Goal: Information Seeking & Learning: Check status

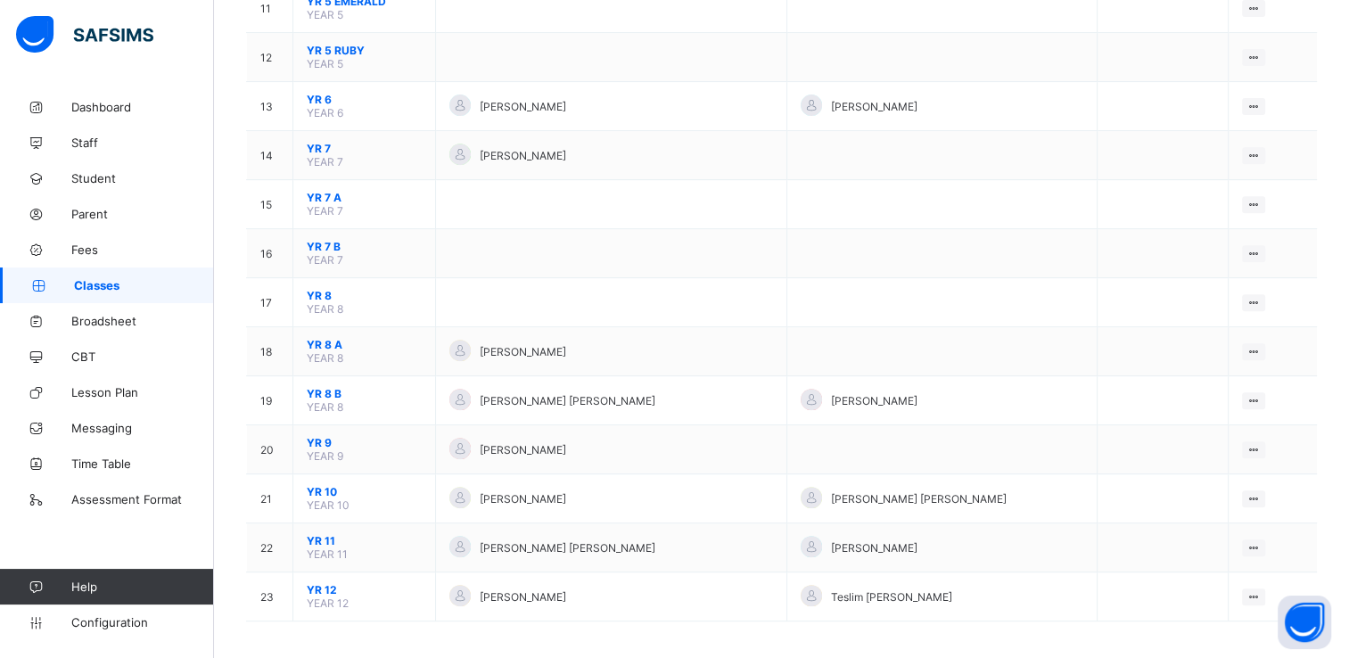
scroll to position [727, 0]
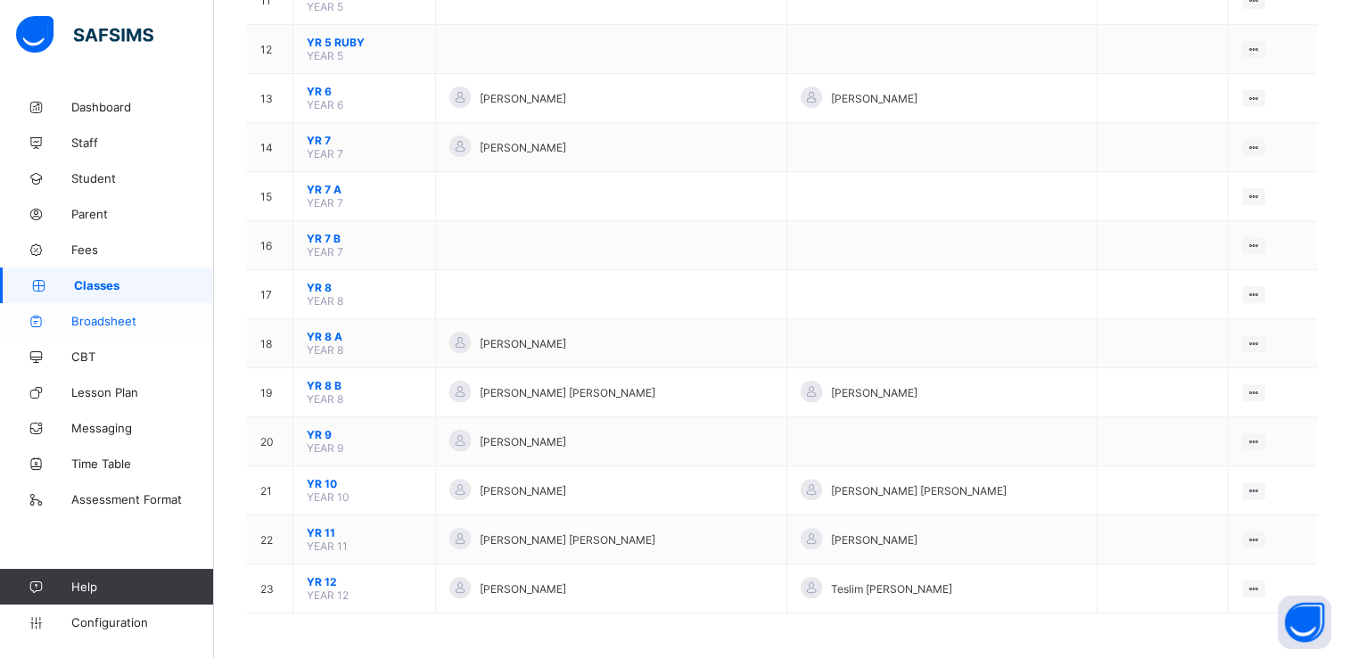
click at [104, 318] on span "Broadsheet" at bounding box center [142, 321] width 143 height 14
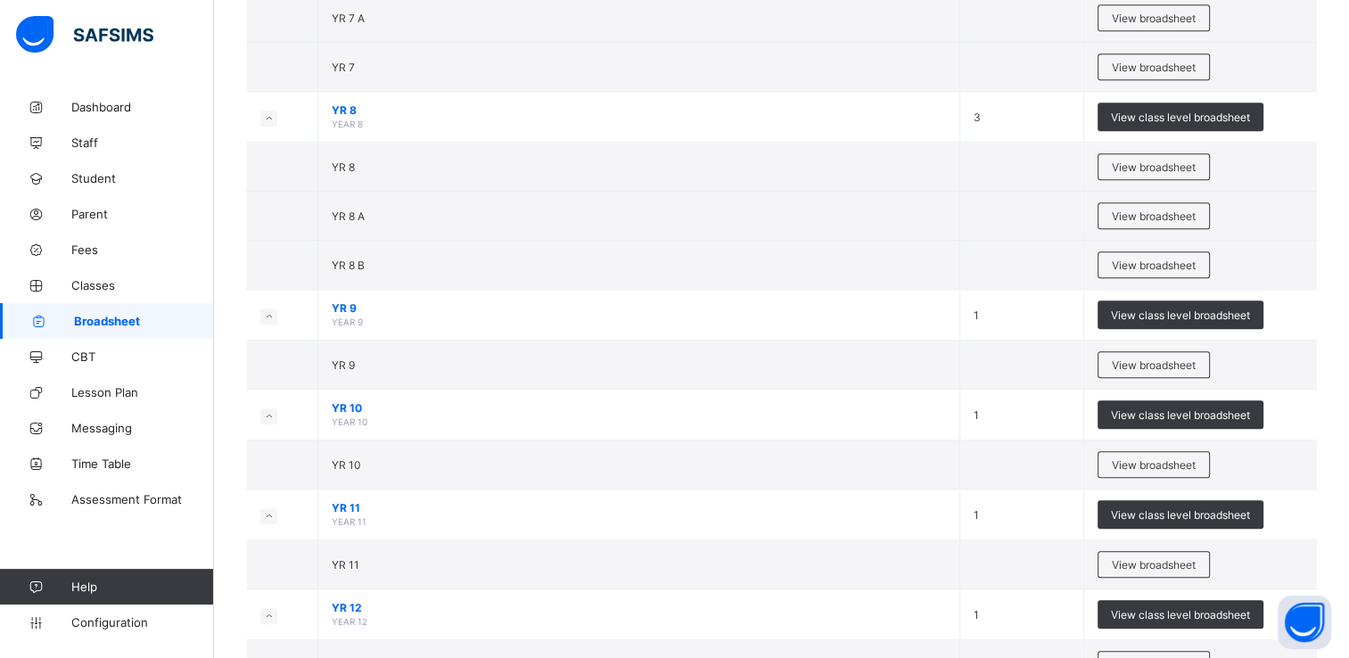
scroll to position [1479, 0]
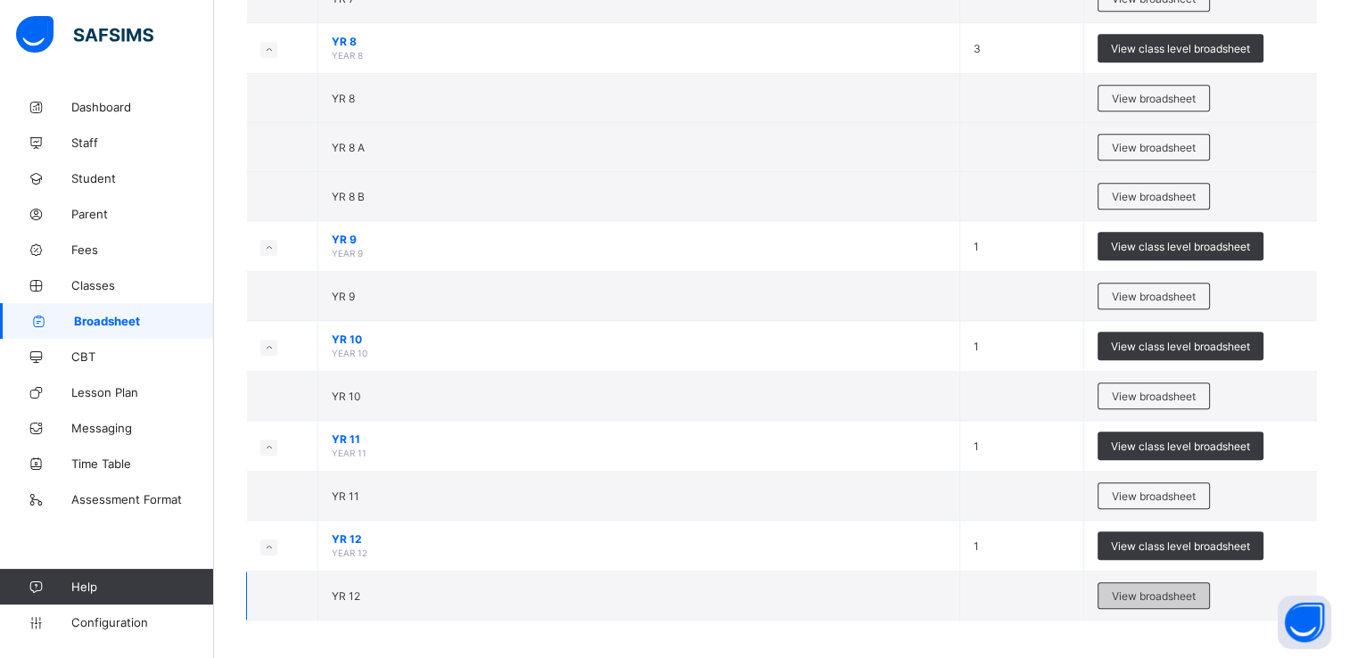
click at [1132, 582] on div "View broadsheet" at bounding box center [1153, 595] width 112 height 27
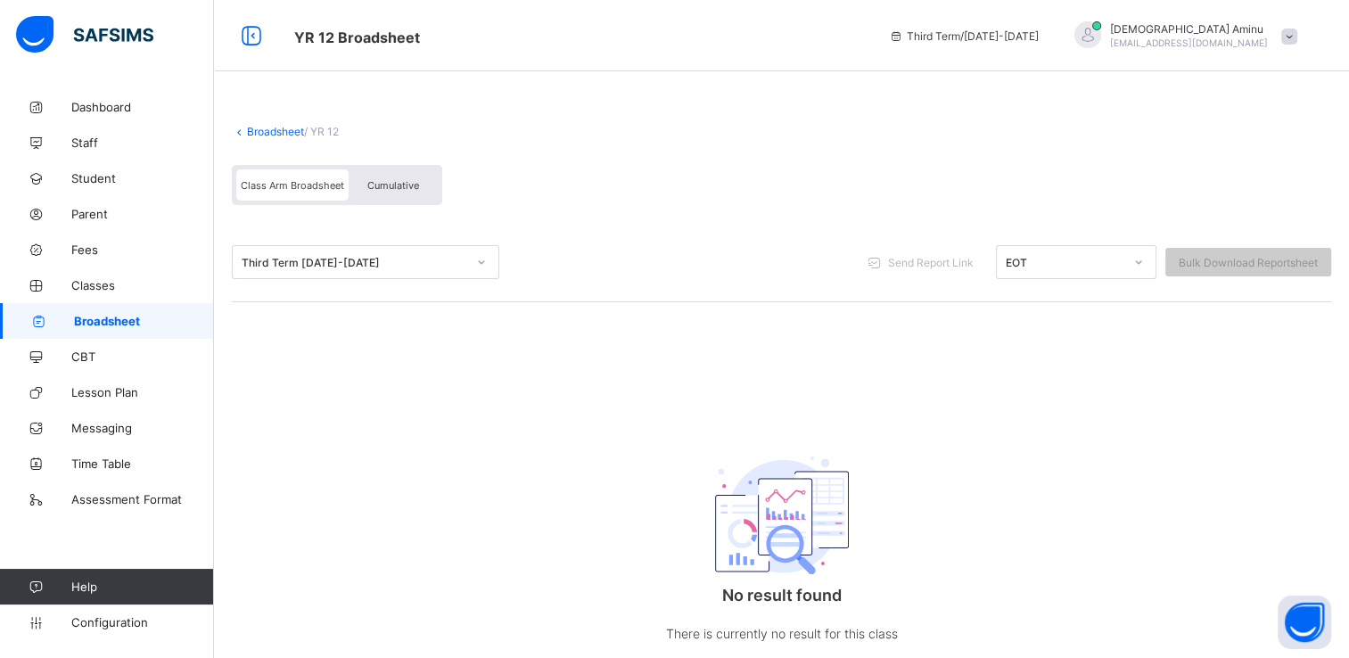
scroll to position [60, 0]
click at [101, 319] on span "Broadsheet" at bounding box center [144, 321] width 140 height 14
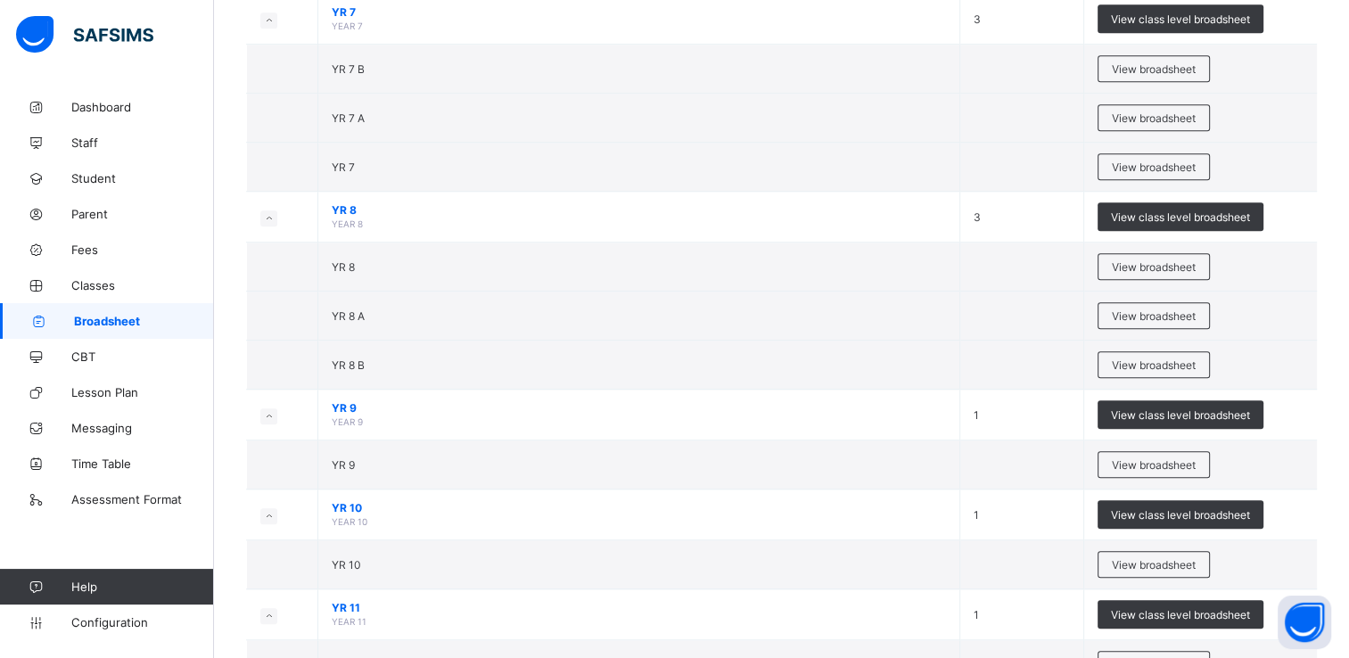
scroll to position [1479, 0]
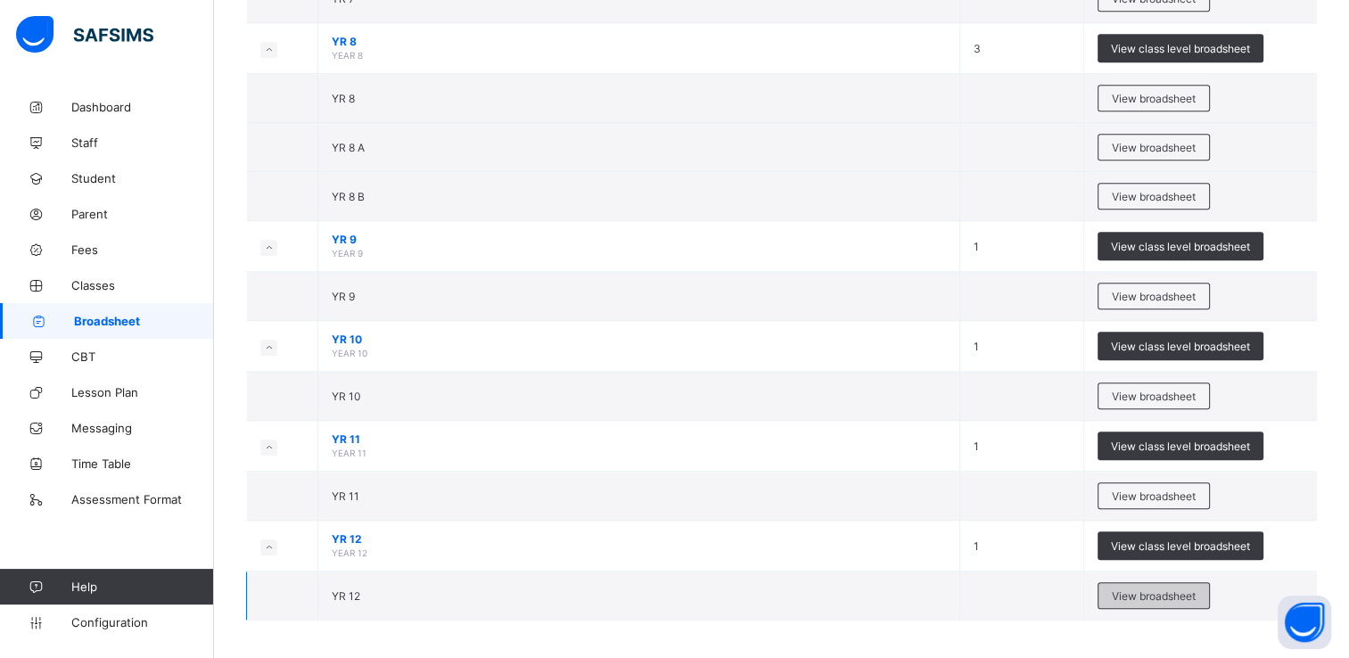
click at [1180, 593] on span "View broadsheet" at bounding box center [1154, 595] width 84 height 13
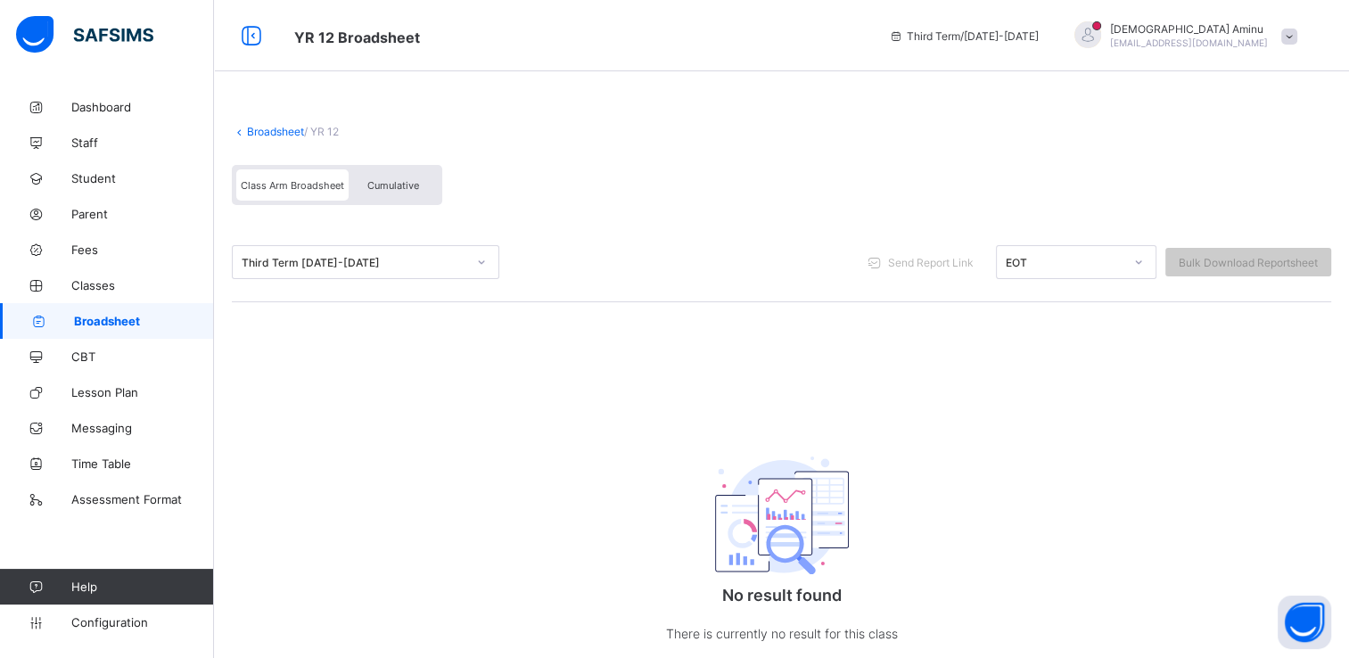
click at [116, 308] on link "Broadsheet" at bounding box center [107, 321] width 214 height 36
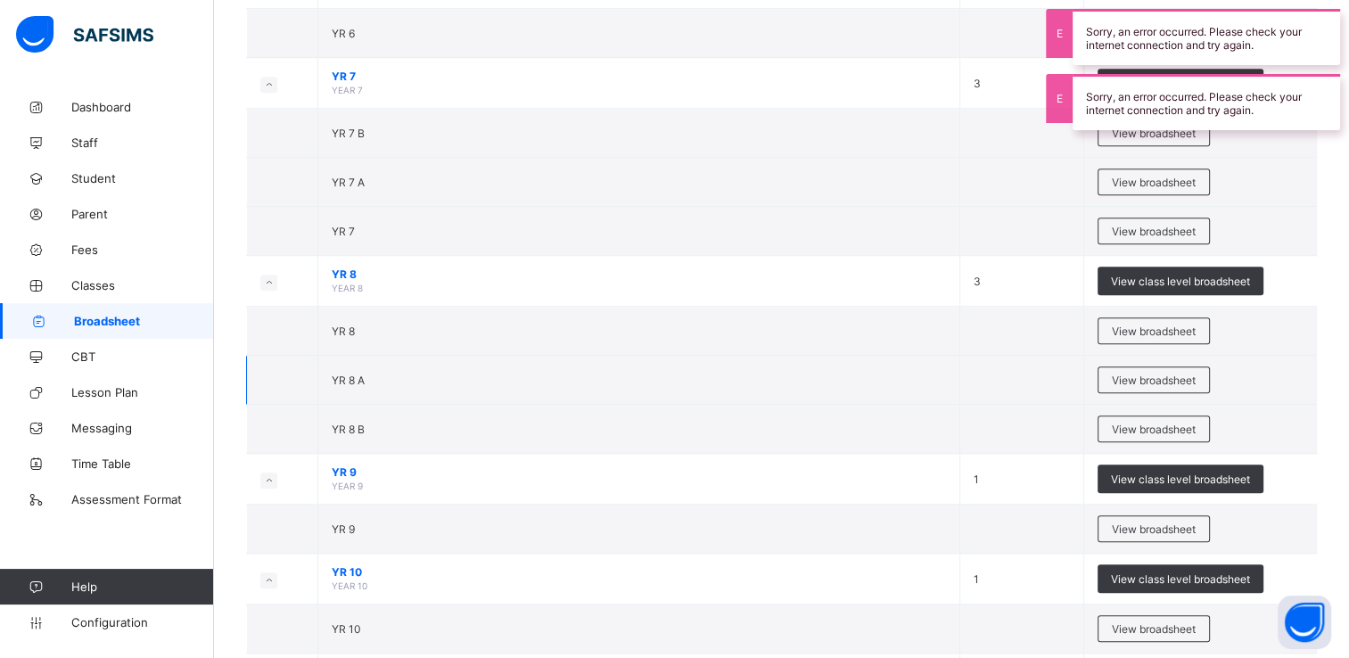
scroll to position [1479, 0]
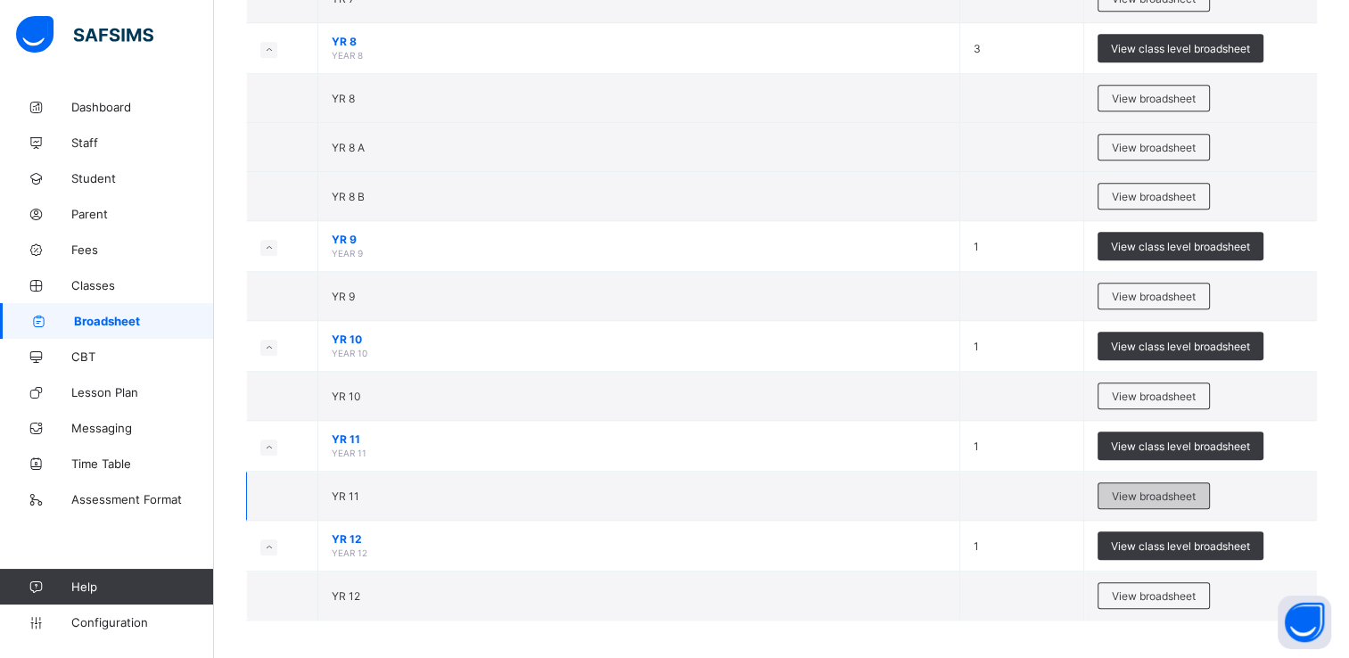
click at [1167, 482] on div "View broadsheet" at bounding box center [1153, 495] width 112 height 27
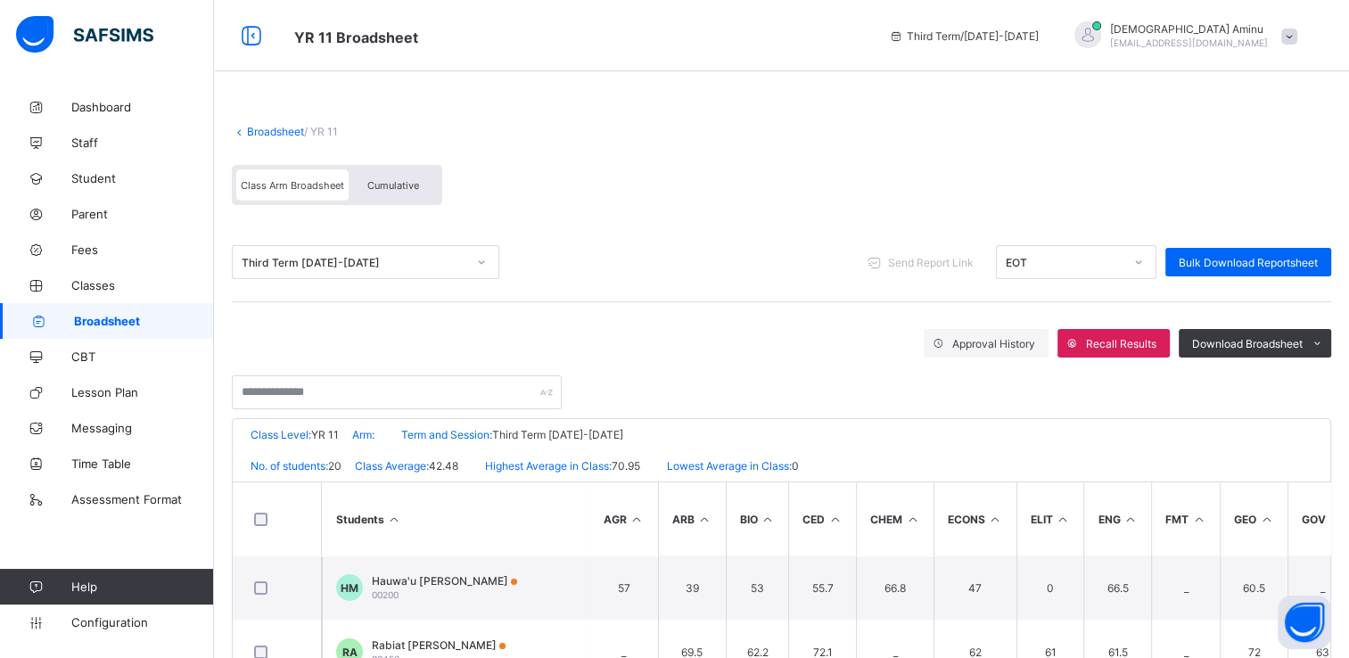
click at [131, 312] on link "Broadsheet" at bounding box center [107, 321] width 214 height 36
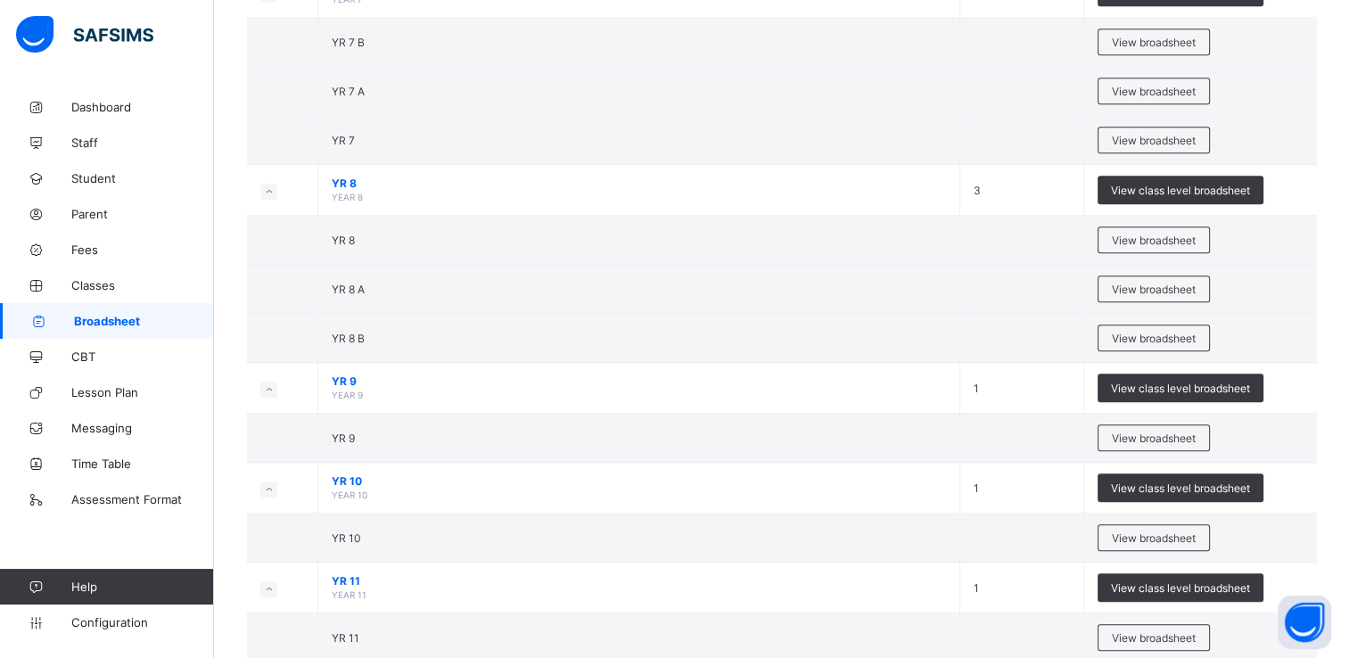
scroll to position [1479, 0]
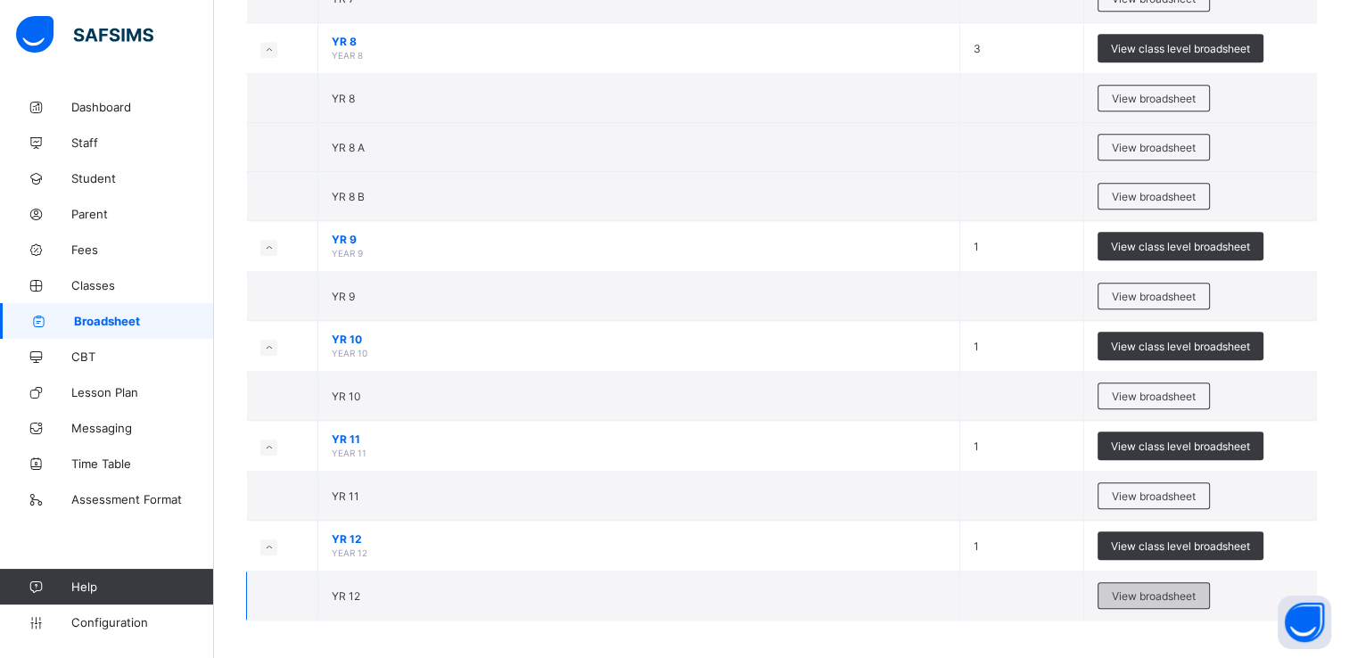
click at [1144, 592] on span "View broadsheet" at bounding box center [1154, 595] width 84 height 13
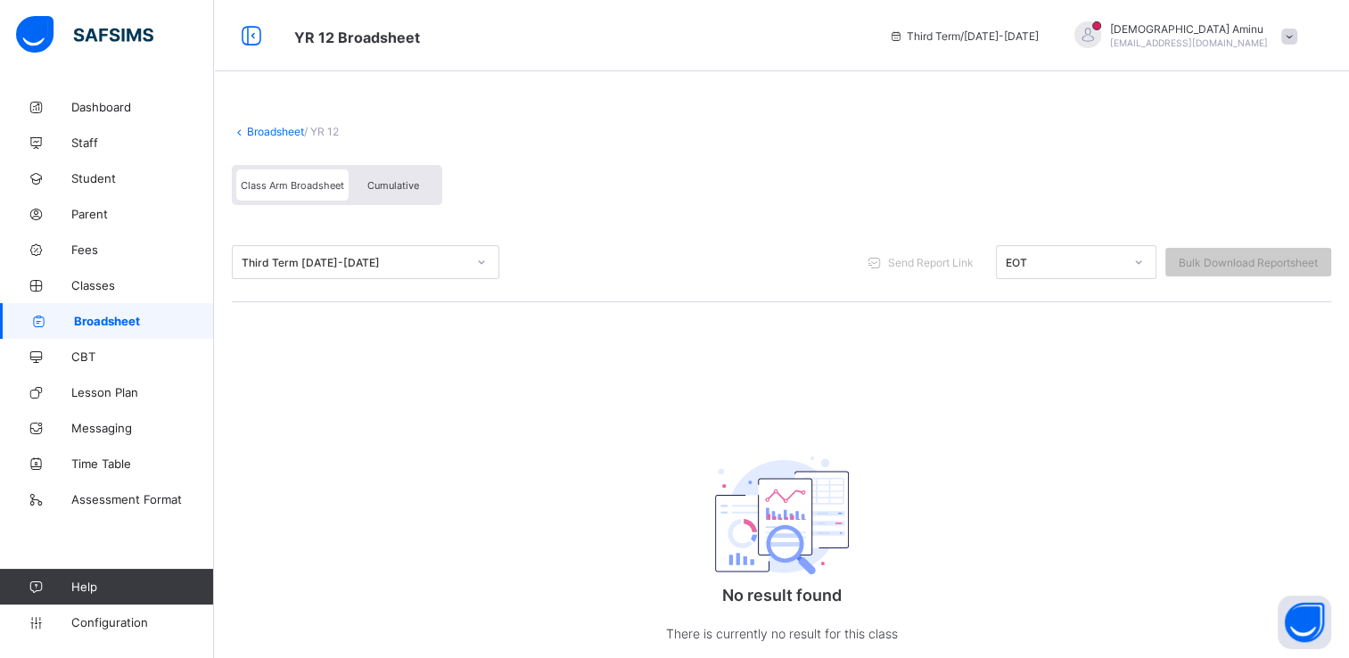
scroll to position [60, 0]
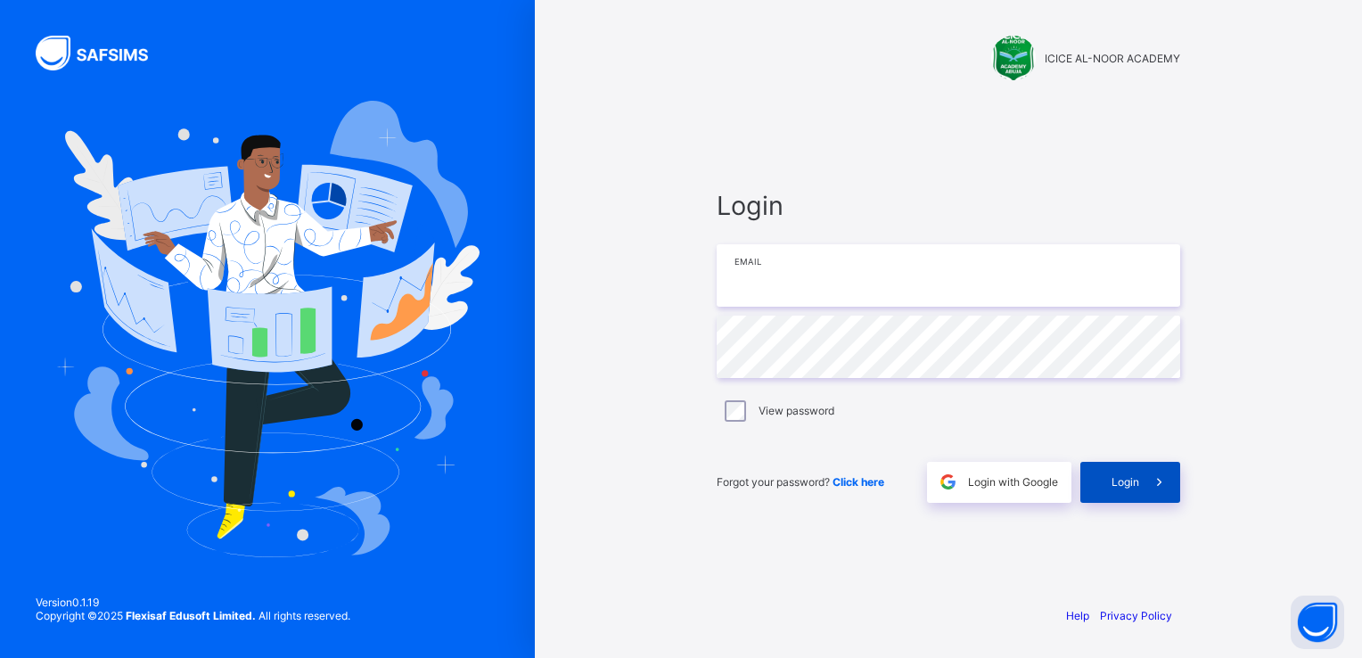
type input "**********"
click at [1120, 483] on span "Login" at bounding box center [1126, 481] width 28 height 13
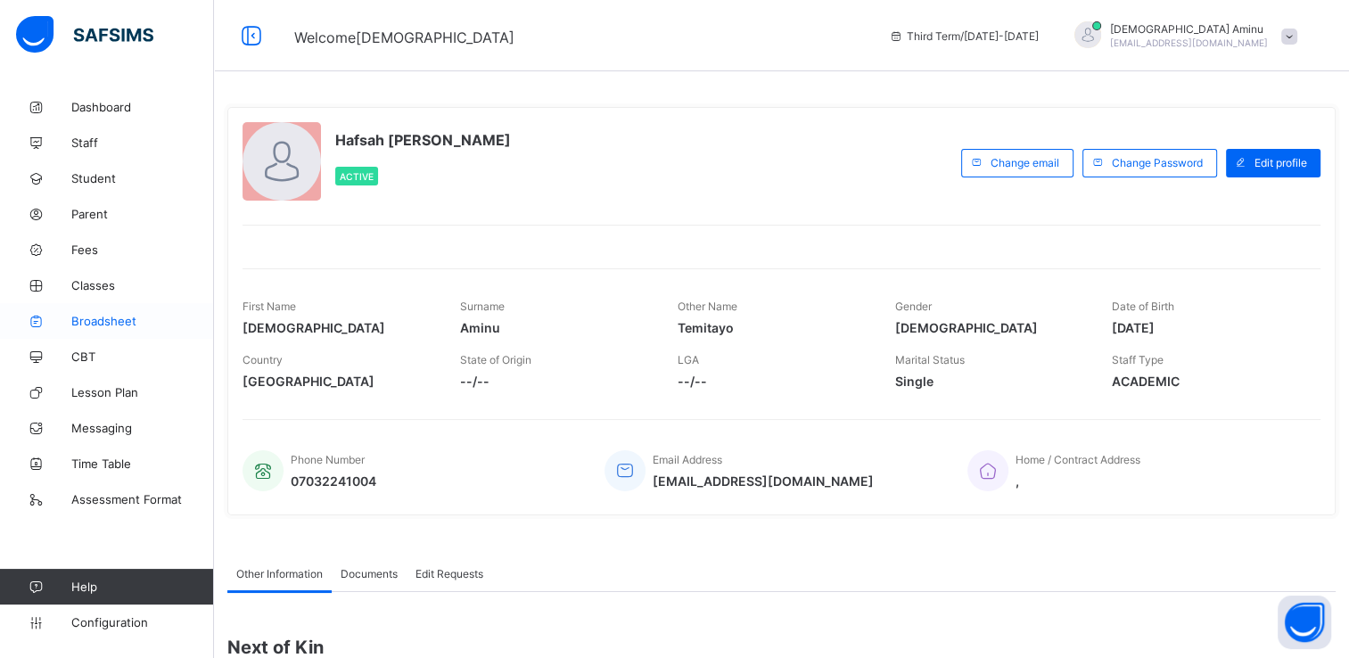
click at [94, 316] on span "Broadsheet" at bounding box center [142, 321] width 143 height 14
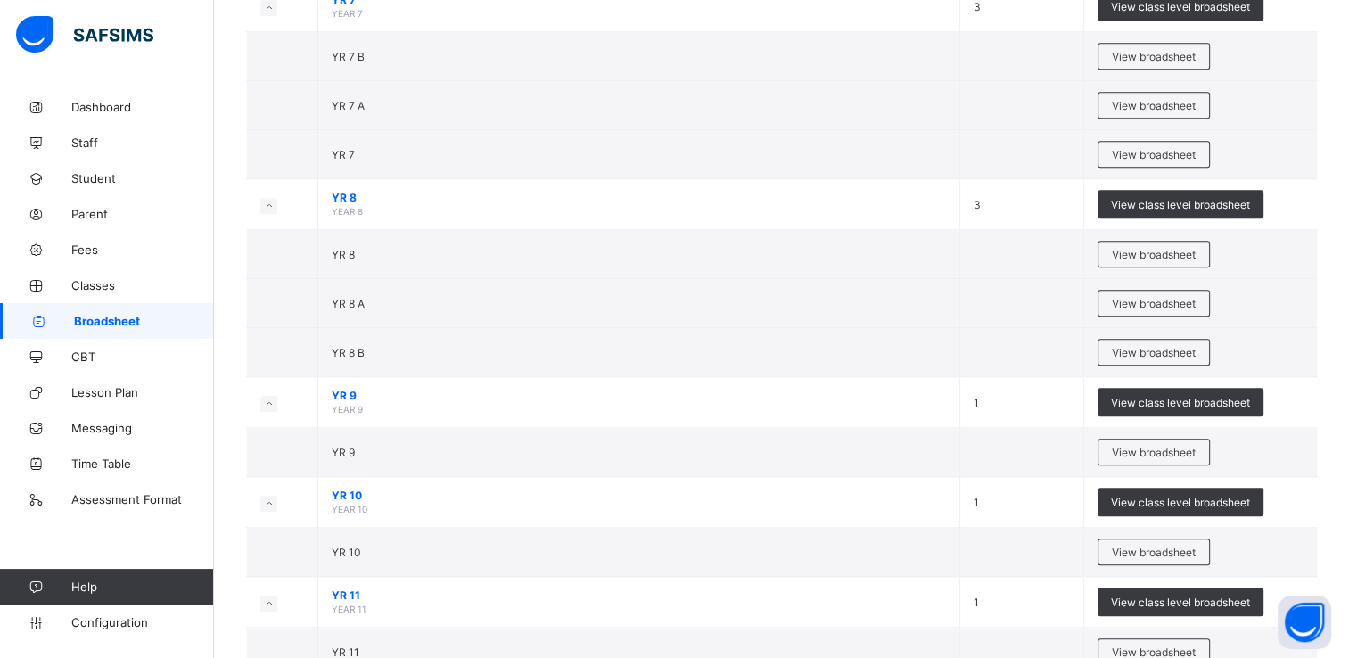
scroll to position [1479, 0]
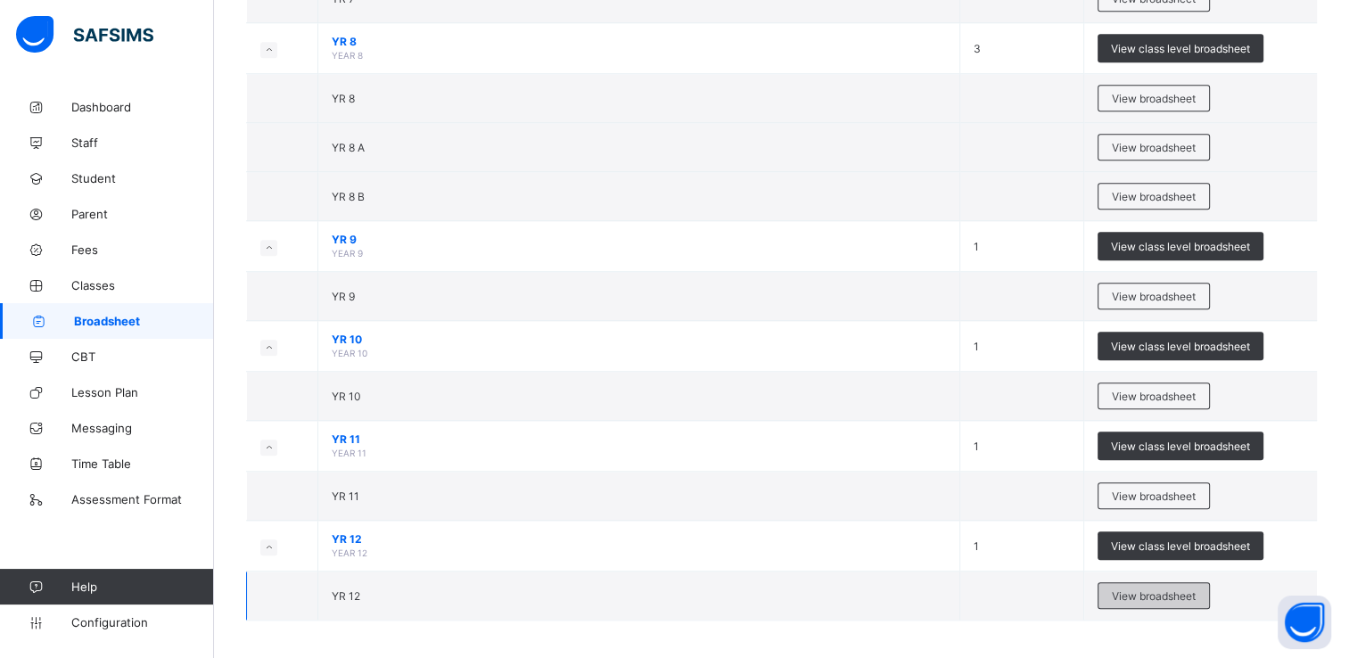
click at [1146, 591] on span "View broadsheet" at bounding box center [1154, 595] width 84 height 13
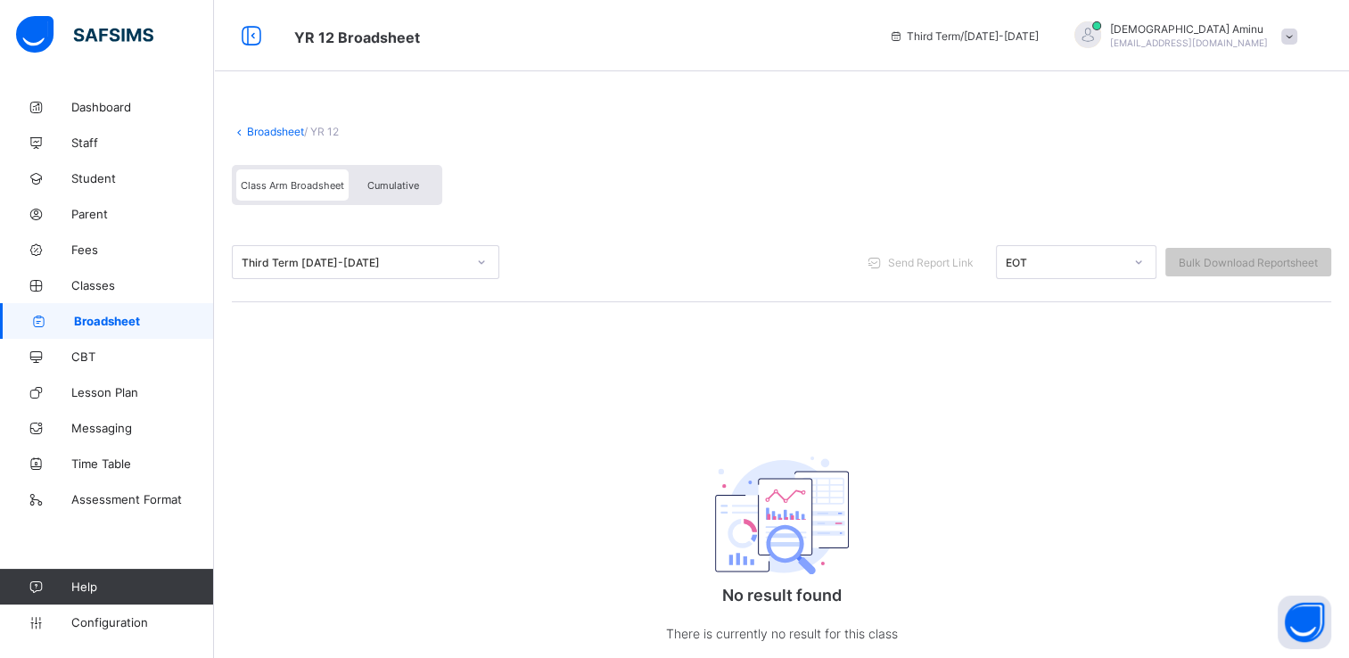
click at [278, 134] on link "Broadsheet" at bounding box center [275, 131] width 57 height 13
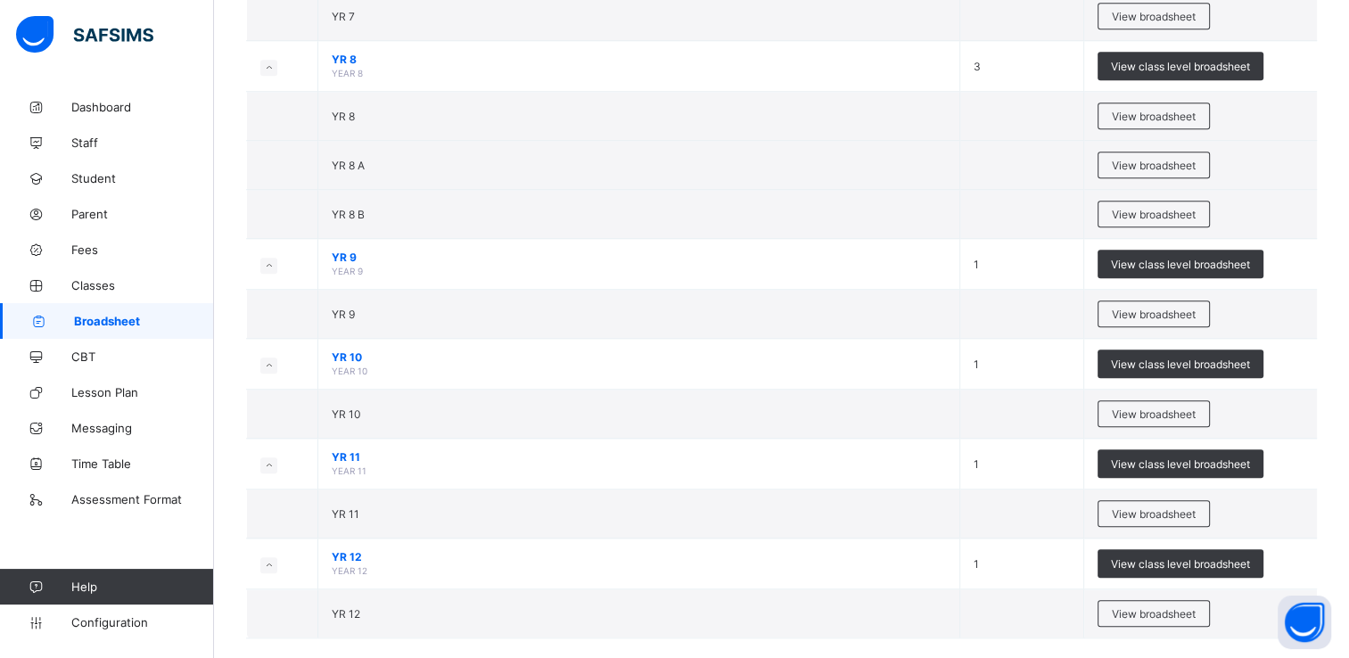
scroll to position [1479, 0]
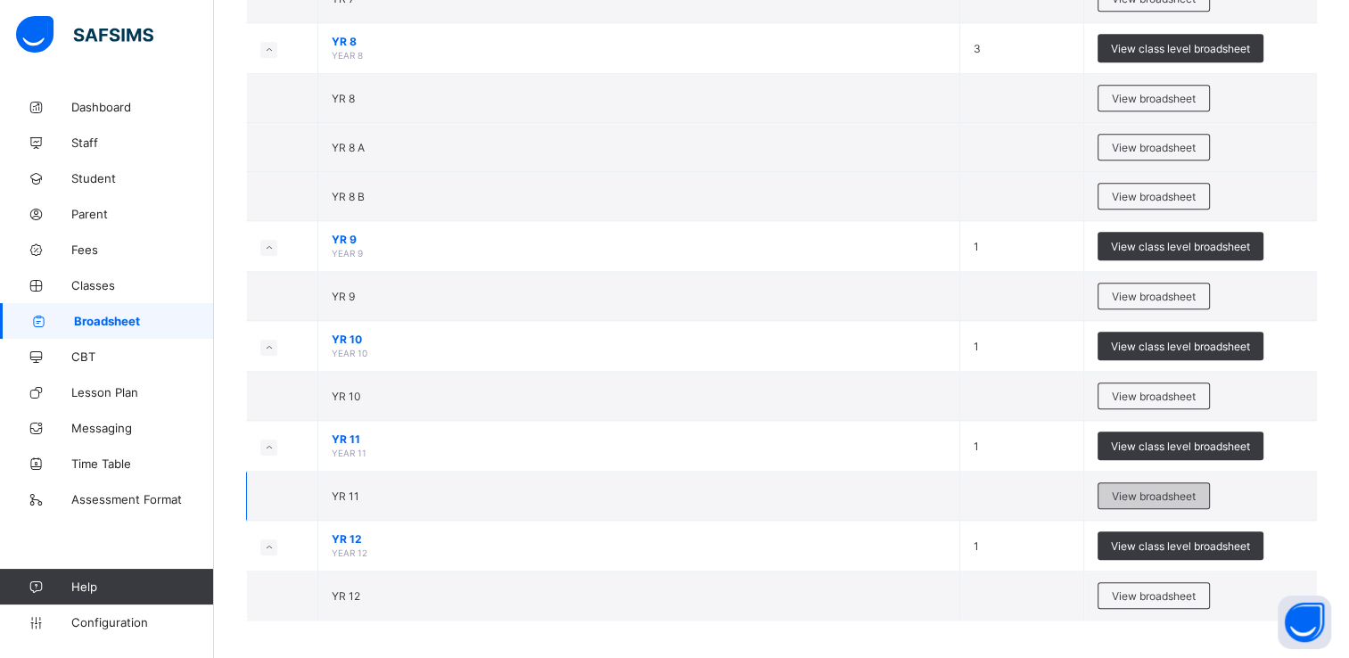
click at [1138, 489] on span "View broadsheet" at bounding box center [1154, 495] width 84 height 13
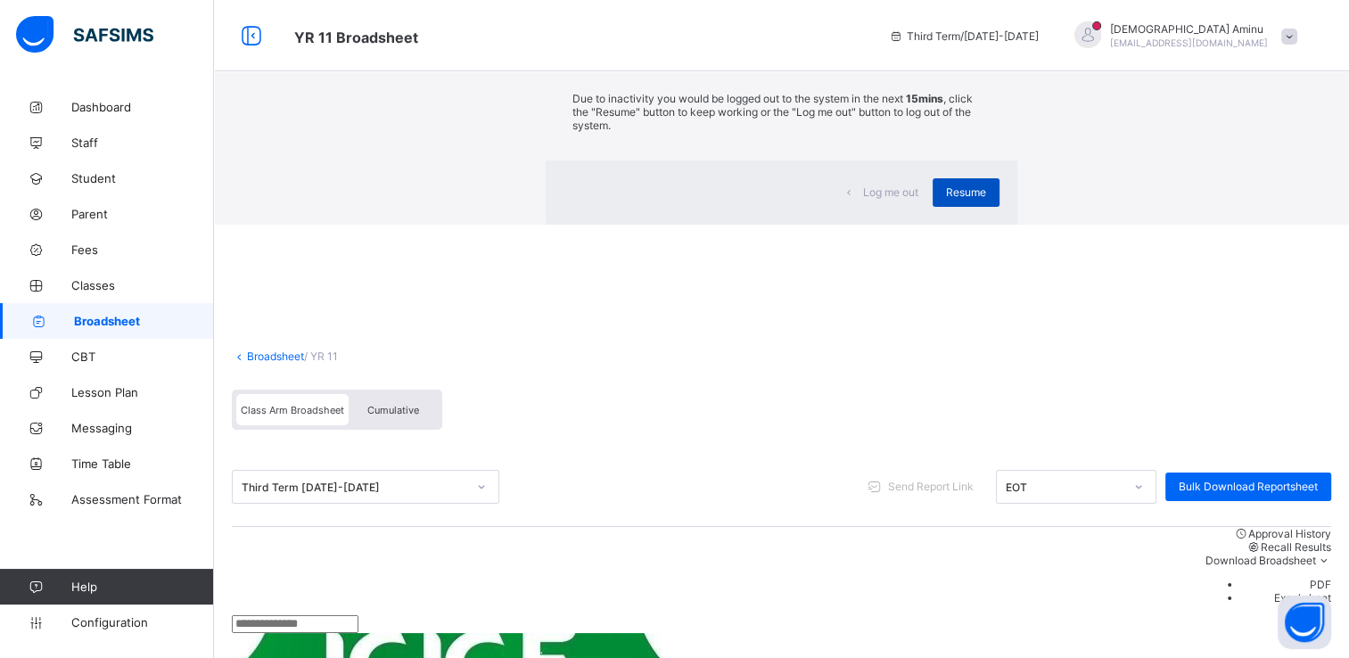
click at [946, 199] on span "Resume" at bounding box center [966, 191] width 40 height 13
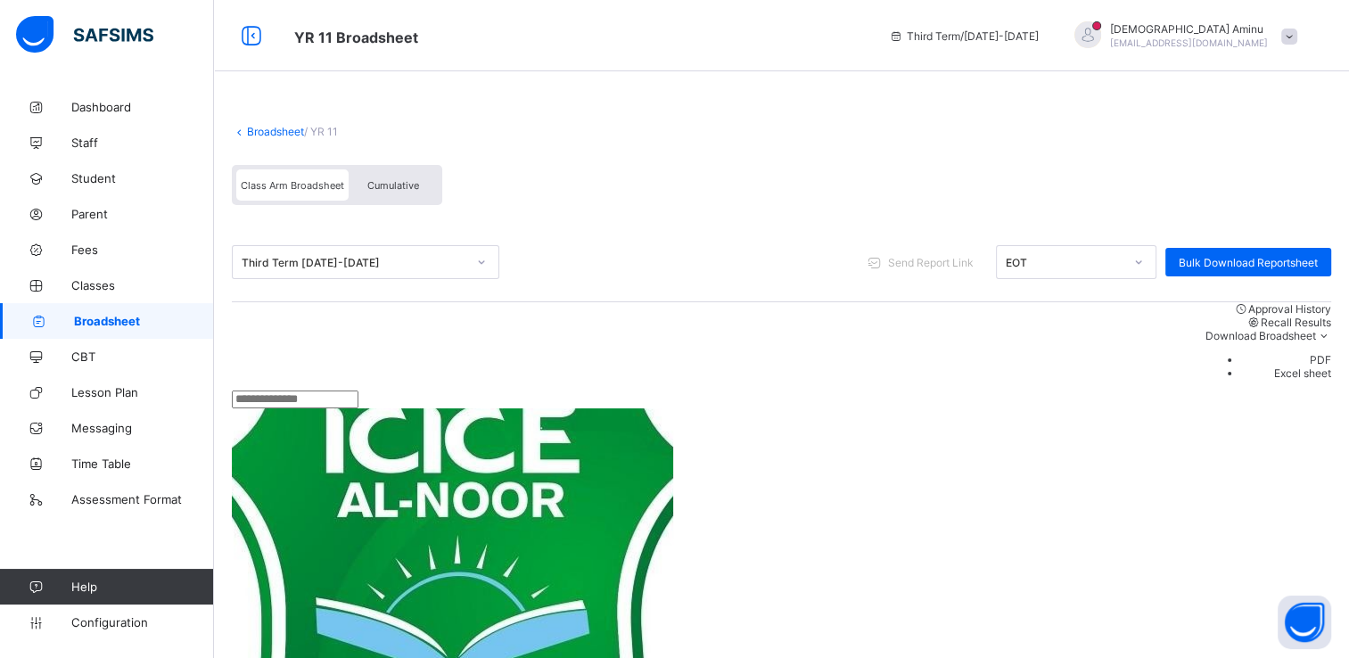
click at [119, 316] on span "Broadsheet" at bounding box center [144, 321] width 140 height 14
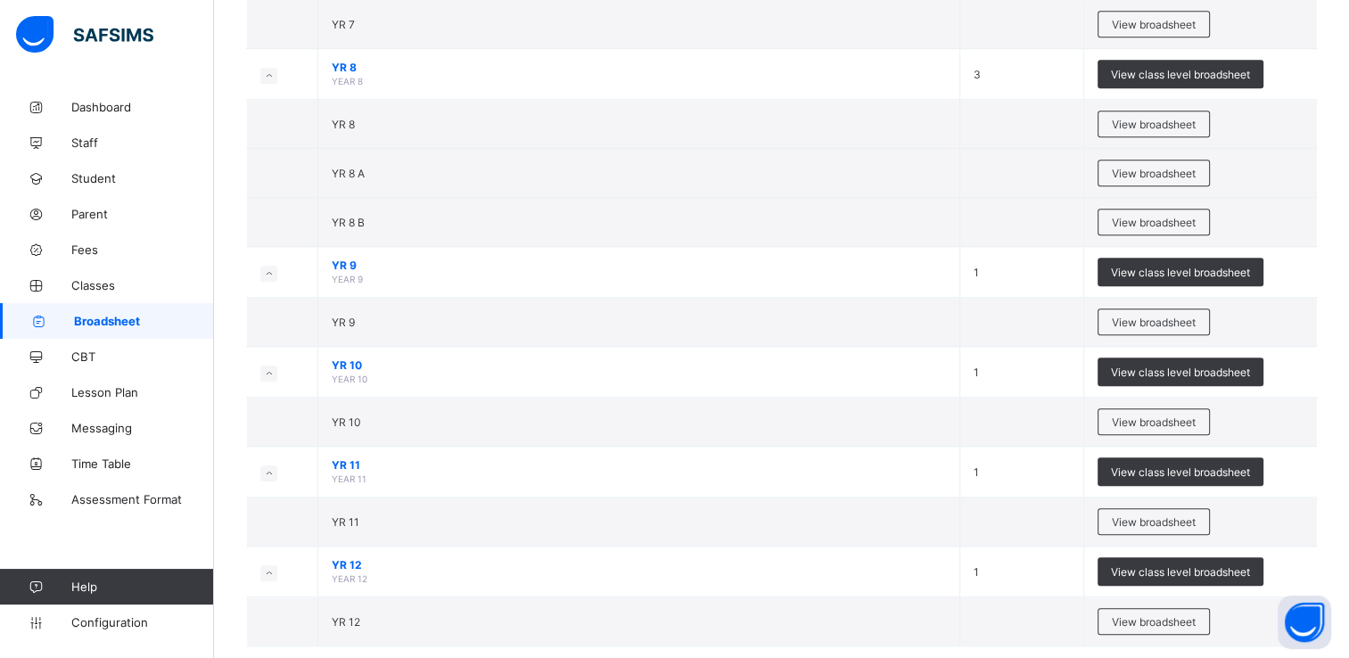
scroll to position [1479, 0]
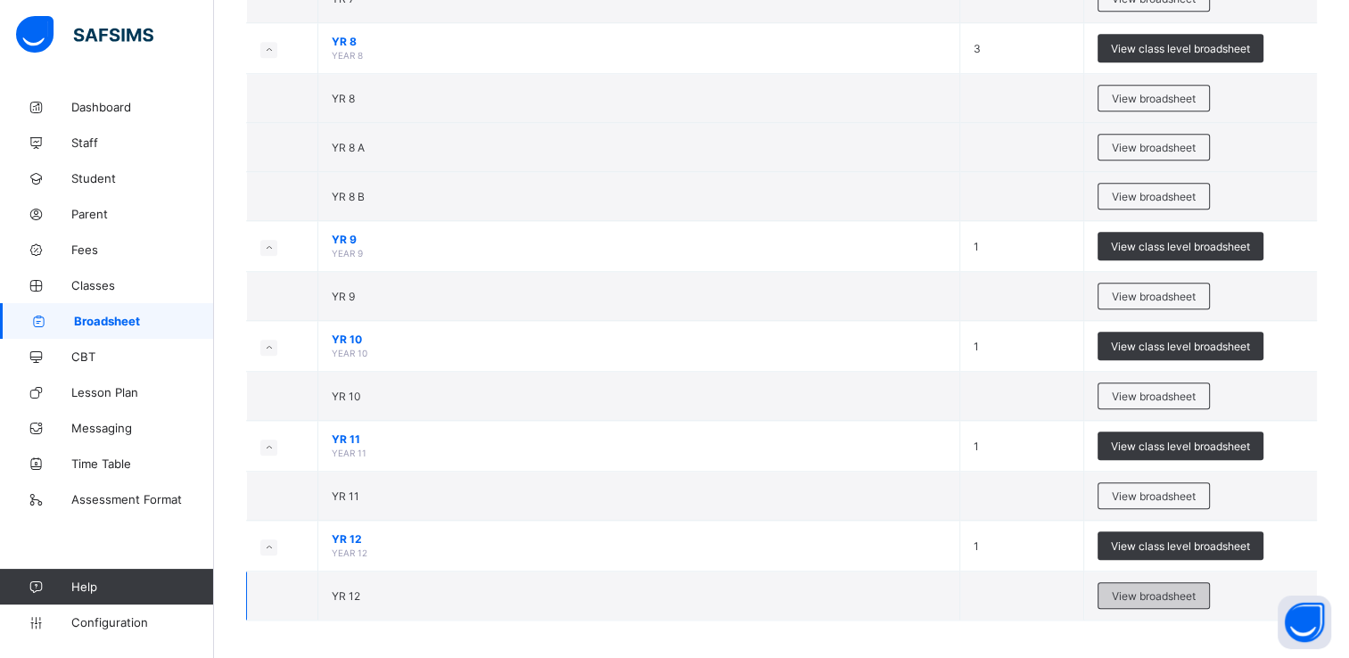
click at [1166, 590] on span "View broadsheet" at bounding box center [1154, 595] width 84 height 13
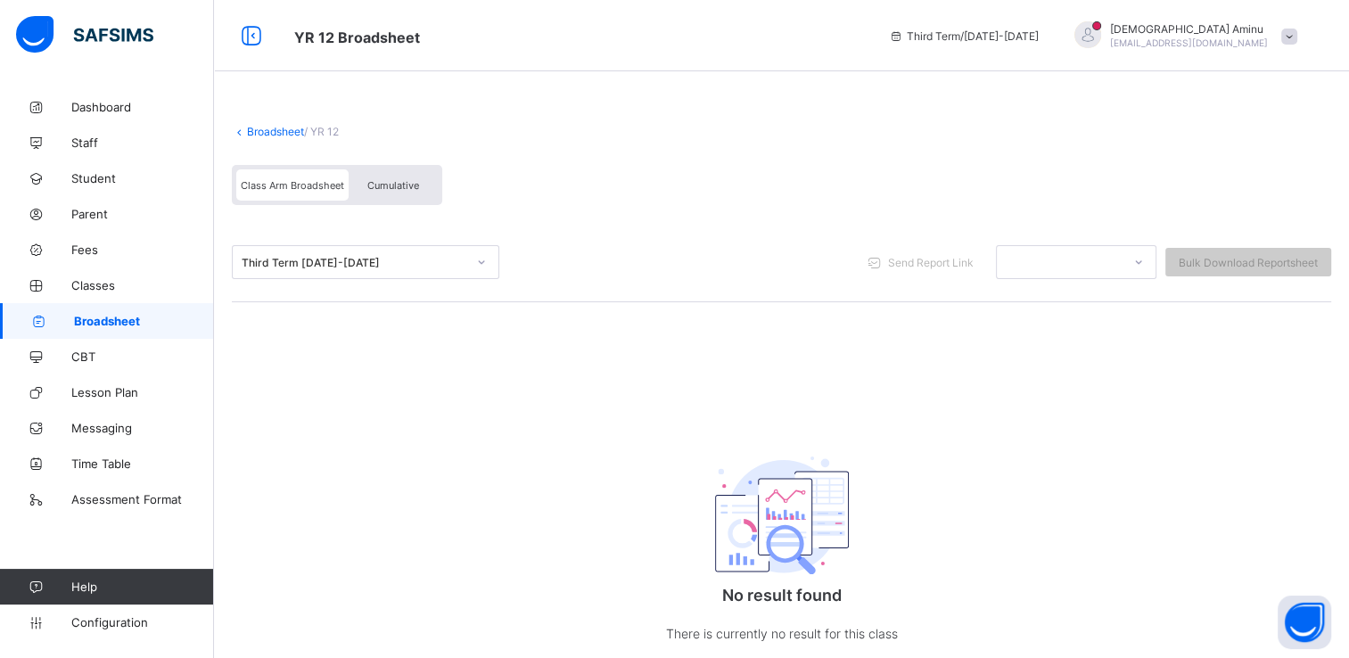
click at [270, 130] on link "Broadsheet" at bounding box center [275, 131] width 57 height 13
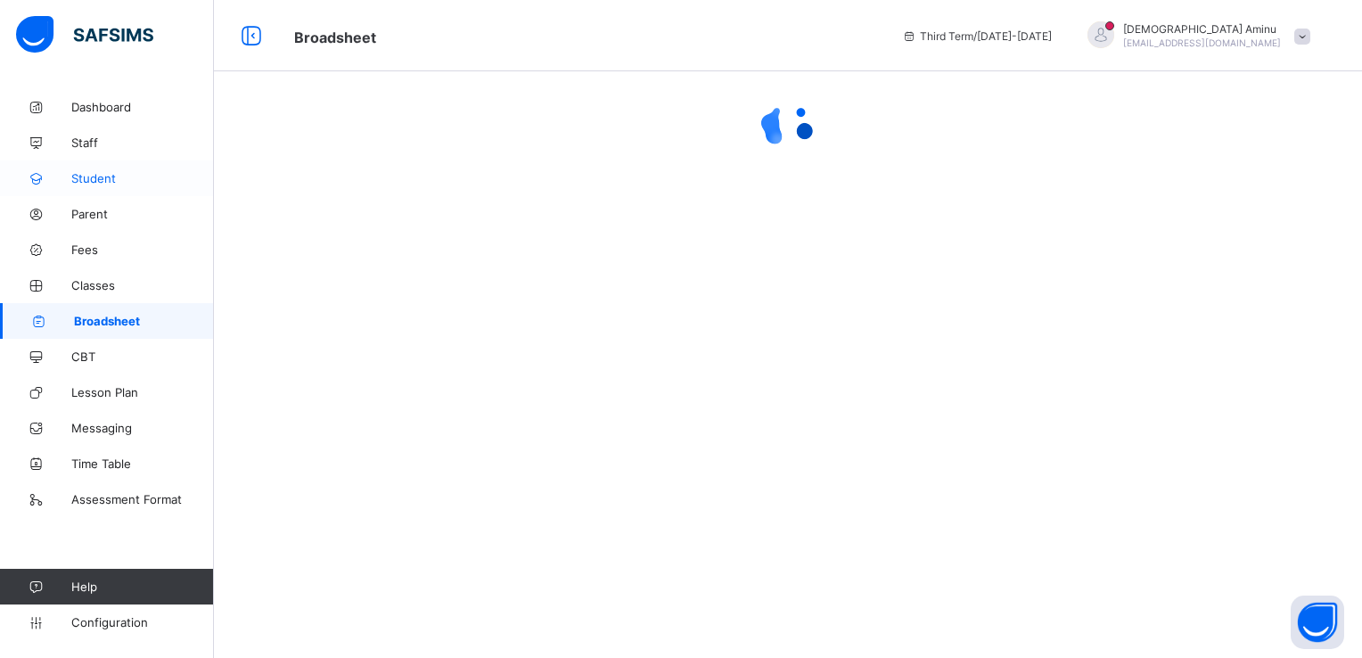
click at [102, 179] on span "Student" at bounding box center [142, 178] width 143 height 14
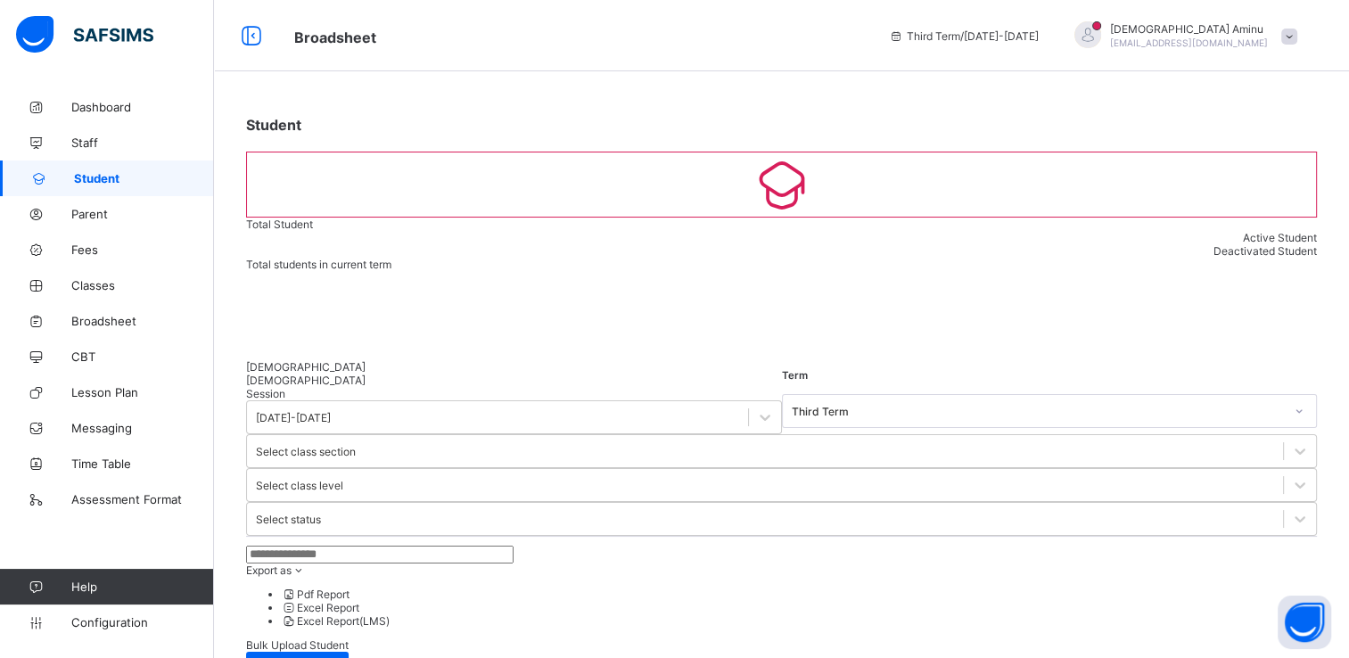
click at [396, 546] on input "text" at bounding box center [379, 555] width 267 height 18
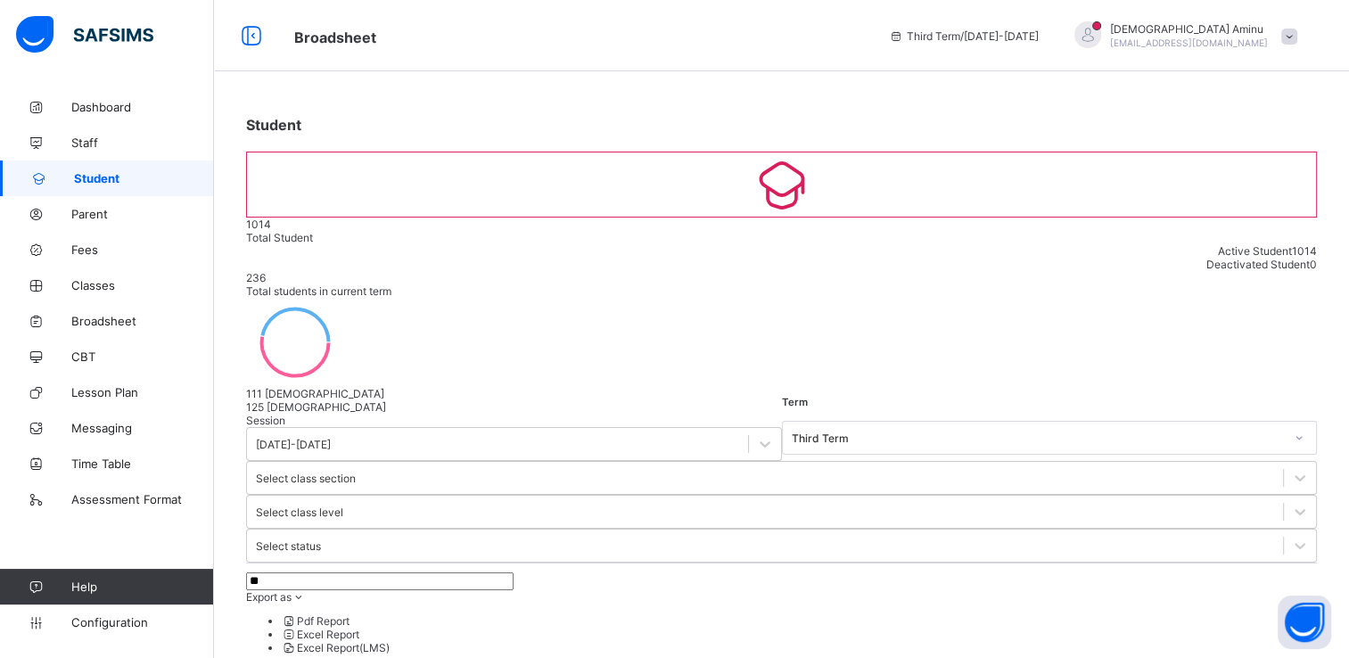
type input "*"
type input "*******"
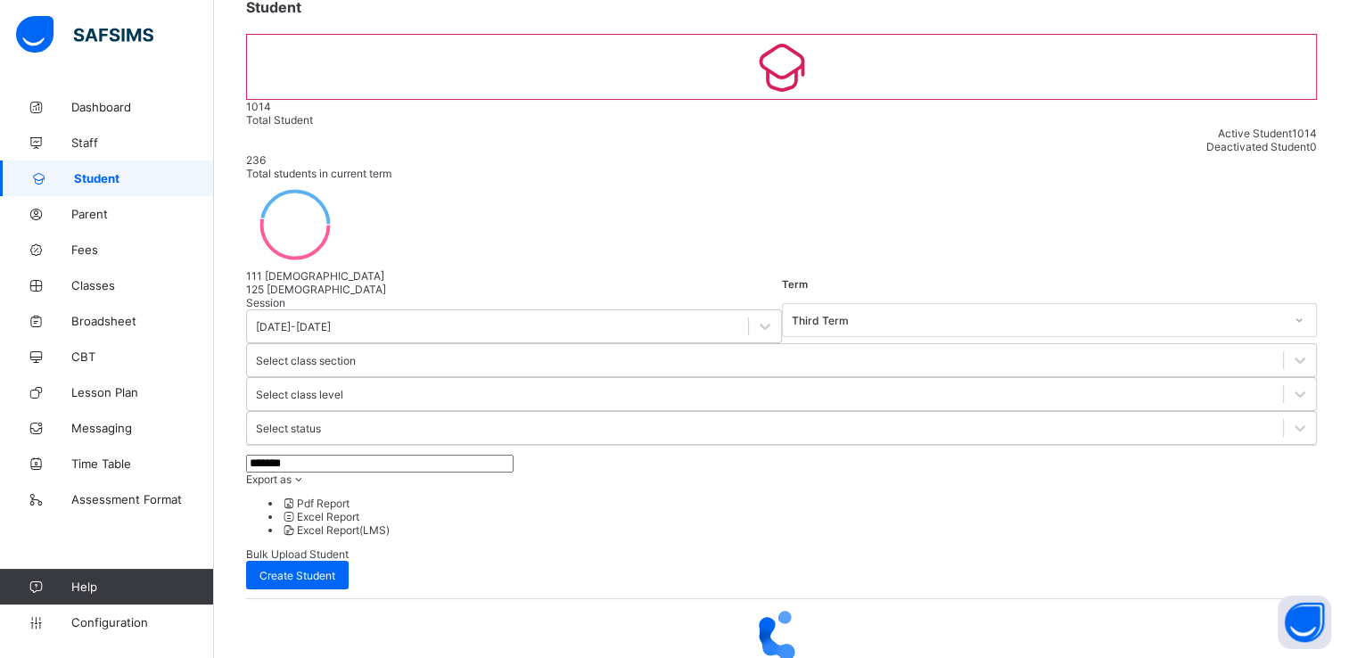
scroll to position [130, 0]
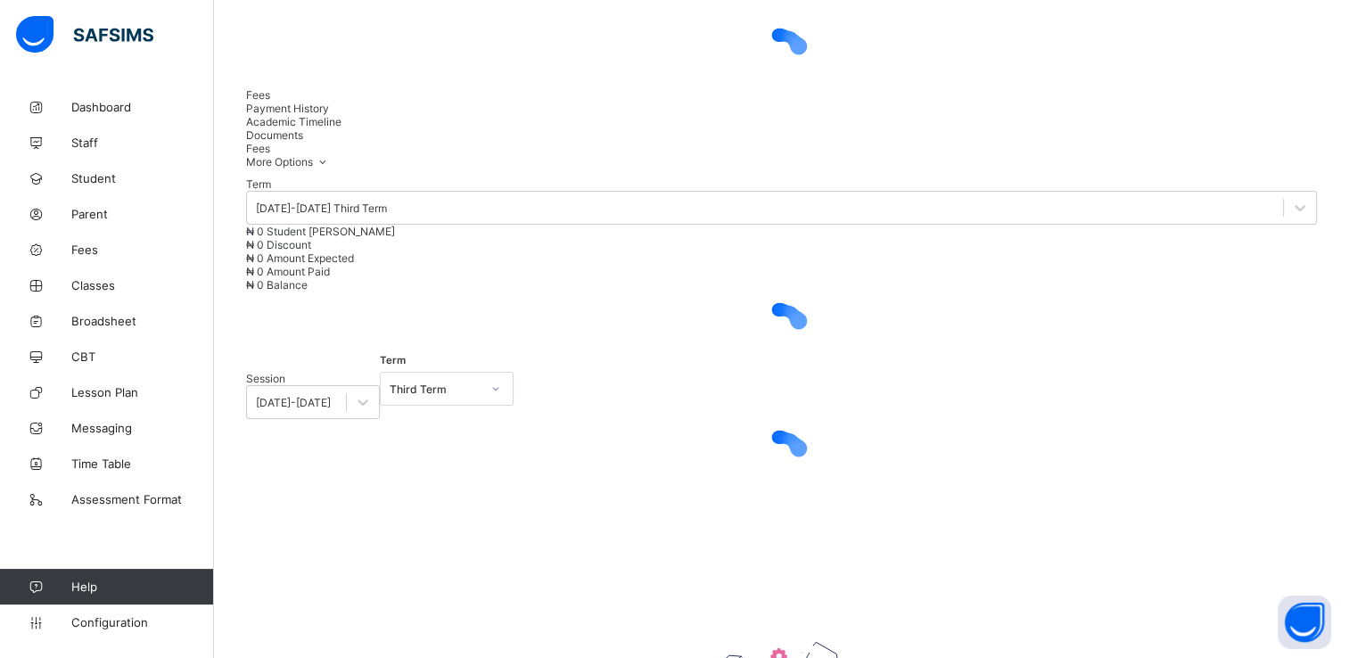
click at [341, 128] on span "Academic Timeline" at bounding box center [293, 121] width 95 height 13
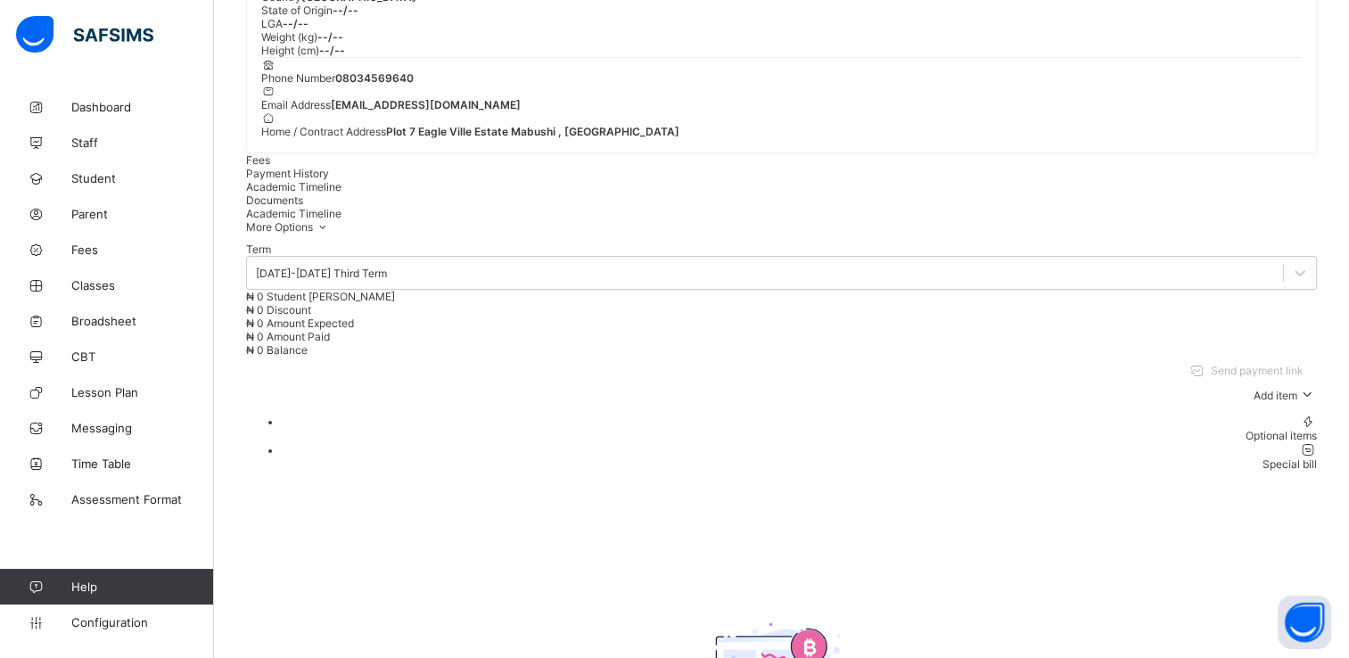
scroll to position [301, 0]
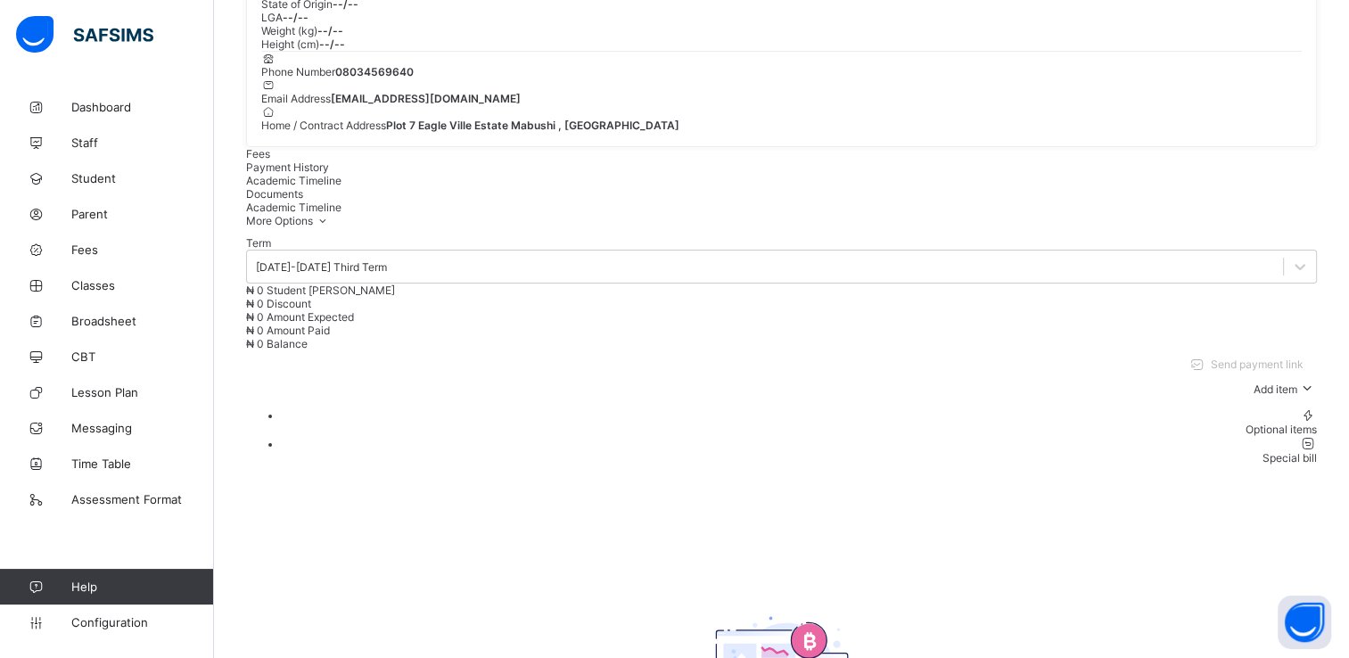
click at [341, 187] on span "Academic Timeline" at bounding box center [293, 180] width 95 height 13
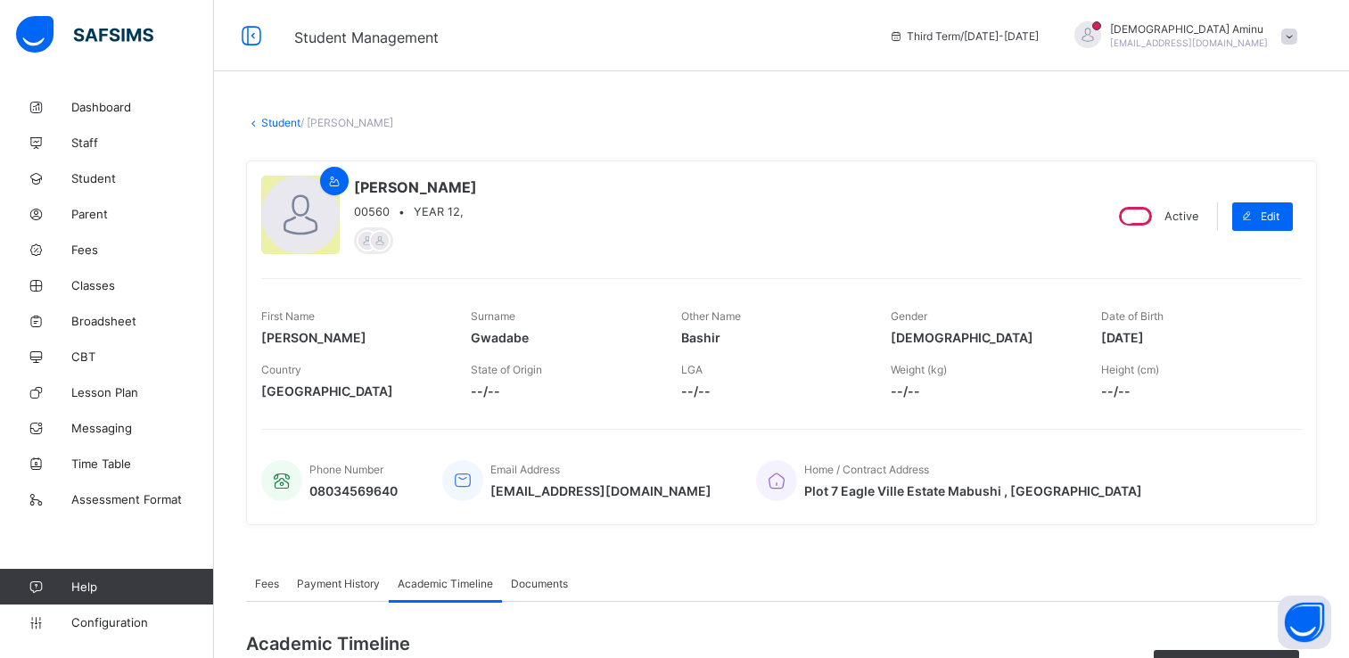
scroll to position [448, 0]
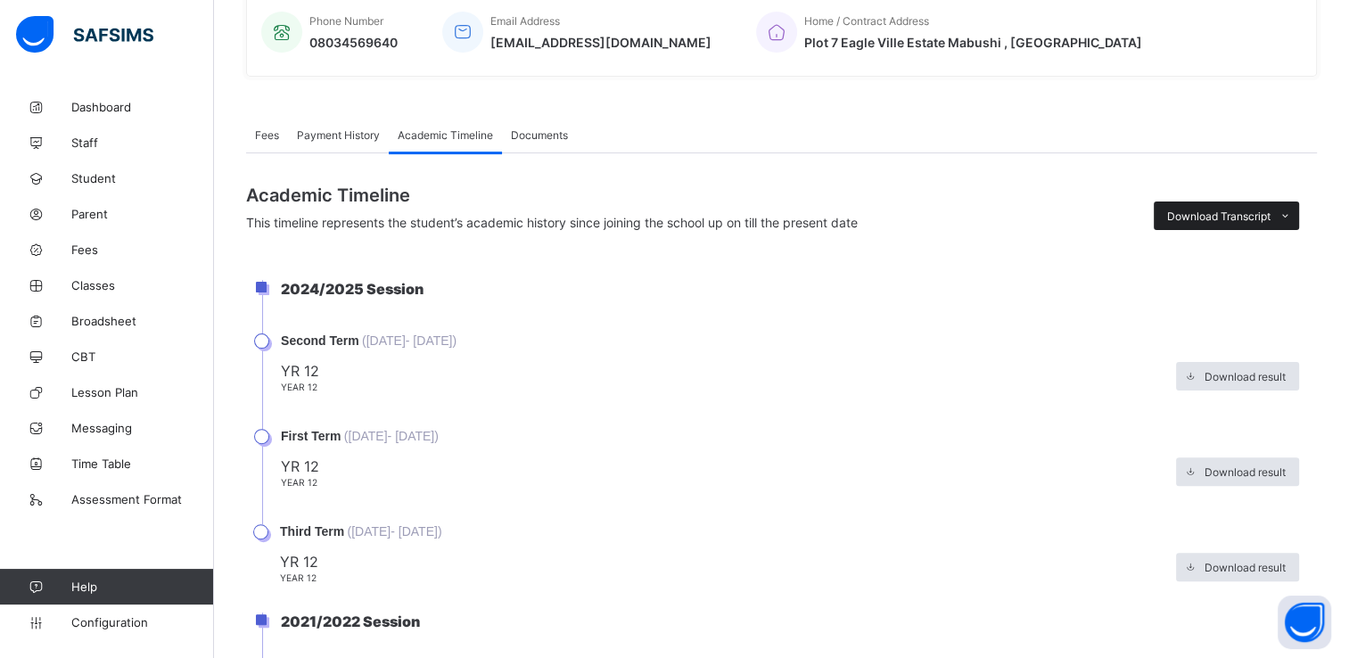
click at [1221, 209] on span "Download Transcript" at bounding box center [1218, 215] width 103 height 13
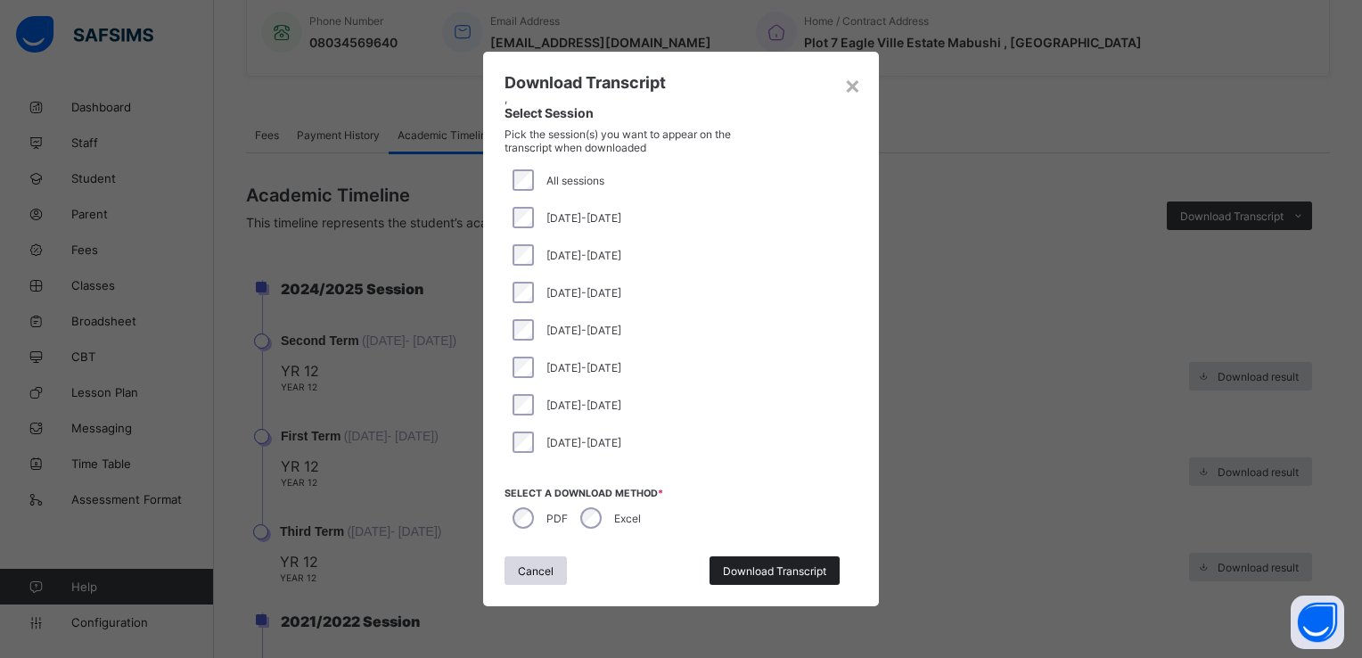
click at [784, 570] on span "Download Transcript" at bounding box center [774, 570] width 103 height 13
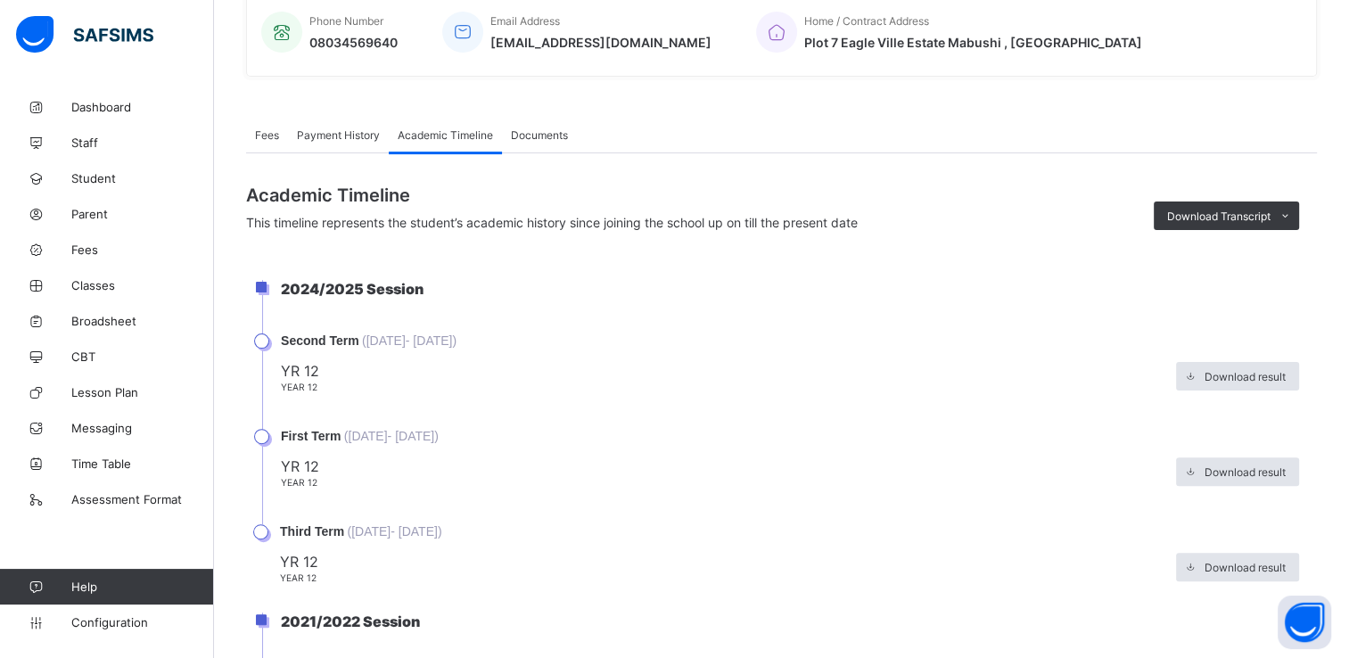
scroll to position [0, 0]
click at [96, 169] on link "Student" at bounding box center [107, 178] width 214 height 36
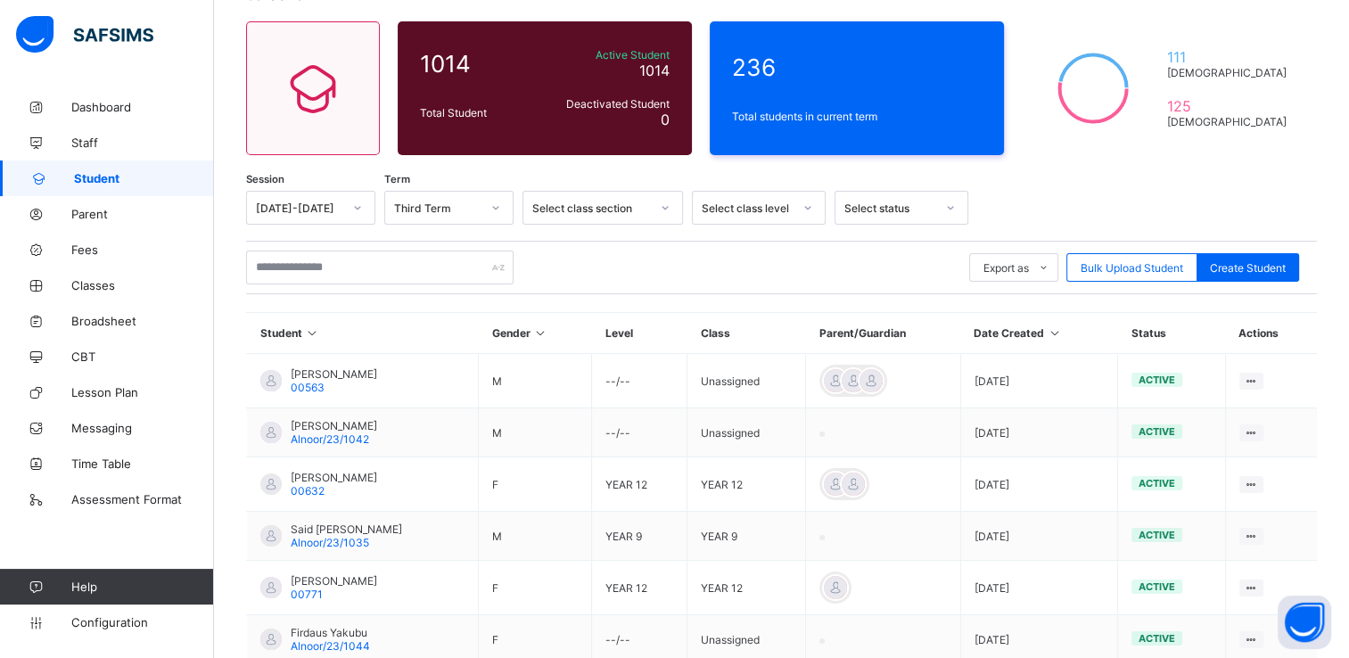
scroll to position [444, 0]
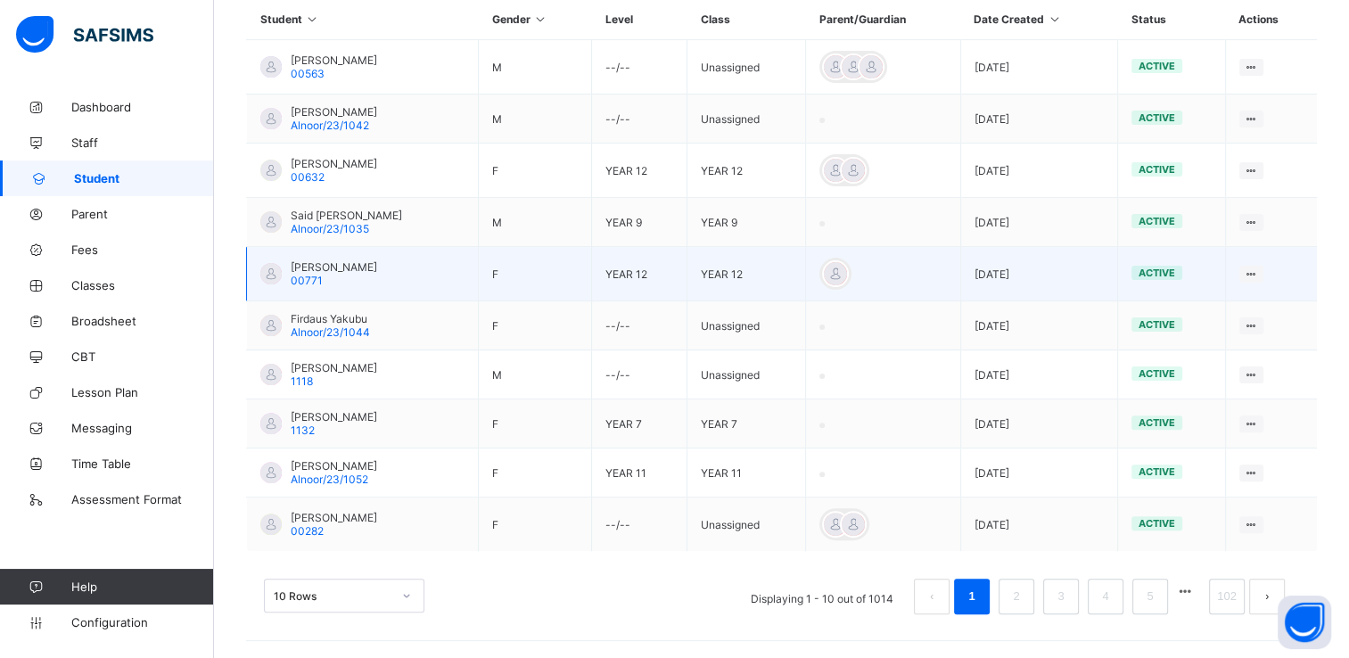
click at [328, 267] on span "Sadiya Masduk" at bounding box center [334, 266] width 86 height 13
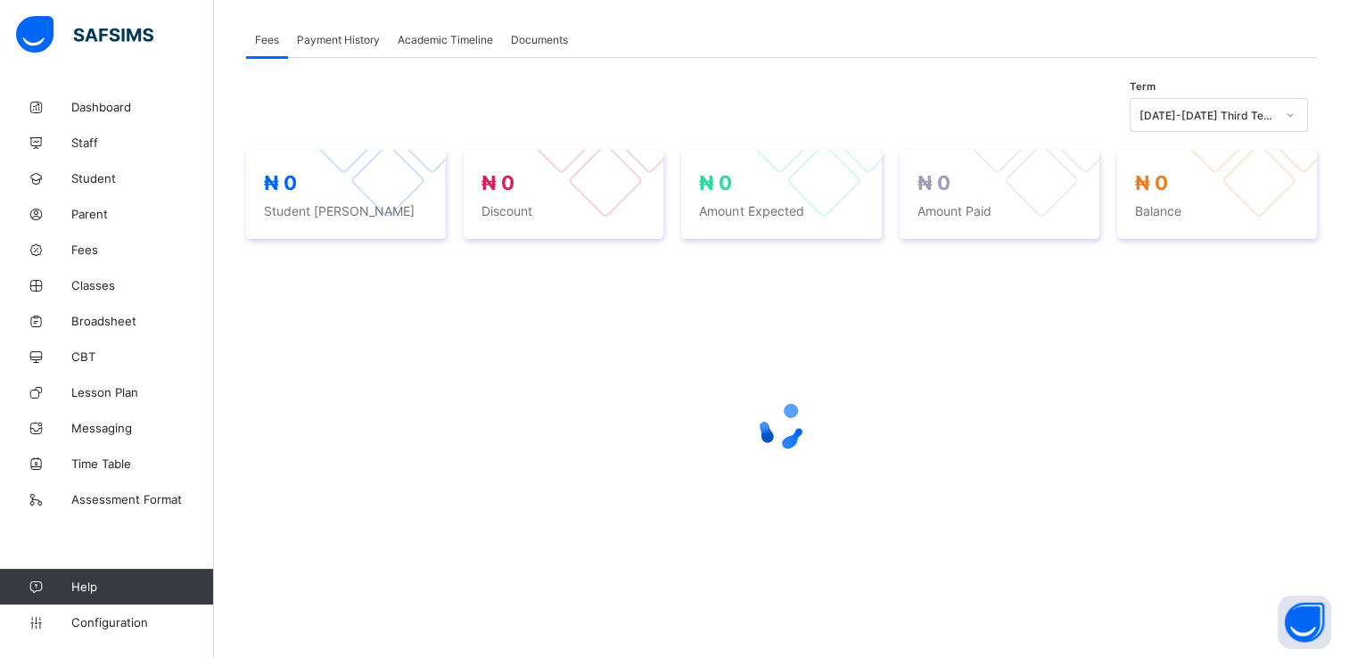
scroll to position [312, 0]
click at [446, 41] on span "Academic Timeline" at bounding box center [445, 40] width 95 height 13
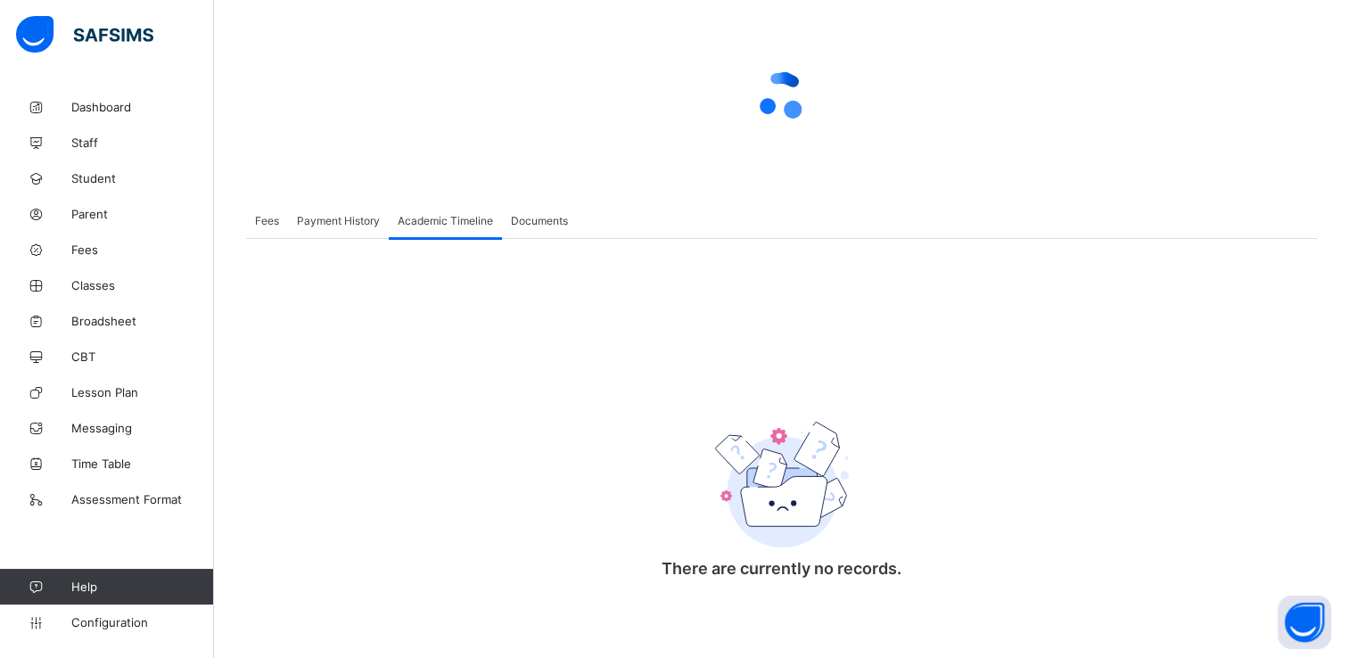
scroll to position [134, 0]
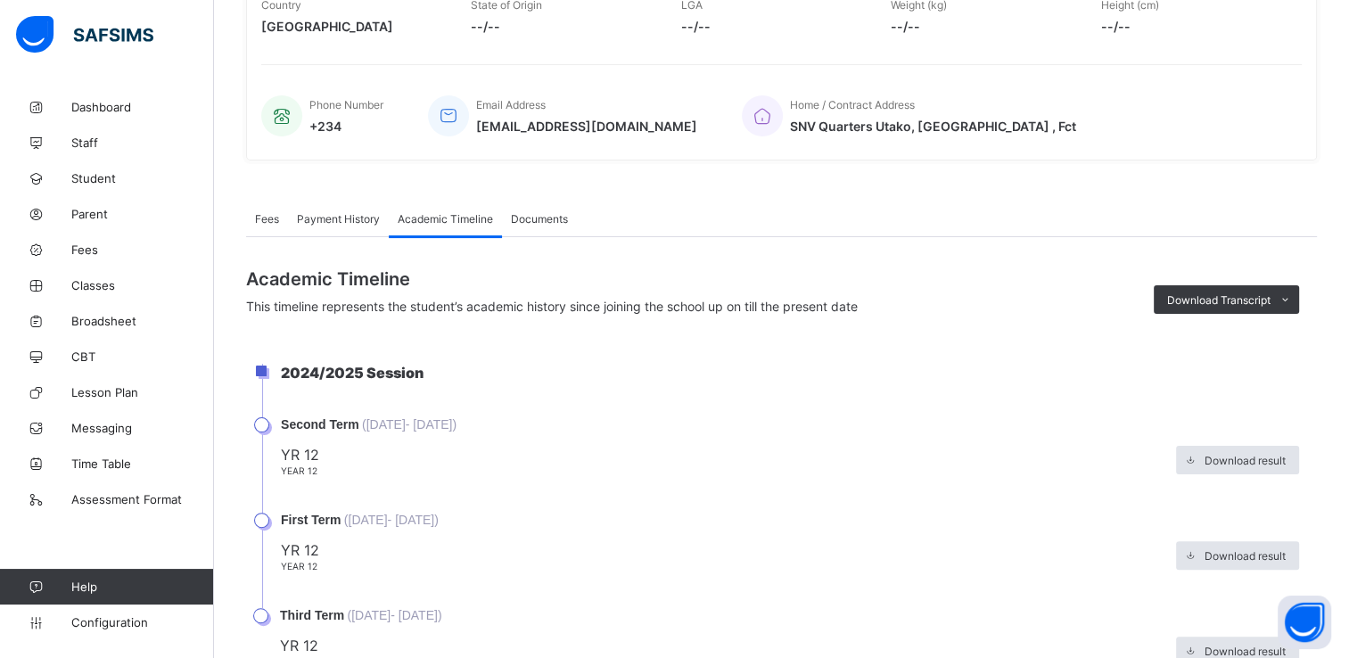
scroll to position [360, 0]
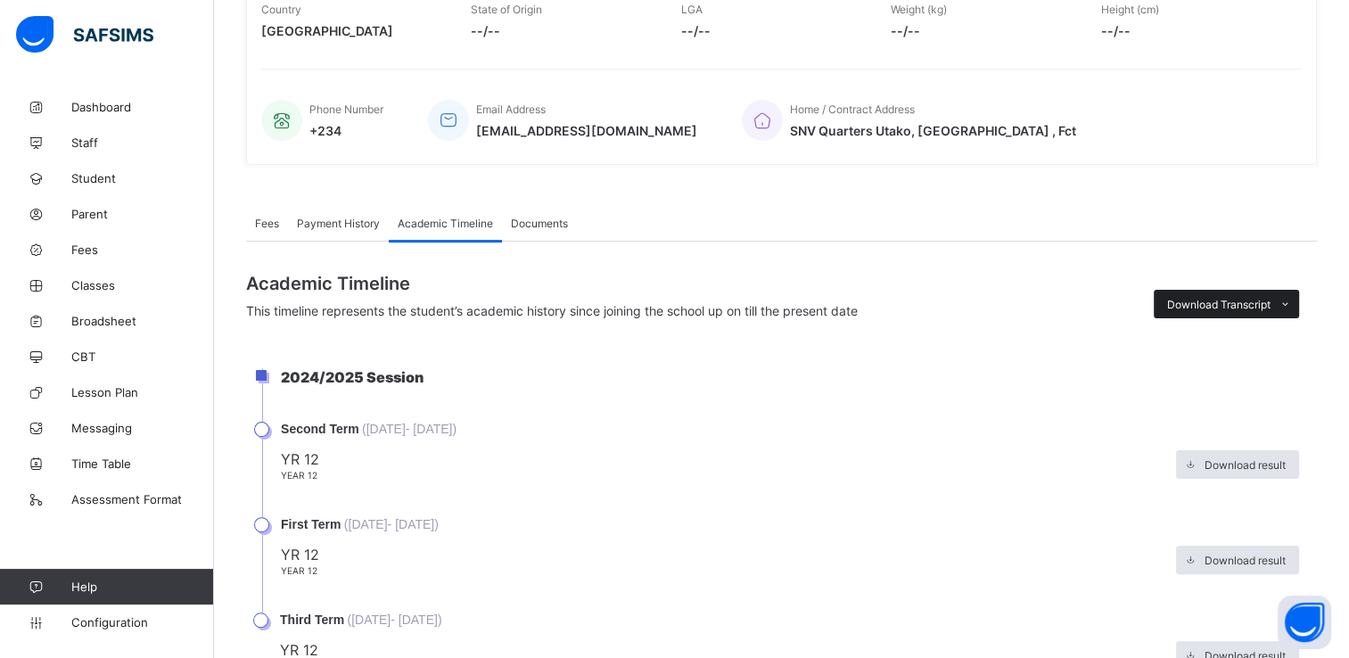
click at [1222, 298] on span "Download Transcript" at bounding box center [1218, 304] width 103 height 13
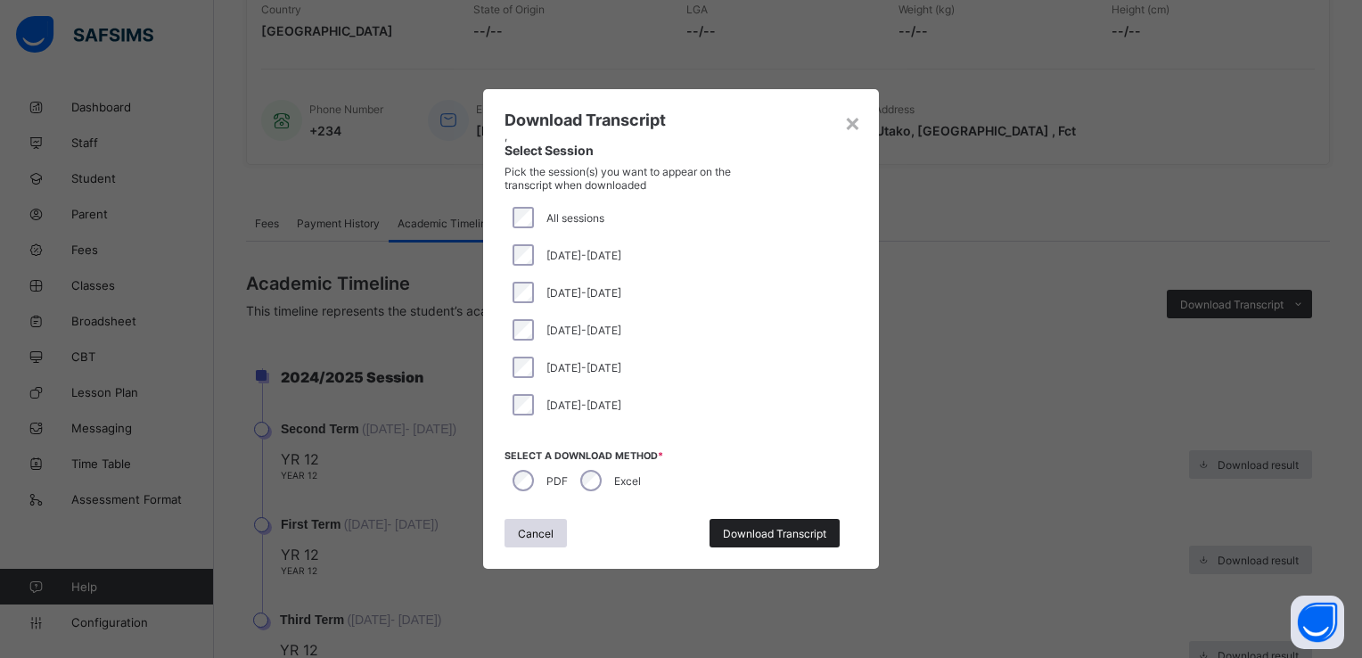
click at [813, 530] on span "Download Transcript" at bounding box center [774, 533] width 103 height 13
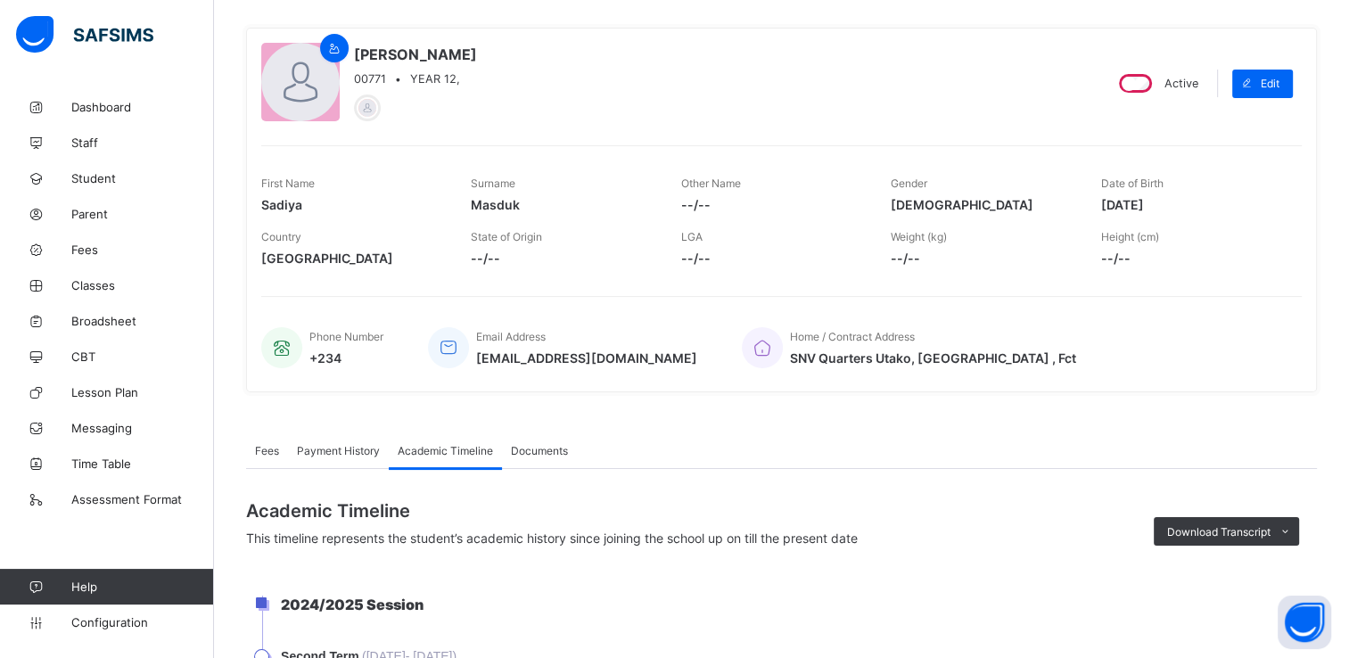
scroll to position [0, 0]
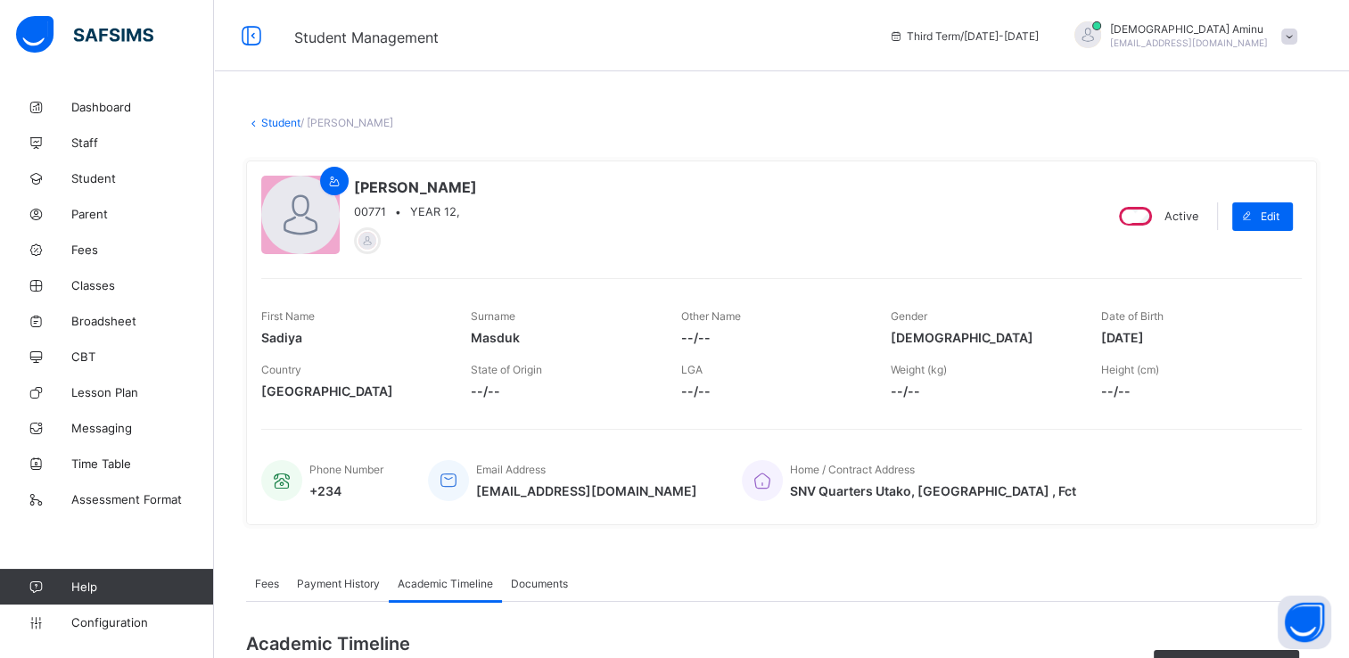
click at [289, 118] on link "Student" at bounding box center [280, 122] width 39 height 13
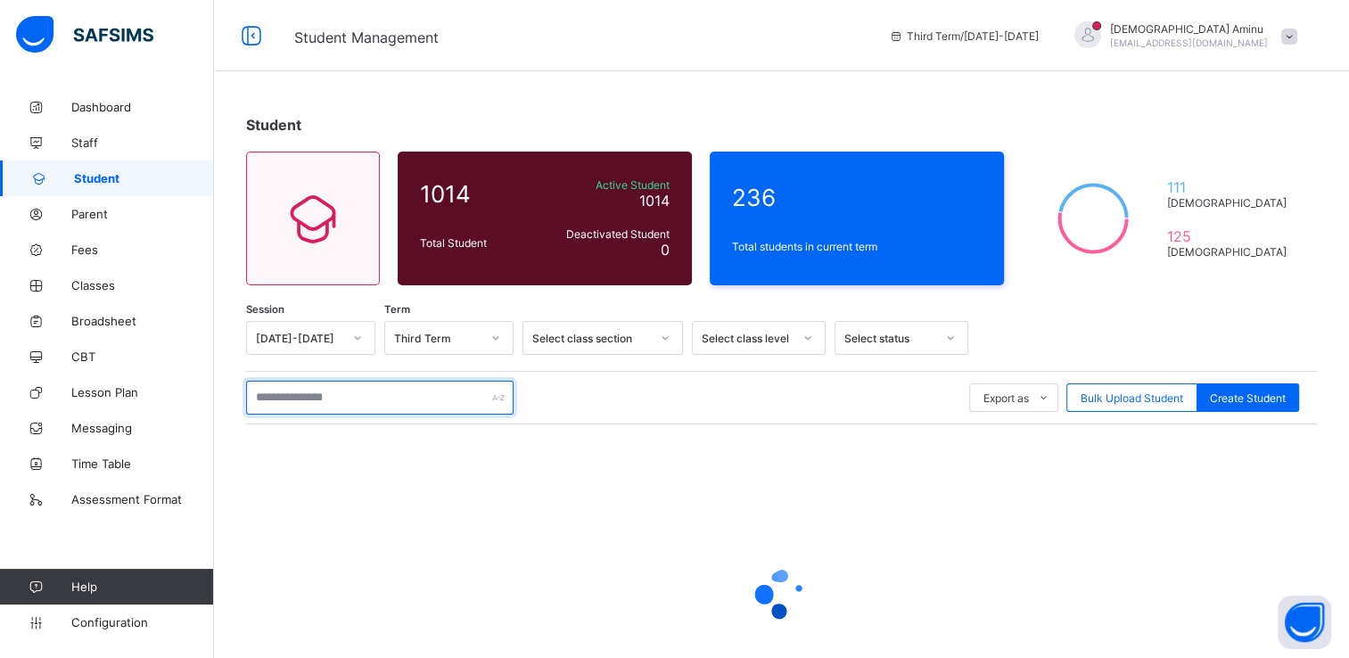
click at [368, 401] on input "text" at bounding box center [379, 398] width 267 height 34
type input "**********"
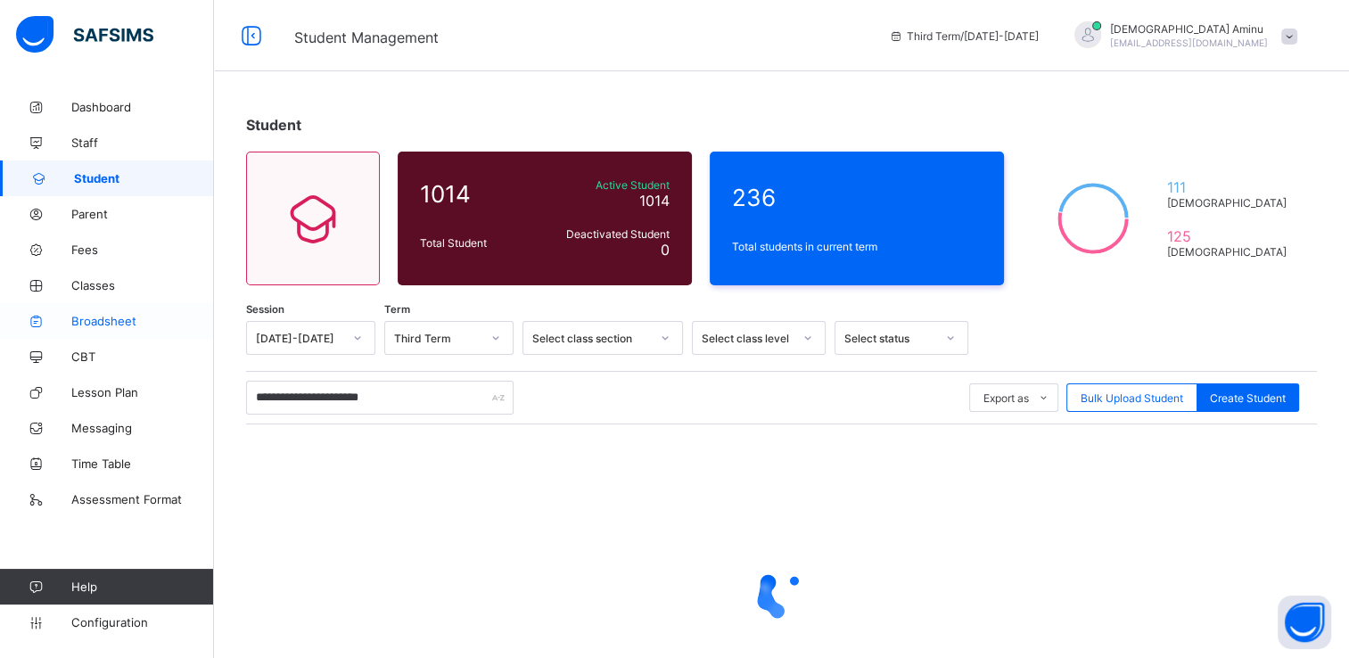
click at [133, 324] on span "Broadsheet" at bounding box center [142, 321] width 143 height 14
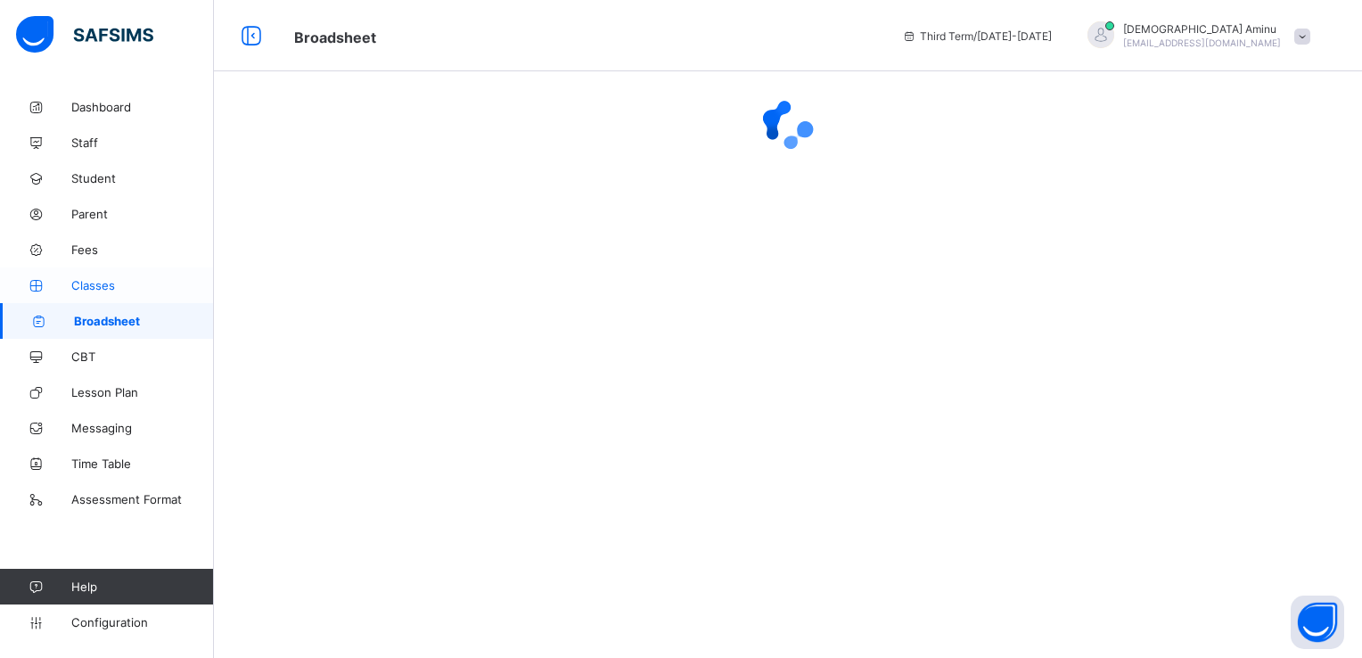
click at [96, 288] on span "Classes" at bounding box center [142, 285] width 143 height 14
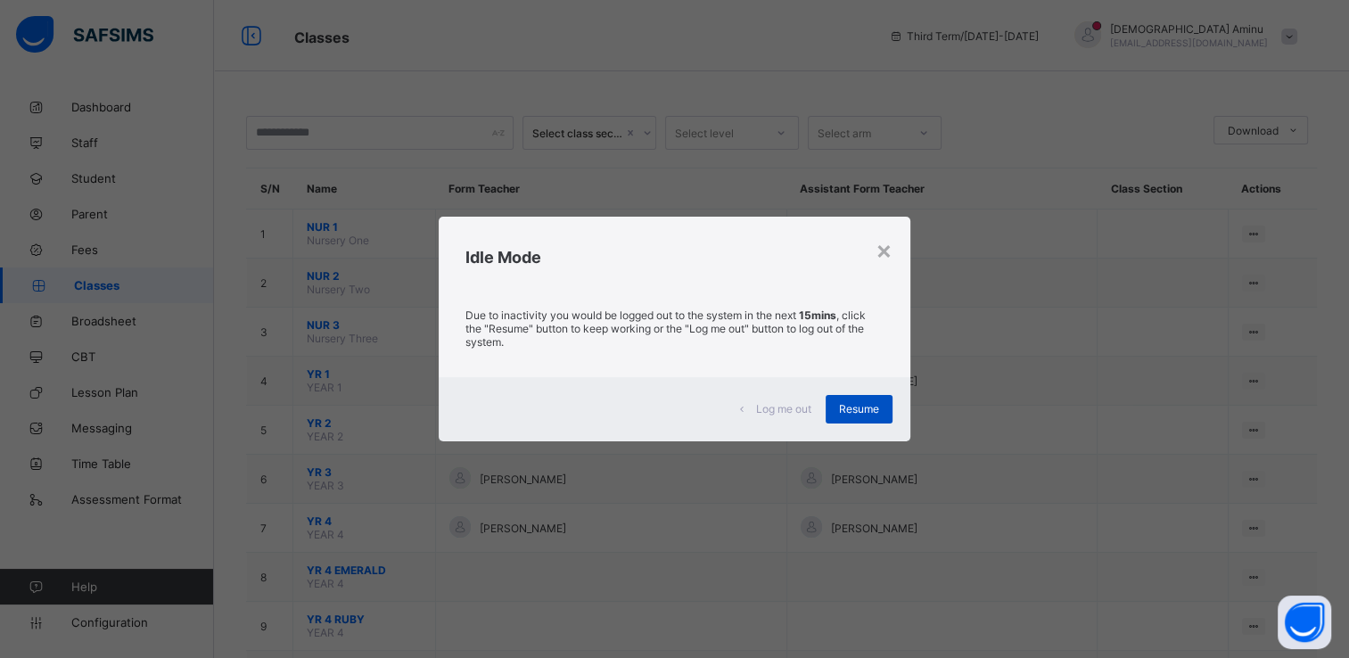
click at [848, 406] on span "Resume" at bounding box center [859, 408] width 40 height 13
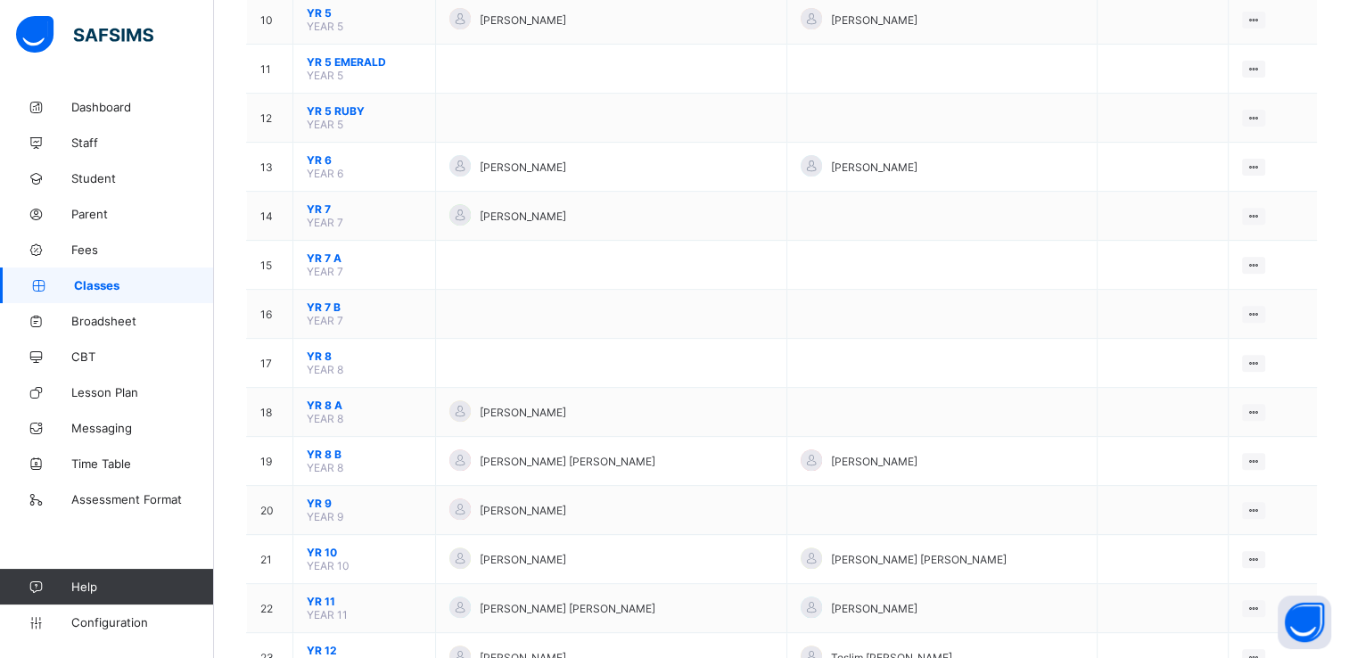
scroll to position [727, 0]
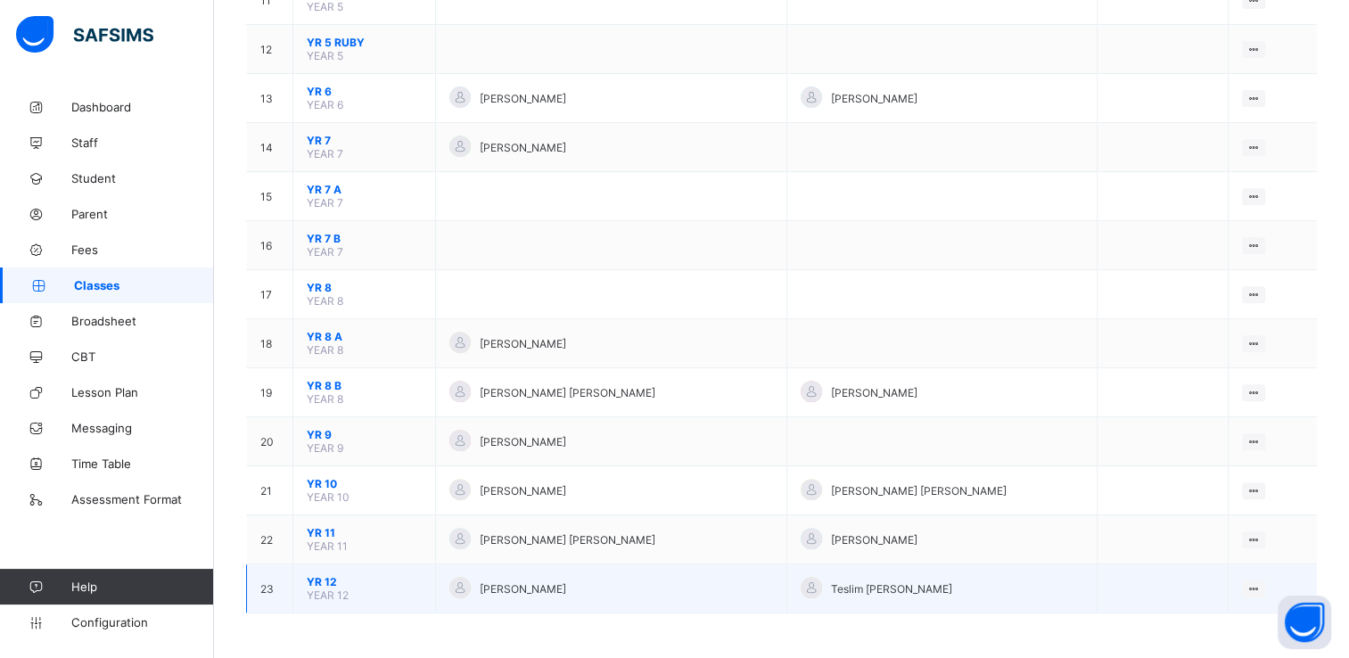
click at [332, 579] on span "YR 12" at bounding box center [364, 581] width 115 height 13
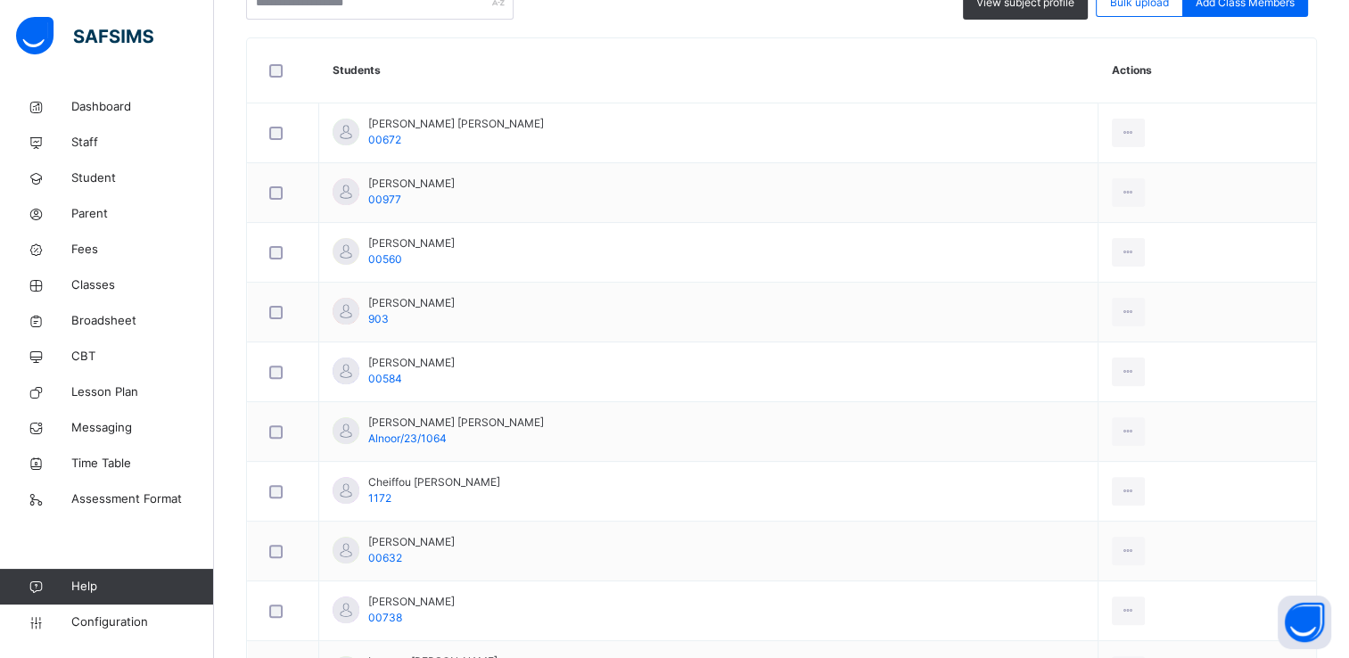
scroll to position [513, 0]
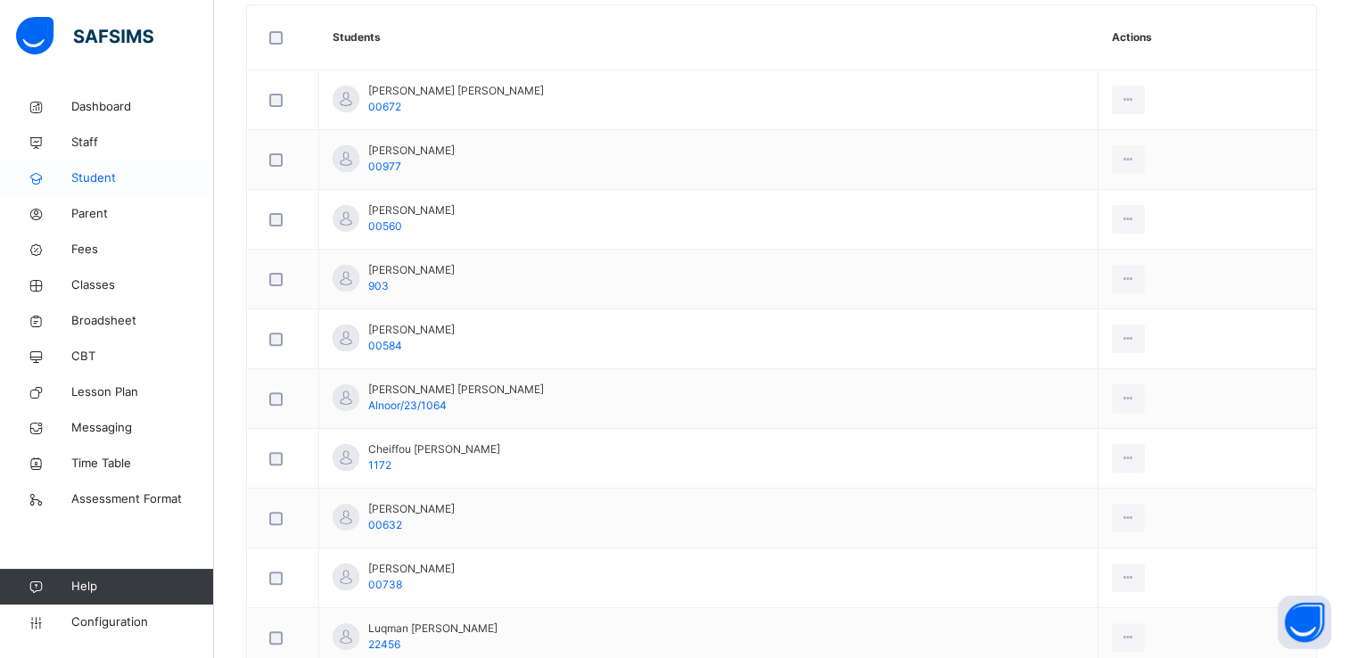
click at [88, 185] on span "Student" at bounding box center [142, 178] width 143 height 18
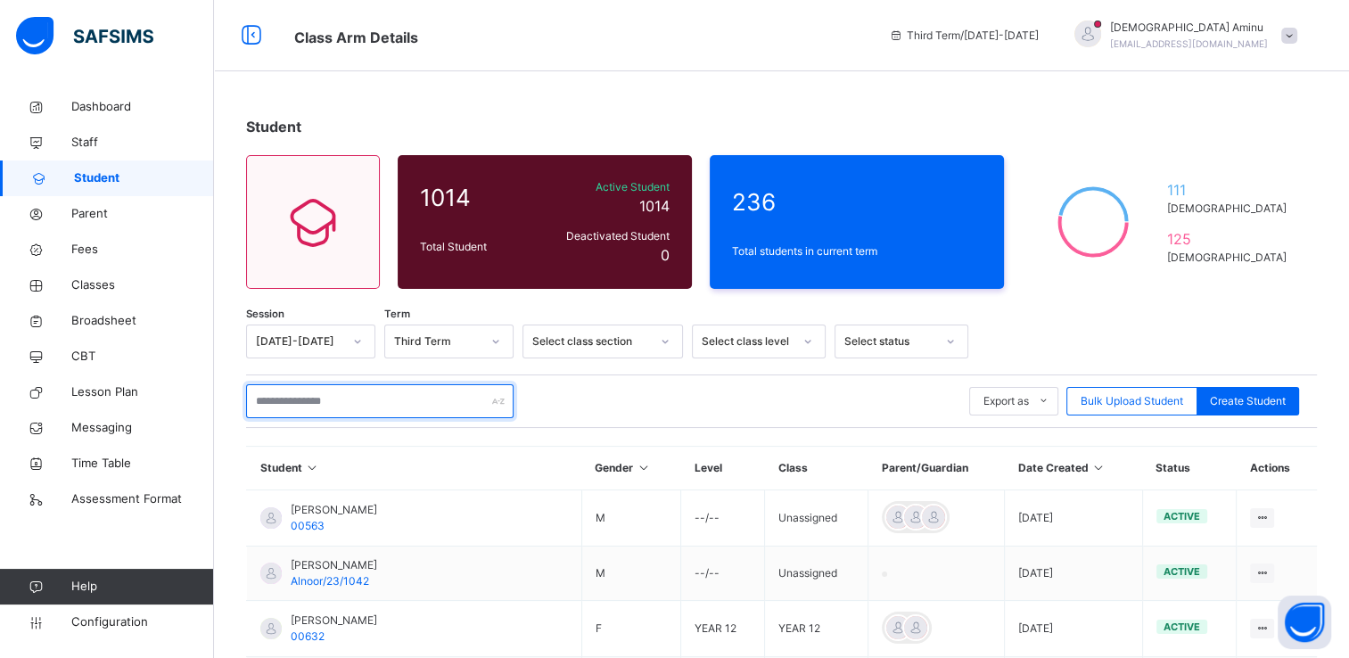
click at [365, 404] on input "text" at bounding box center [379, 401] width 267 height 34
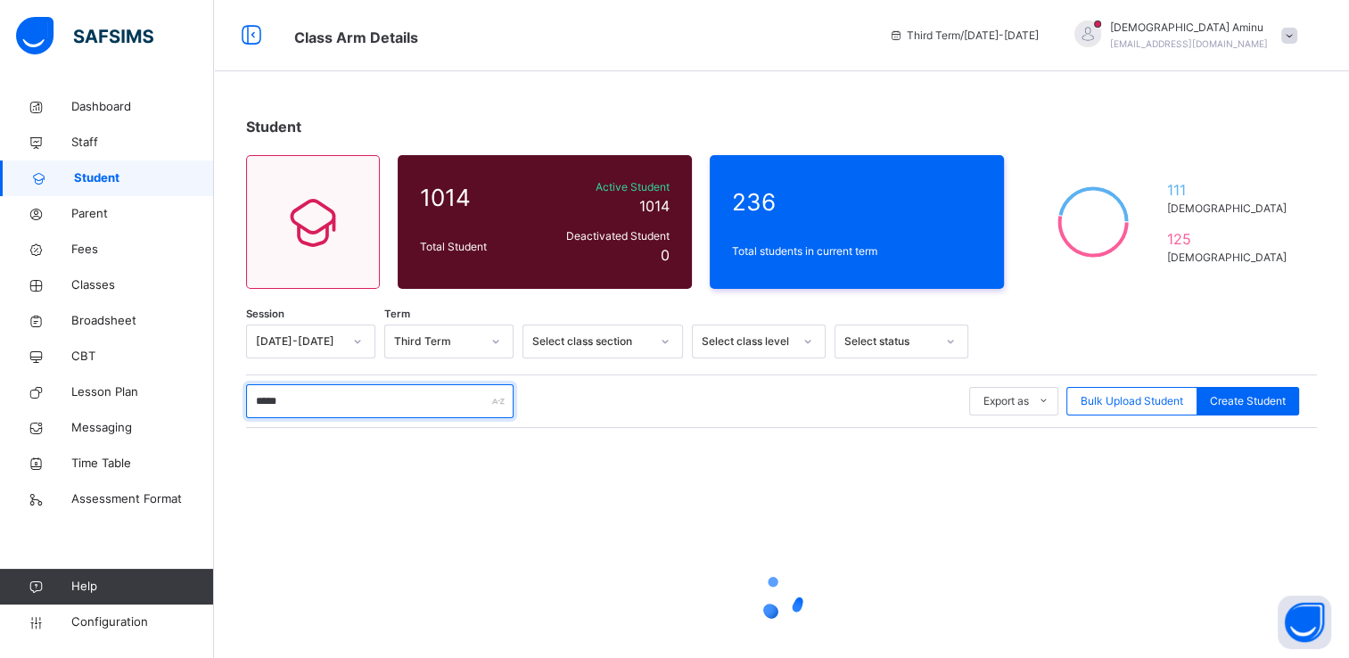
type input "*****"
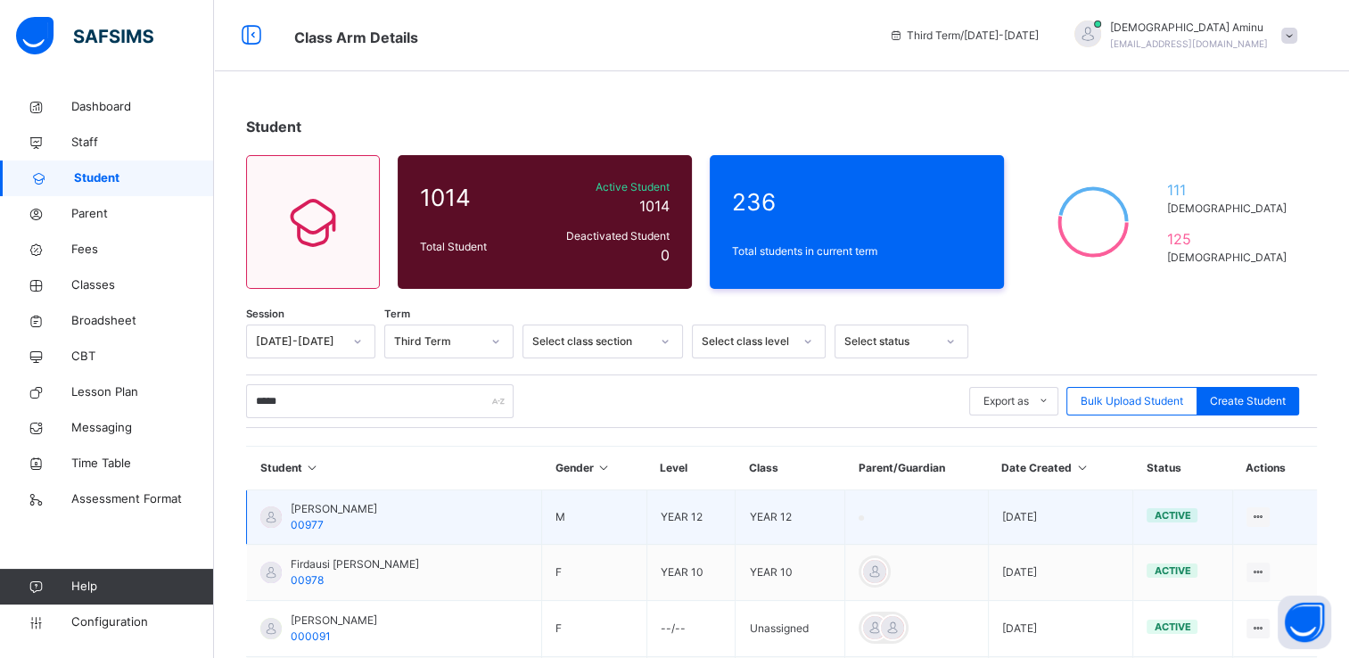
click at [374, 508] on span "[PERSON_NAME]" at bounding box center [334, 509] width 86 height 16
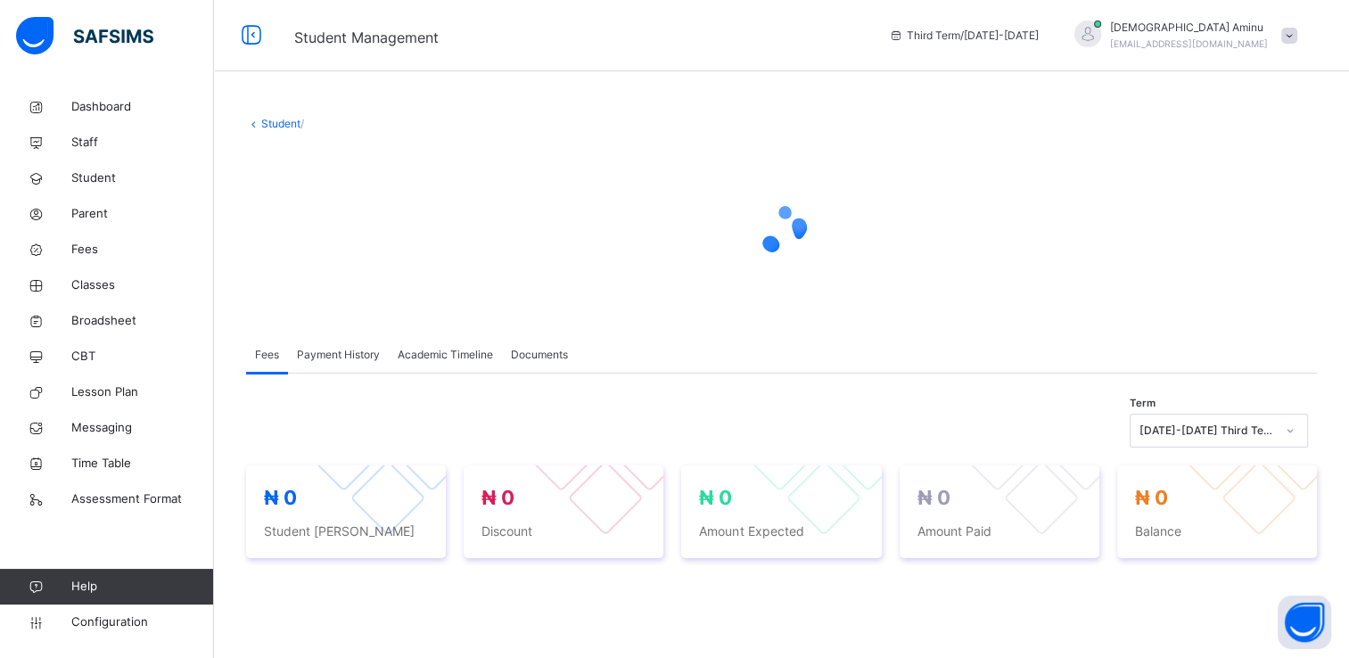
click at [458, 356] on span "Academic Timeline" at bounding box center [445, 355] width 95 height 16
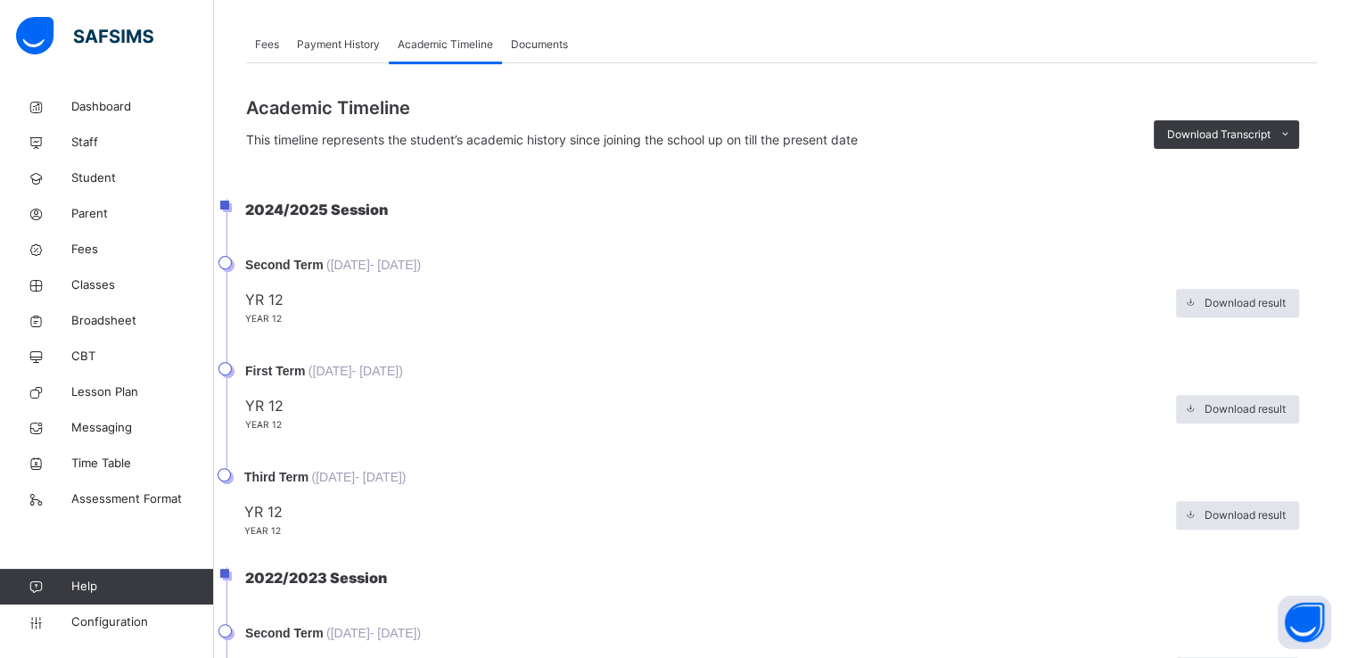
scroll to position [683, 0]
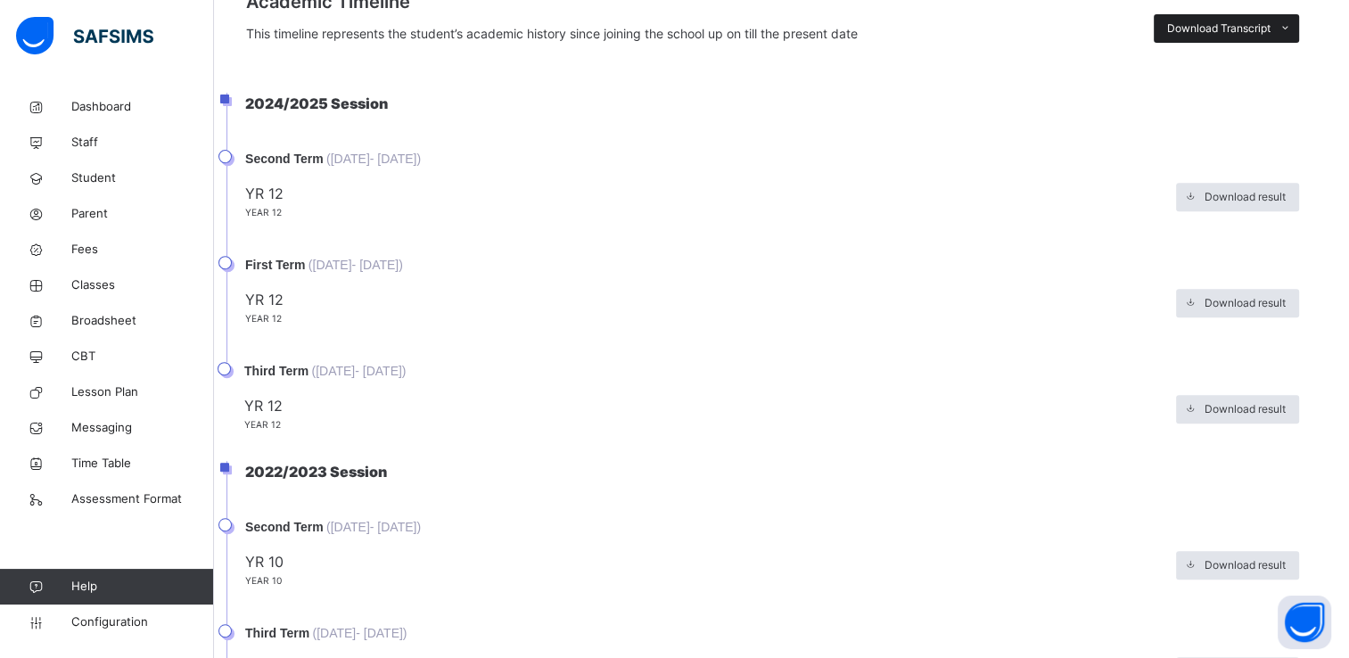
click at [1203, 21] on span "Download Transcript" at bounding box center [1218, 29] width 103 height 16
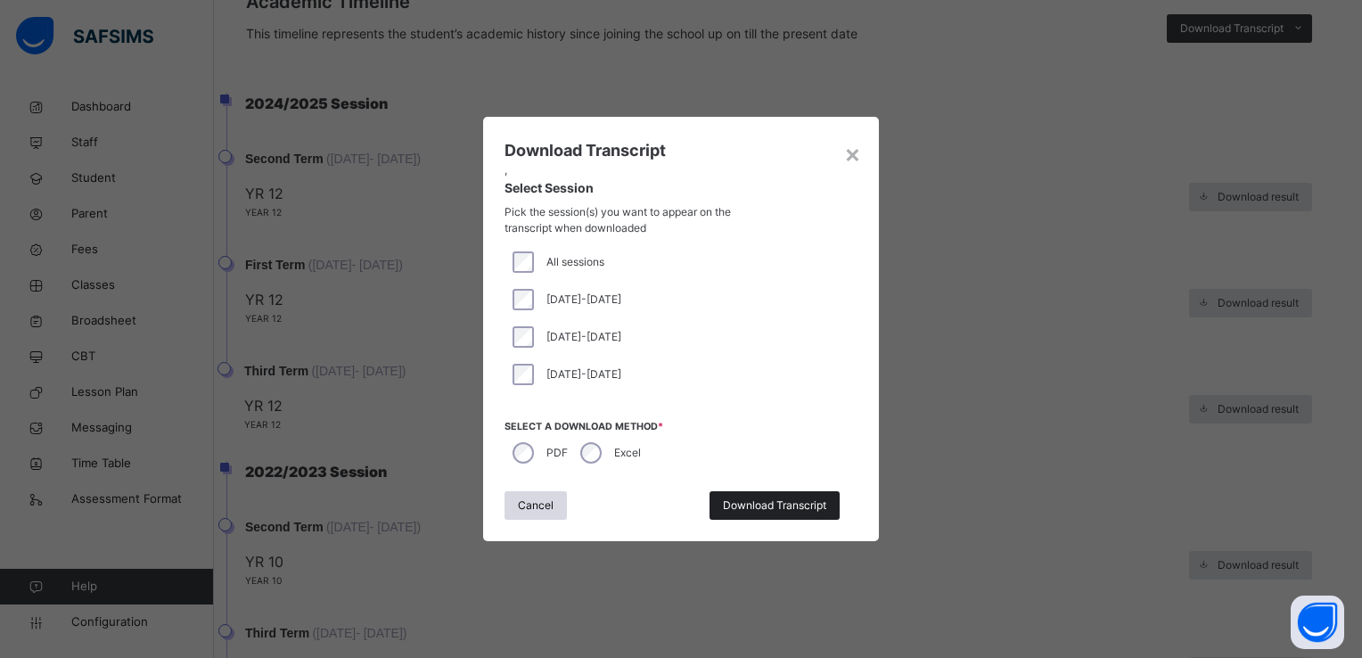
click at [792, 508] on span "Download Transcript" at bounding box center [774, 505] width 103 height 16
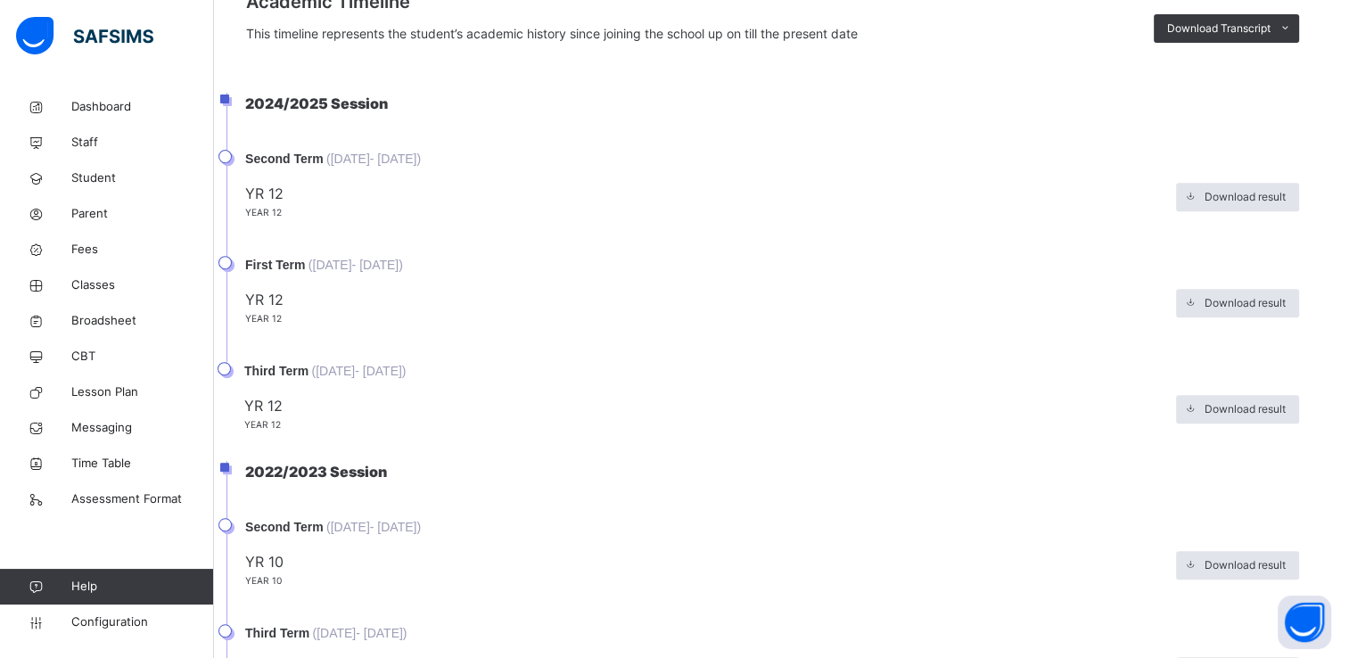
scroll to position [0, 0]
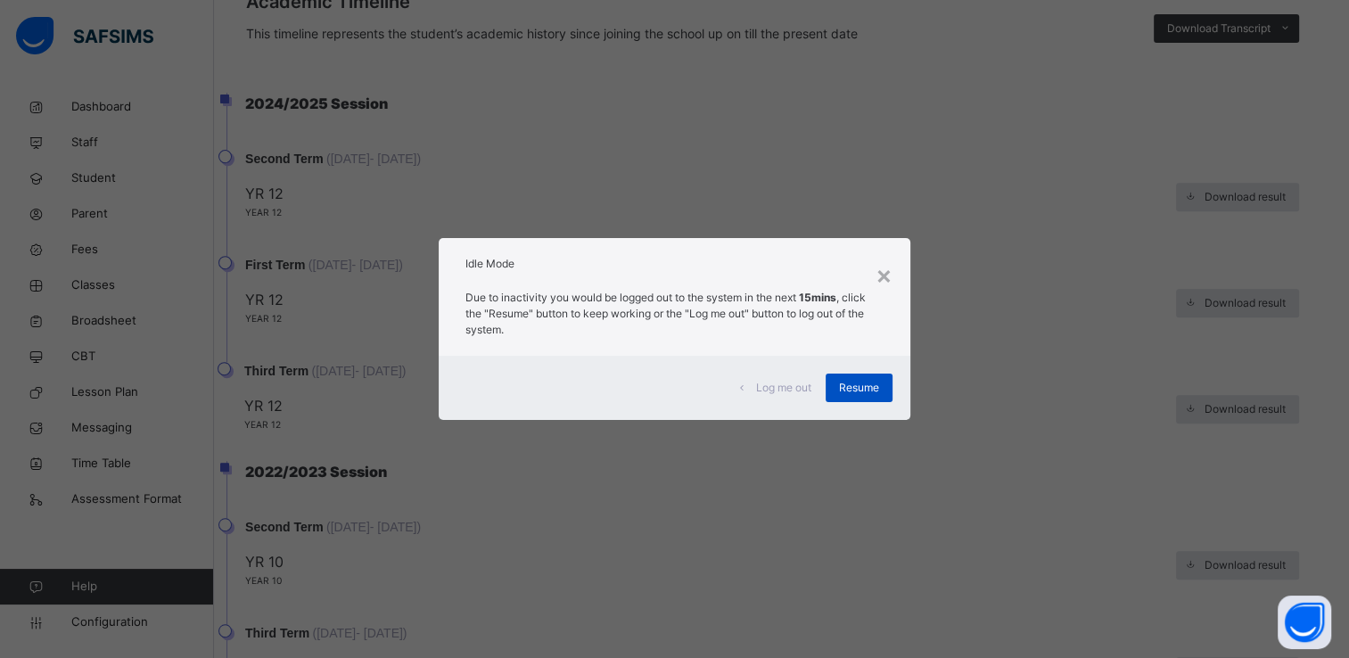
click at [855, 376] on div "Resume" at bounding box center [858, 388] width 67 height 29
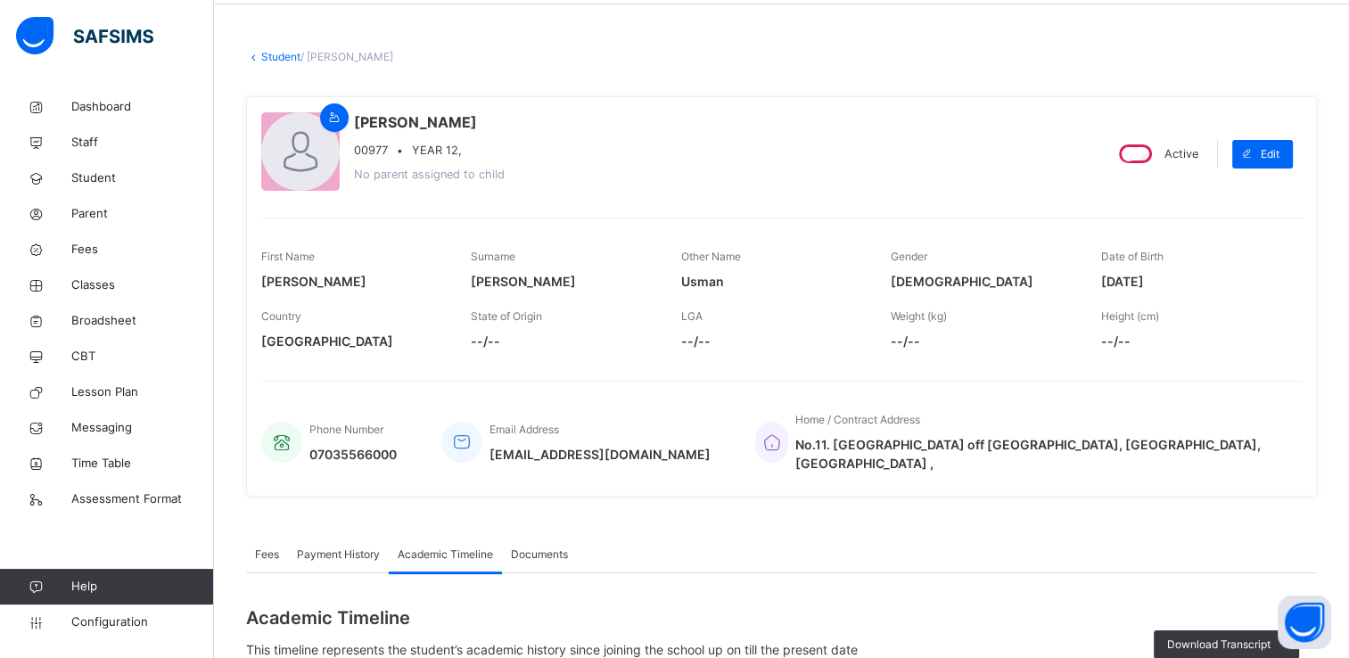
scroll to position [66, 0]
click at [95, 316] on span "Broadsheet" at bounding box center [142, 321] width 143 height 18
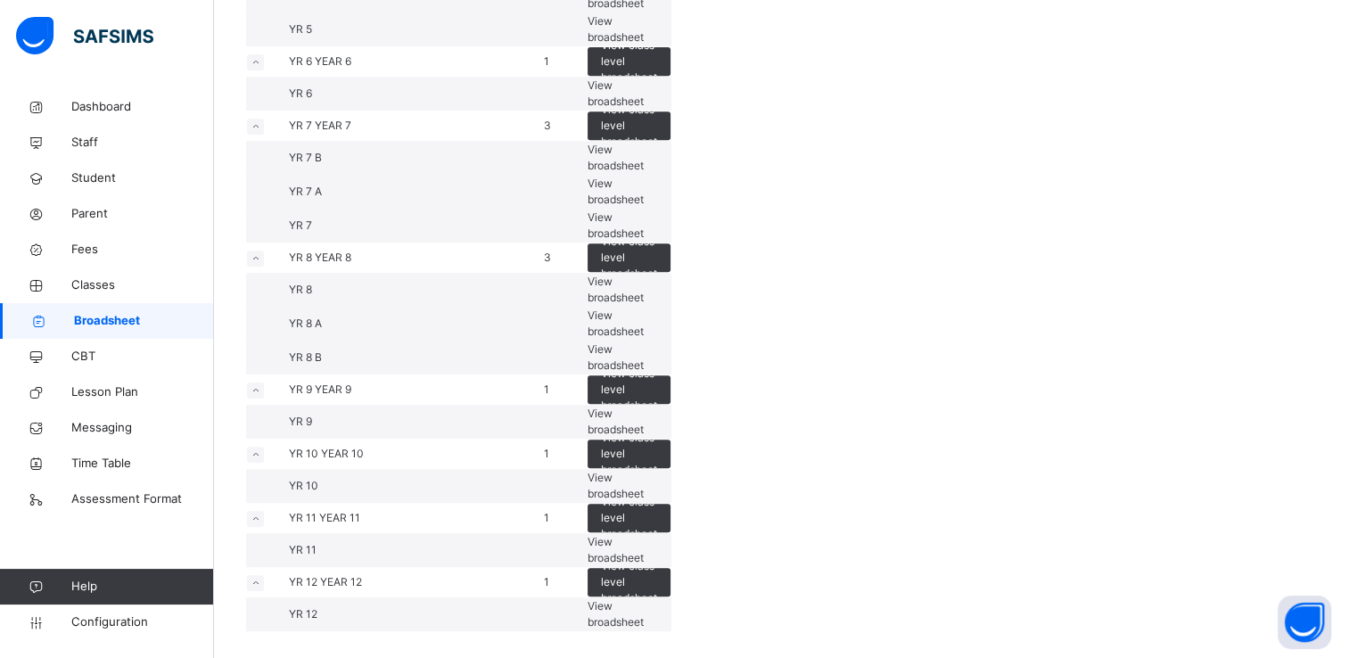
scroll to position [1216, 0]
click at [644, 240] on span "View broadsheet" at bounding box center [615, 224] width 56 height 29
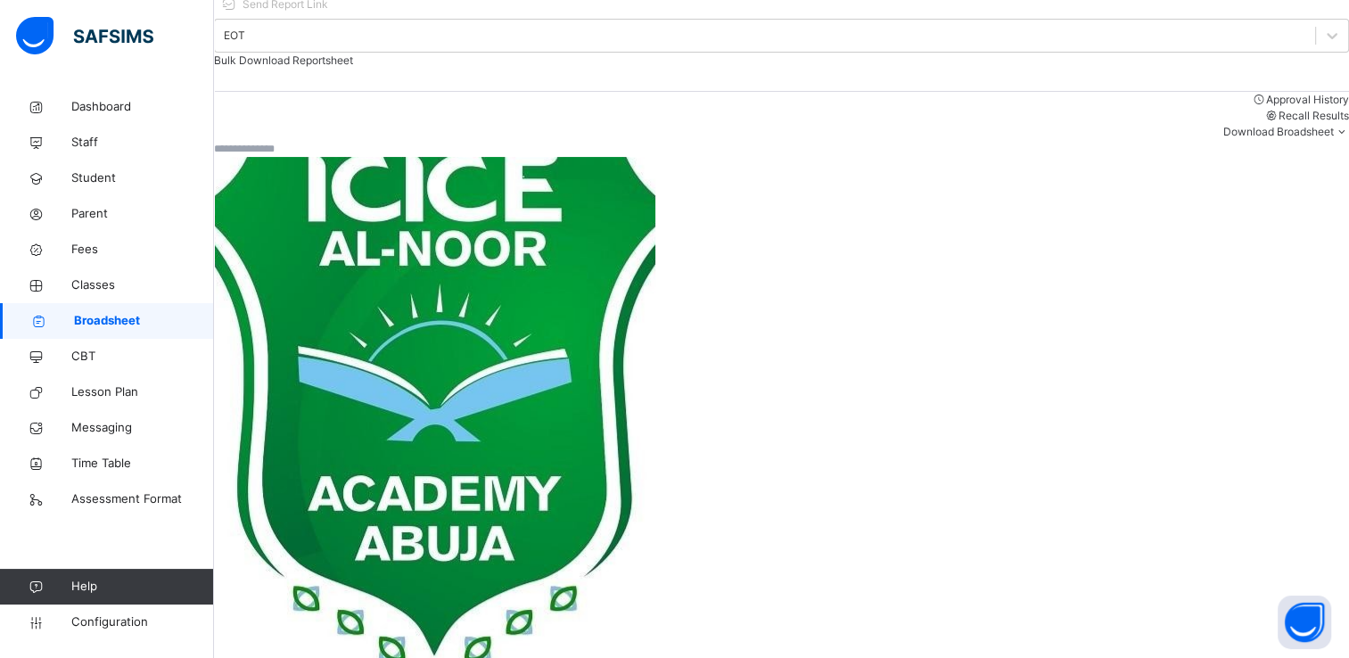
scroll to position [282, 0]
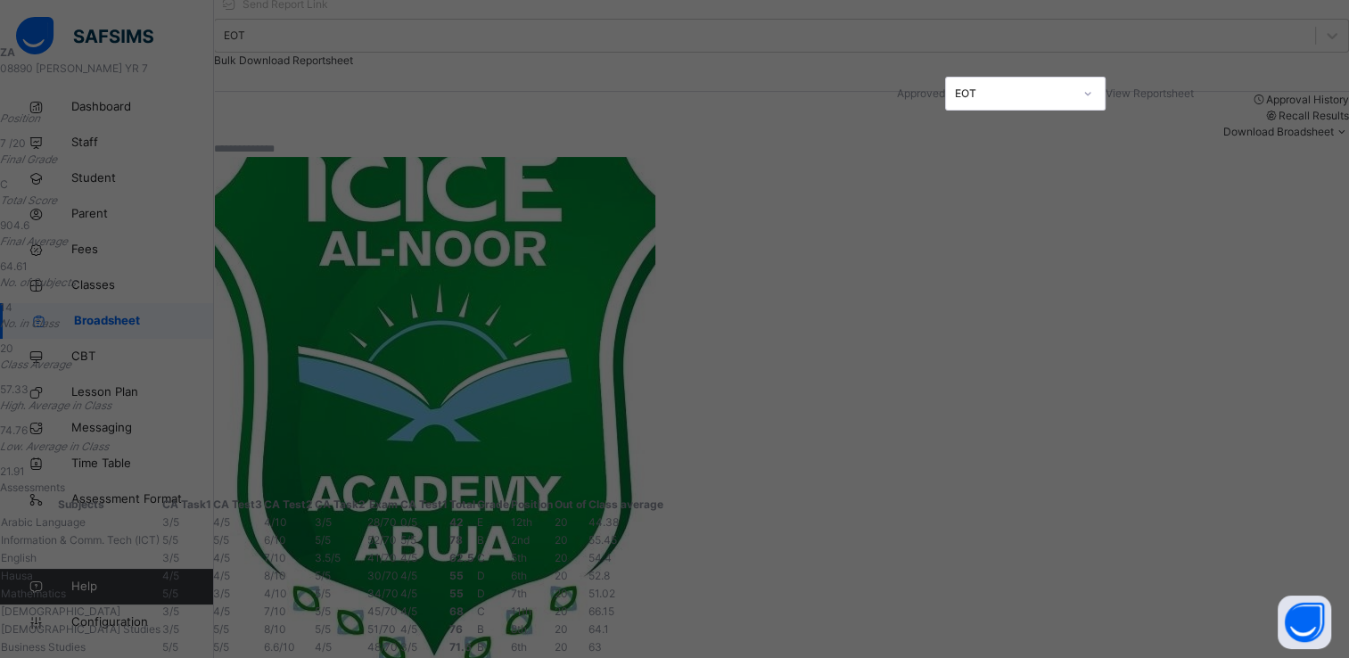
click at [1105, 100] on span "View Reportsheet" at bounding box center [1149, 92] width 88 height 13
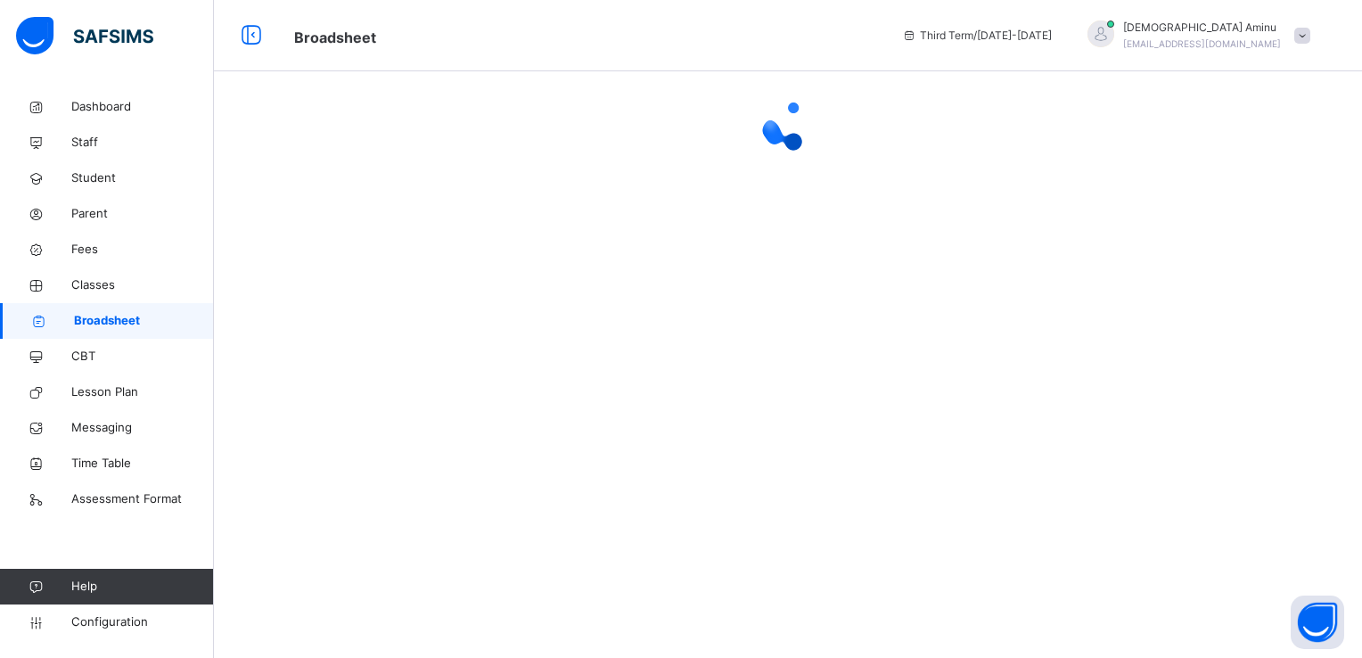
click at [142, 322] on span "Broadsheet" at bounding box center [144, 321] width 140 height 18
click at [124, 322] on span "Broadsheet" at bounding box center [144, 321] width 140 height 18
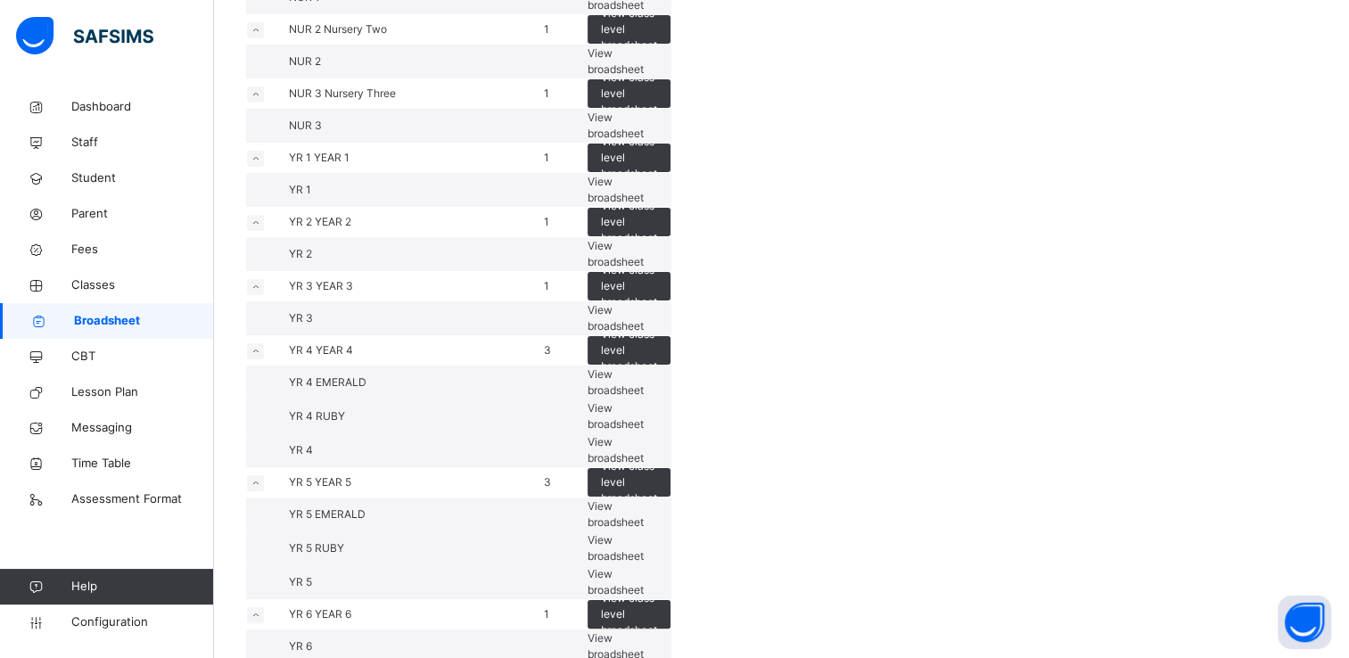
scroll to position [244, 0]
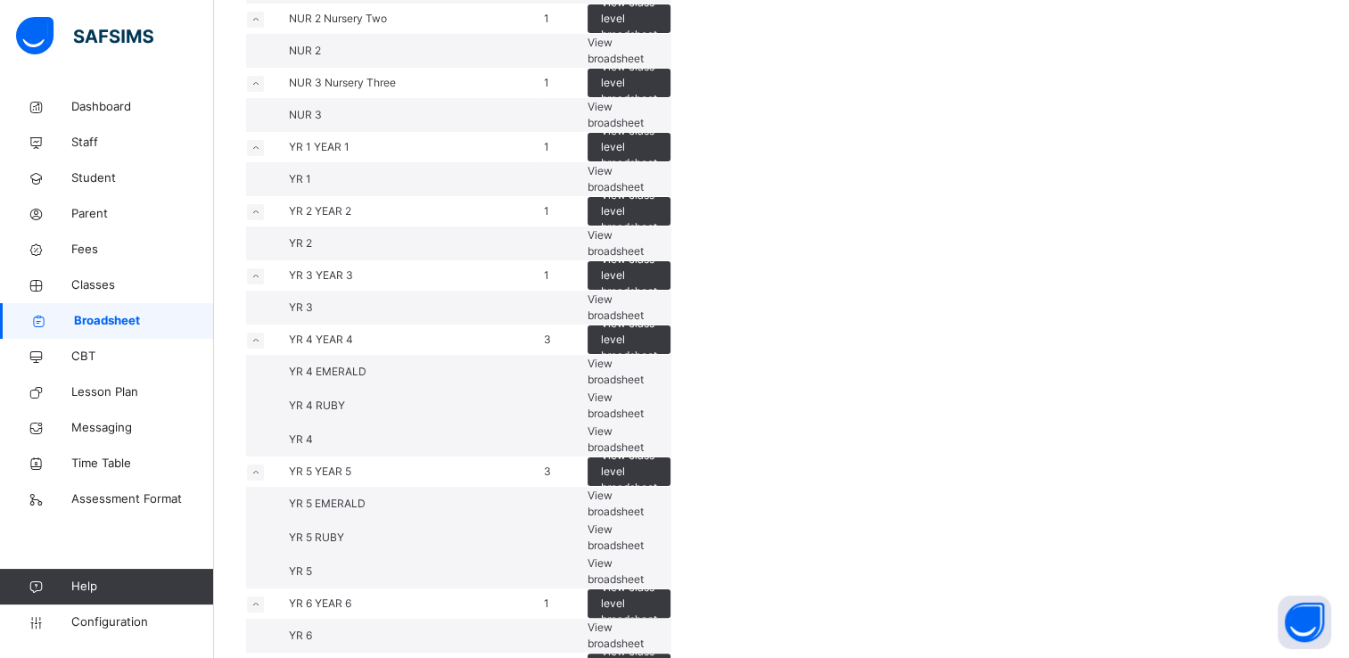
click at [644, 258] on span "View broadsheet" at bounding box center [615, 242] width 56 height 29
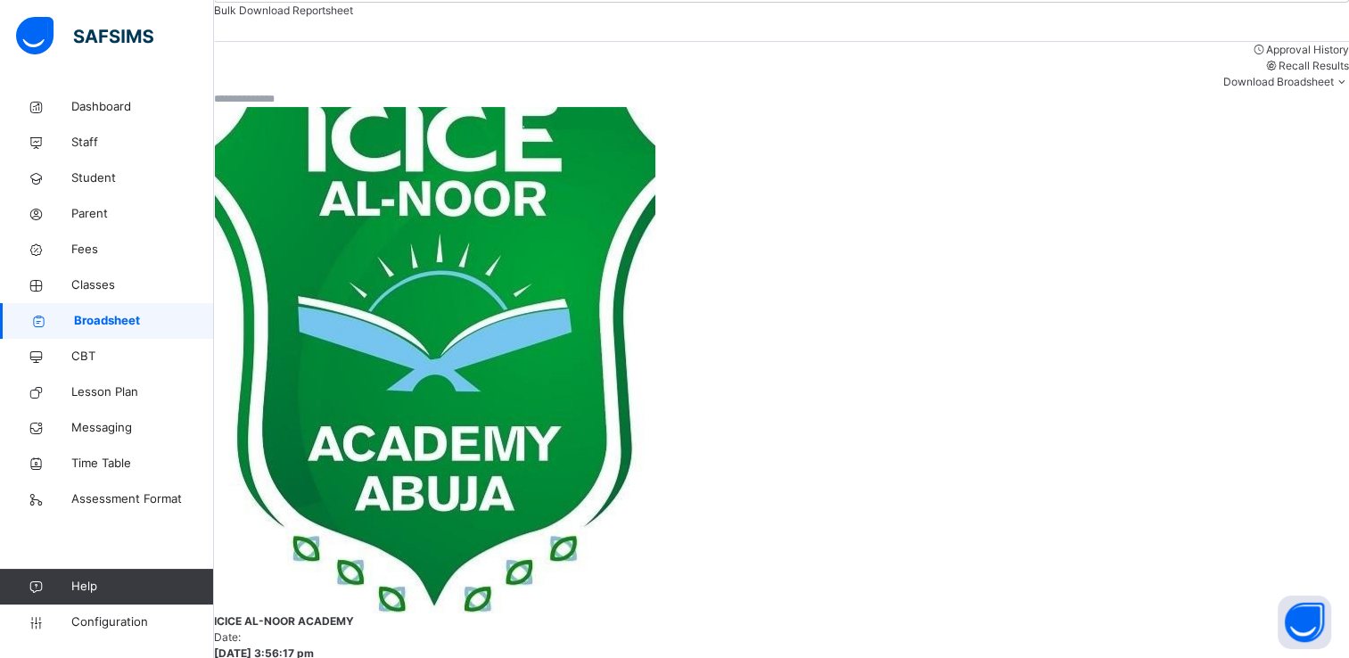
scroll to position [471, 96]
click at [136, 317] on span "Broadsheet" at bounding box center [144, 321] width 140 height 18
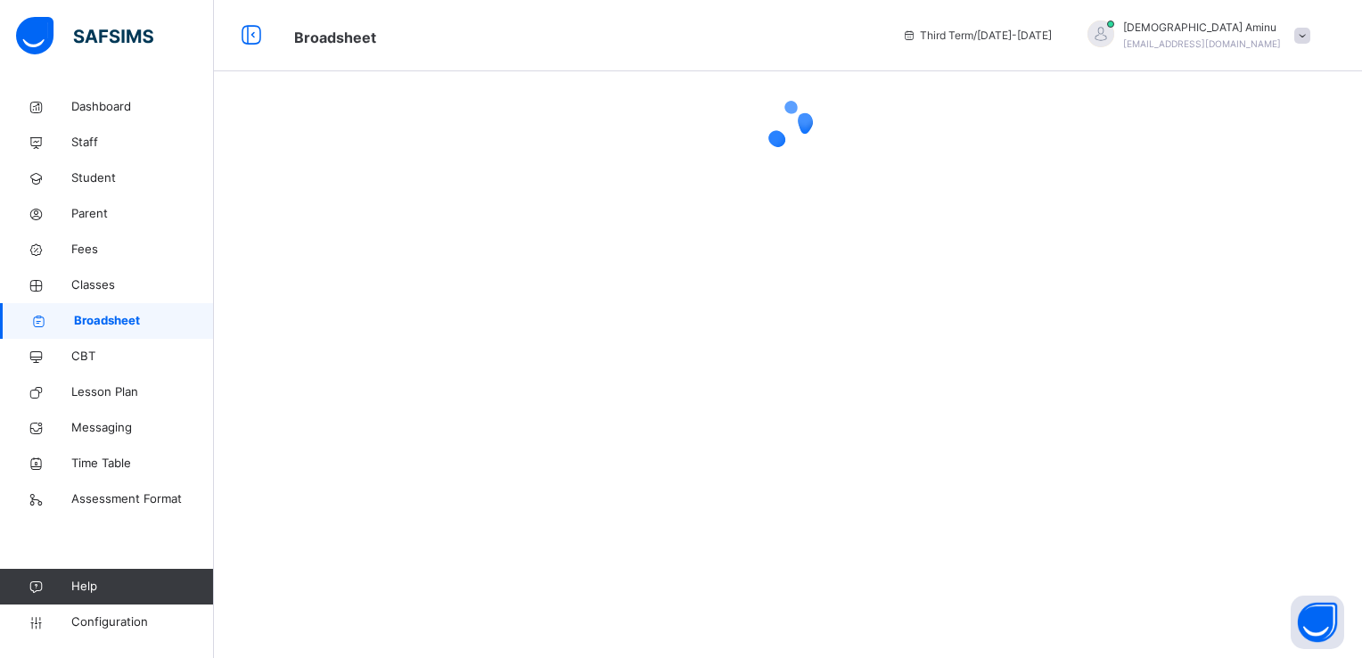
click at [136, 317] on span "Broadsheet" at bounding box center [144, 321] width 140 height 18
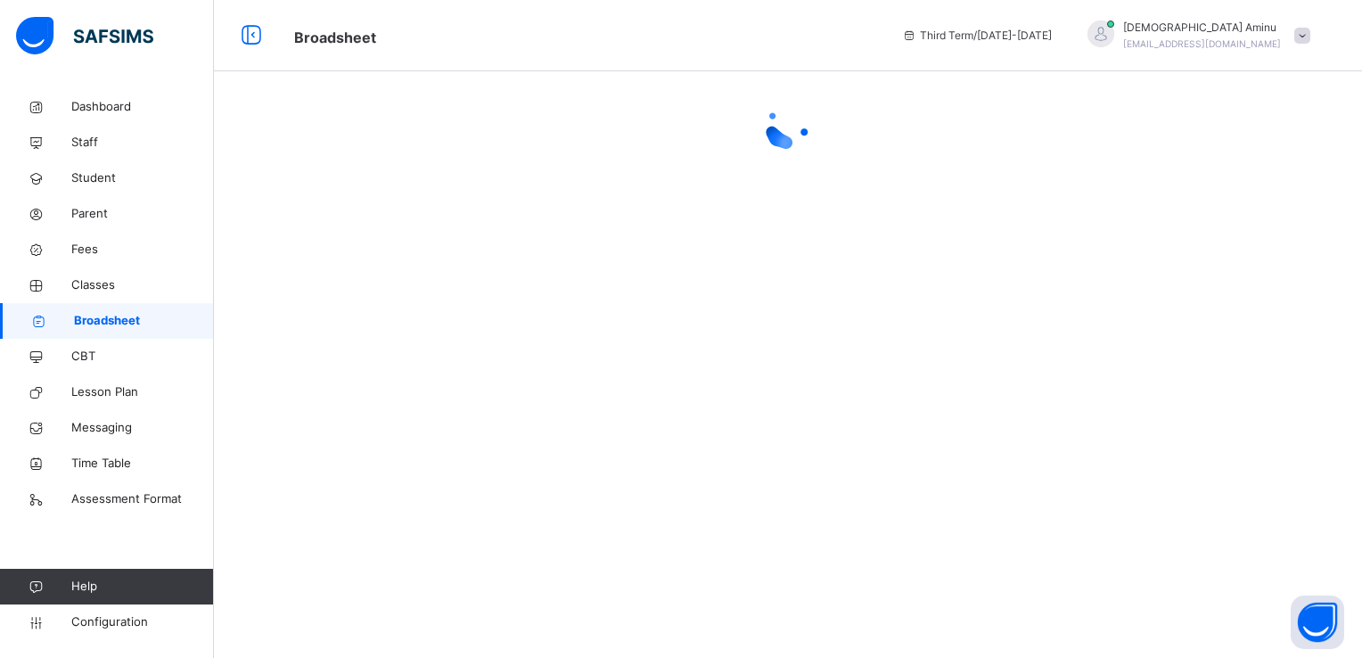
click at [136, 317] on span "Broadsheet" at bounding box center [144, 321] width 140 height 18
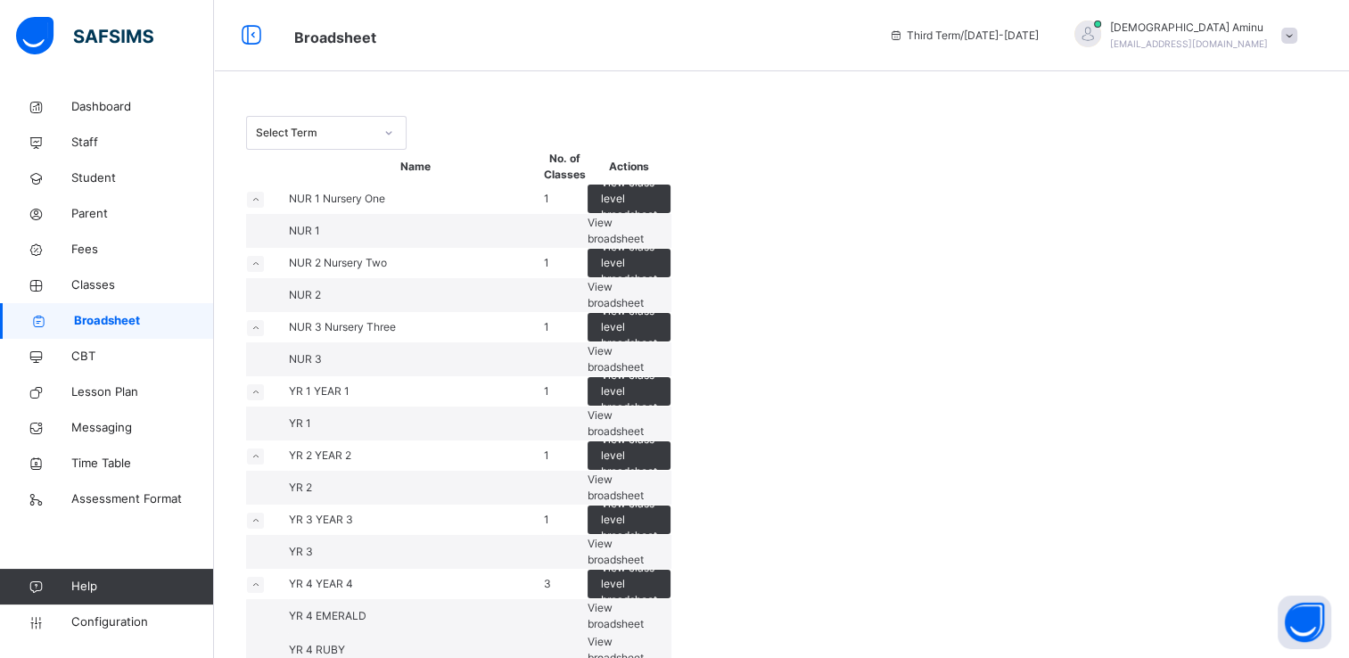
click at [644, 438] on span "View broadsheet" at bounding box center [615, 422] width 56 height 29
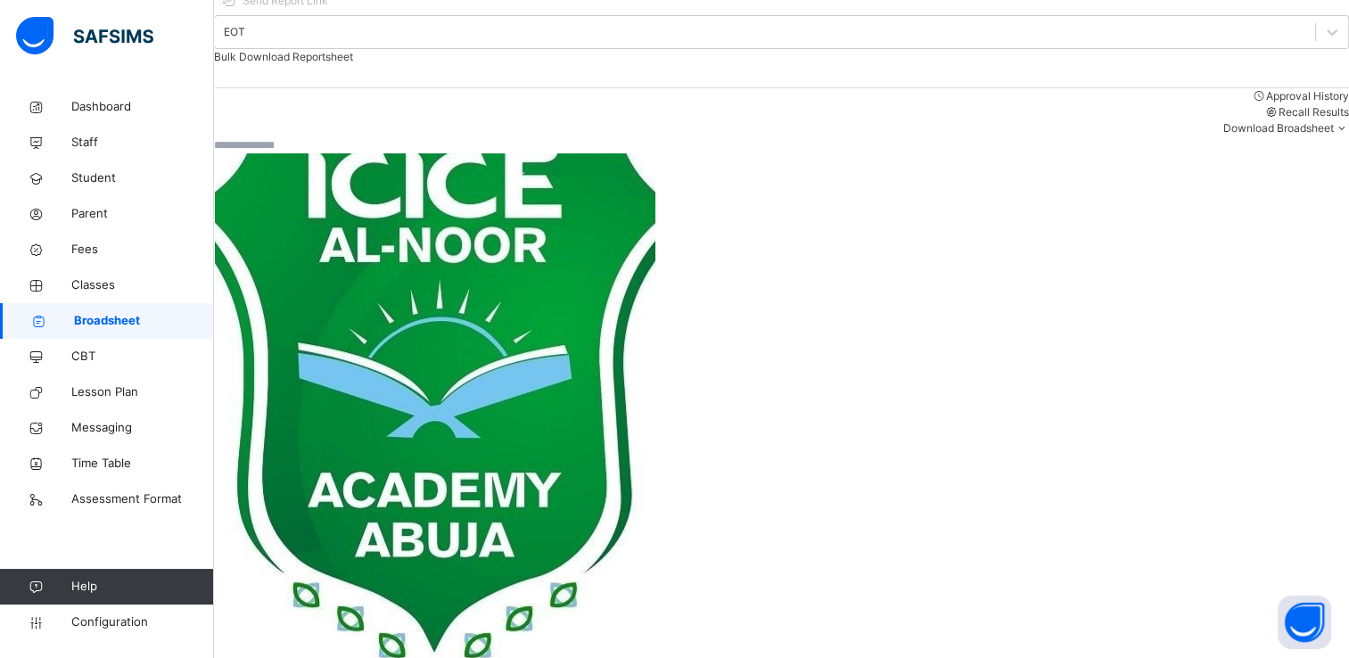
scroll to position [271, 0]
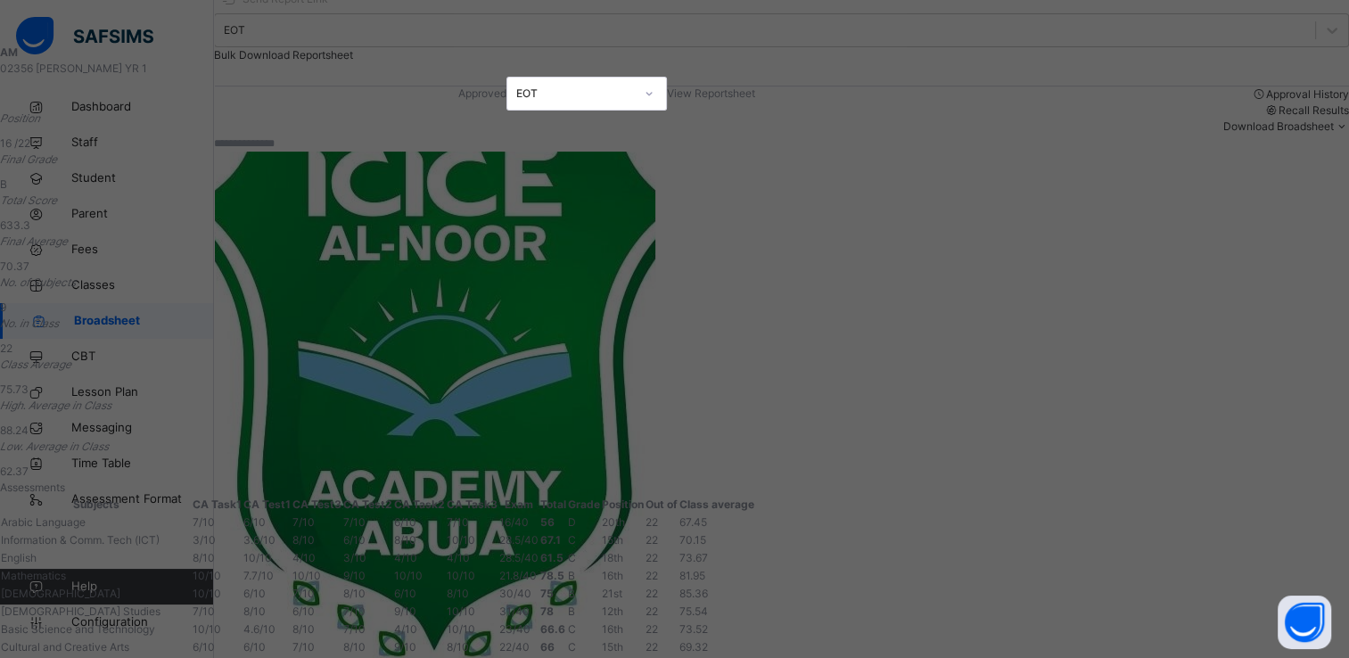
click at [755, 96] on span "View Reportsheet" at bounding box center [711, 92] width 88 height 13
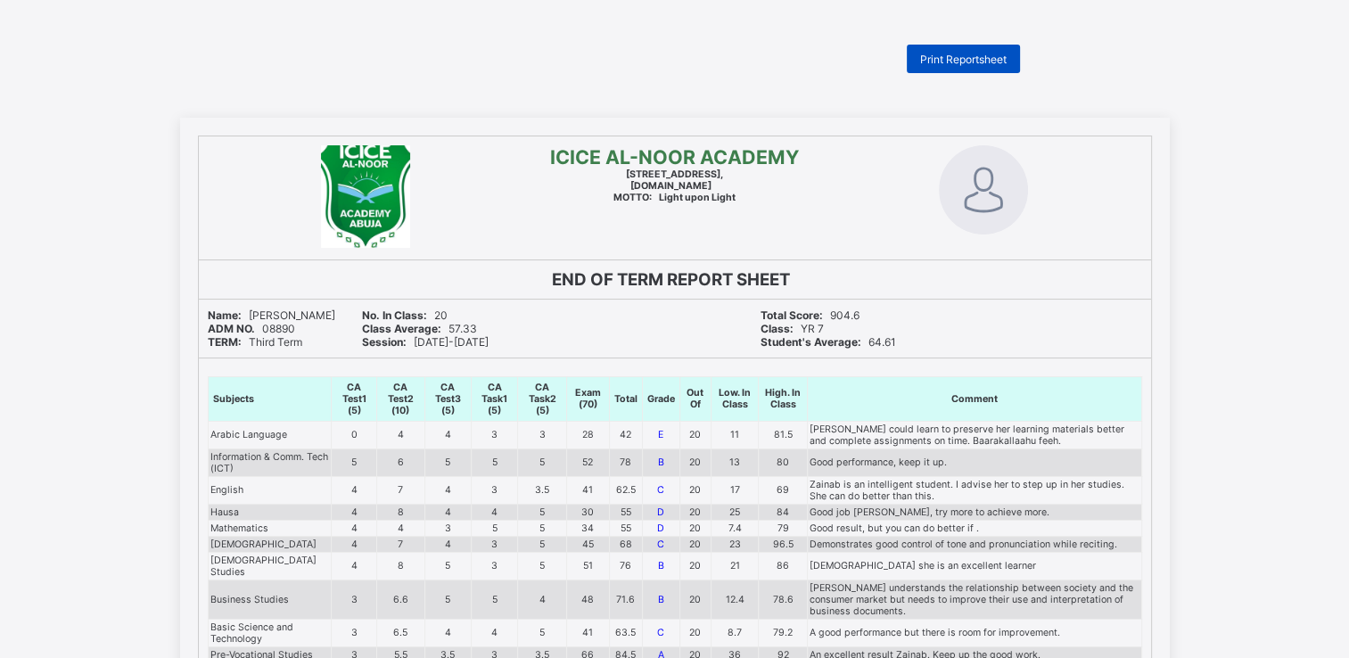
click at [984, 62] on span "Print Reportsheet" at bounding box center [963, 59] width 86 height 13
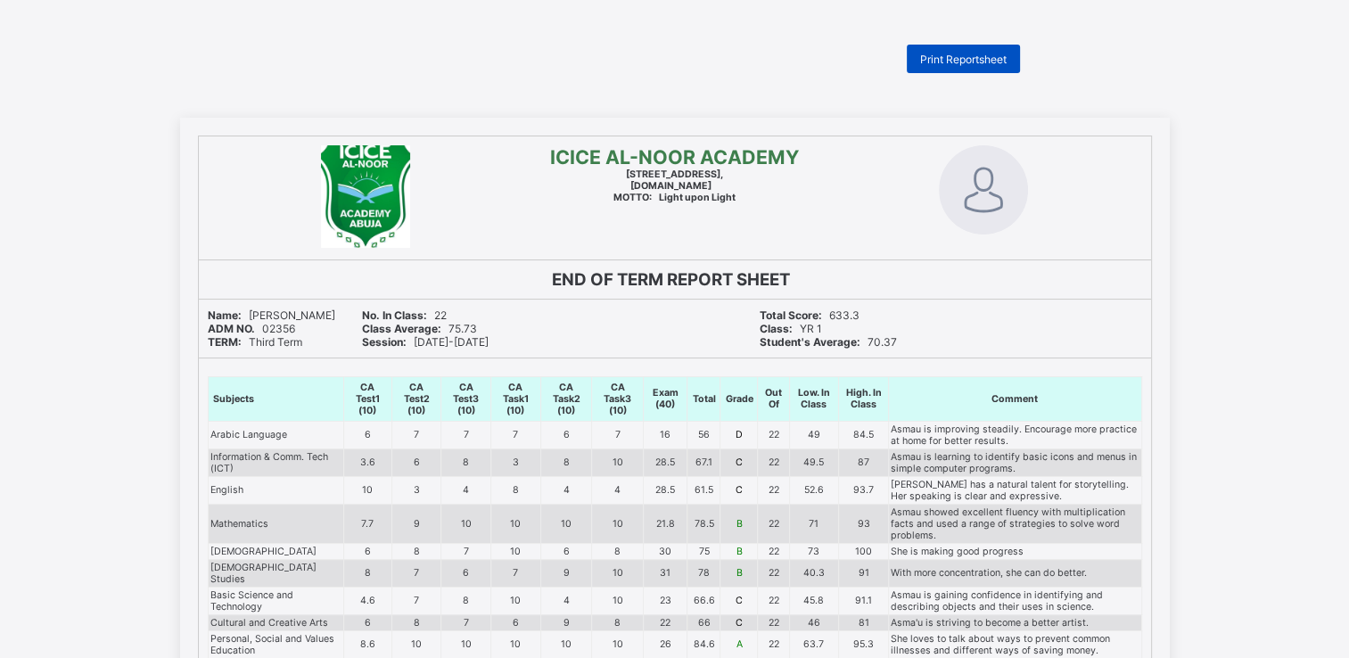
click at [941, 55] on span "Print Reportsheet" at bounding box center [963, 59] width 86 height 13
